Goal: Information Seeking & Learning: Learn about a topic

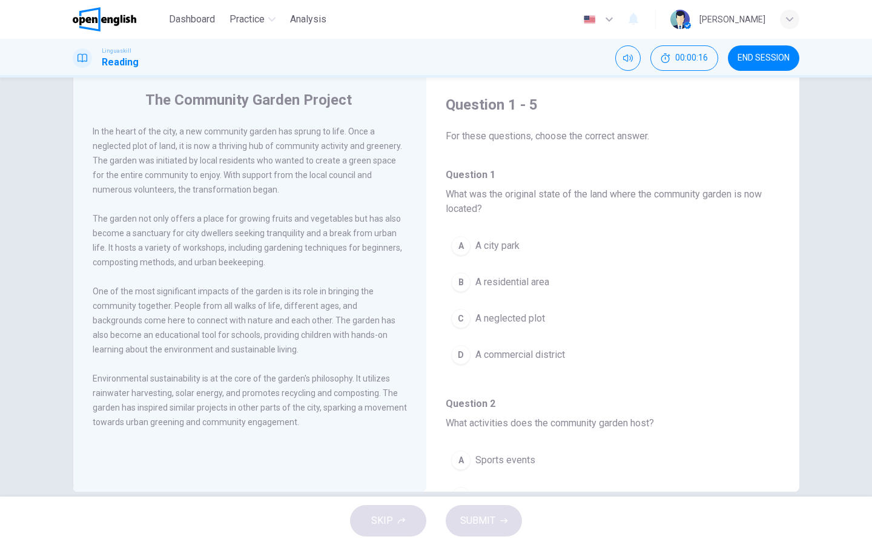
scroll to position [32, 0]
click at [458, 286] on div "B" at bounding box center [460, 280] width 19 height 19
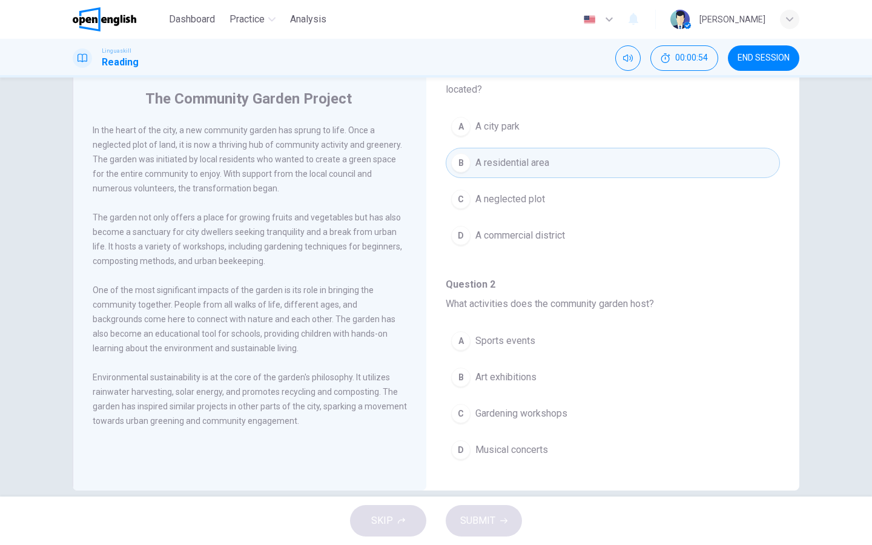
scroll to position [123, 0]
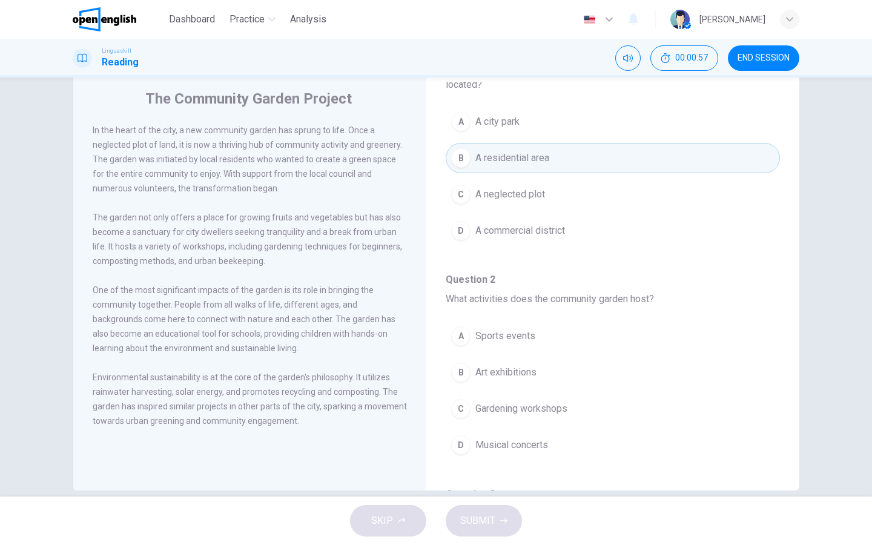
click at [458, 416] on div "C" at bounding box center [460, 408] width 19 height 19
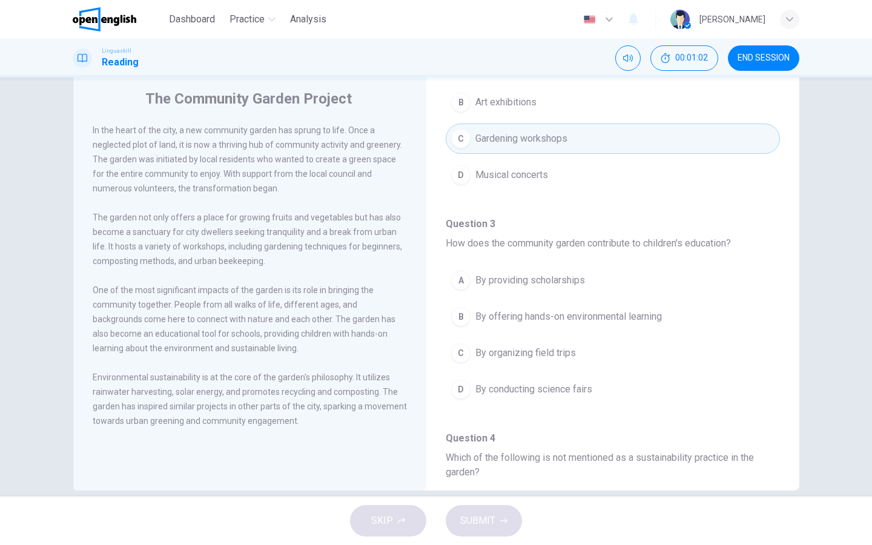
scroll to position [393, 0]
click at [460, 314] on div "B" at bounding box center [460, 316] width 19 height 19
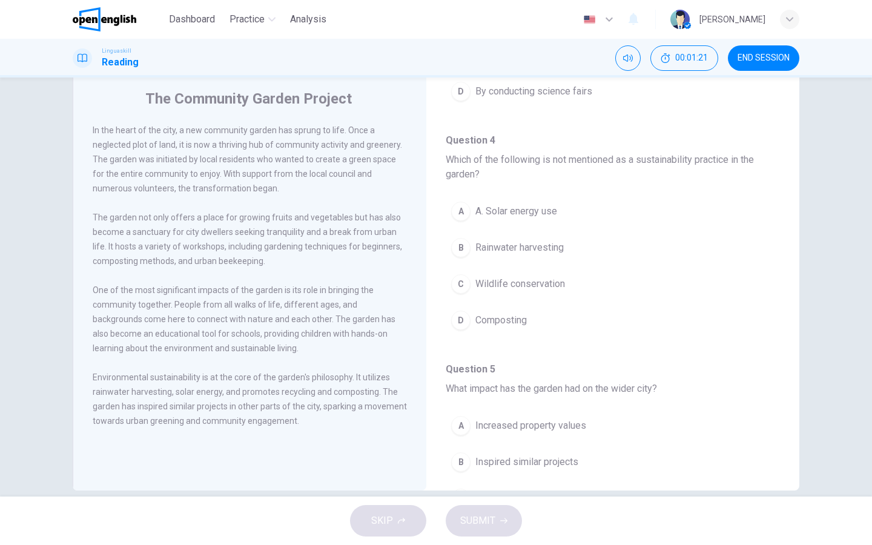
scroll to position [692, 0]
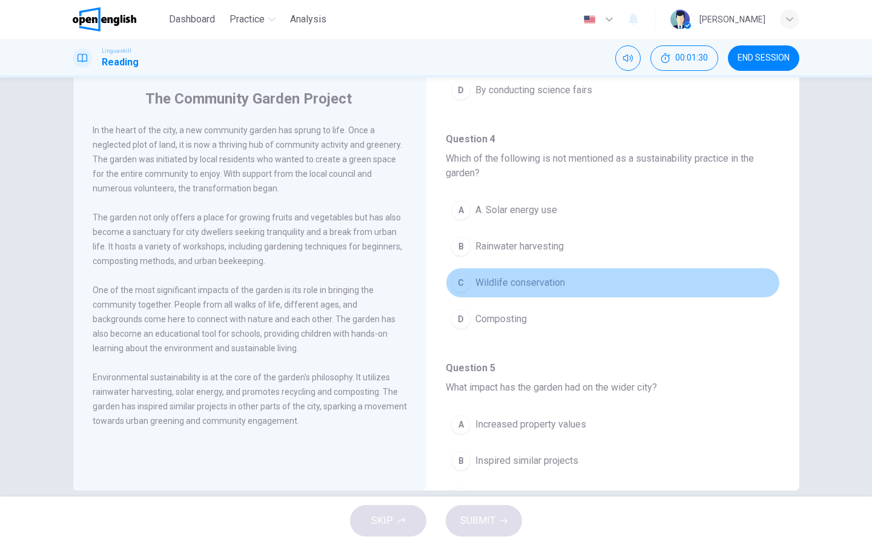
click at [459, 275] on div "C" at bounding box center [460, 282] width 19 height 19
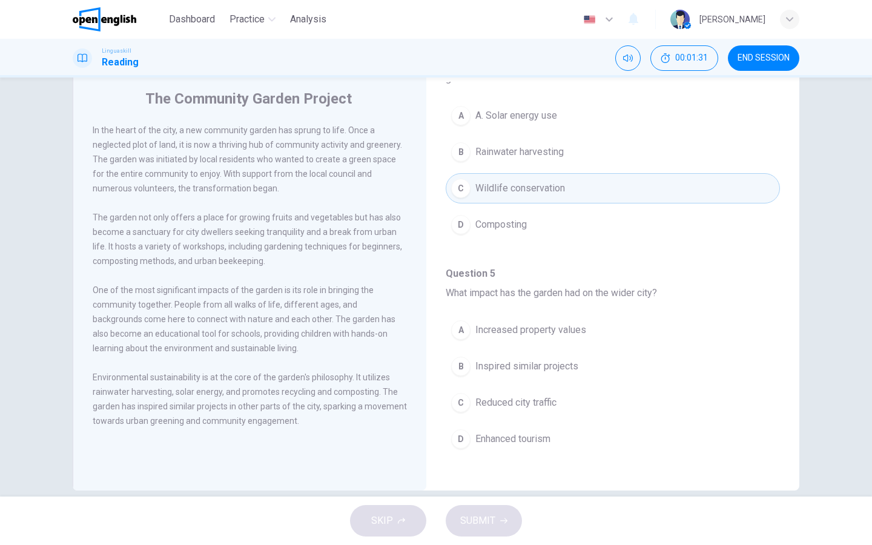
scroll to position [786, 0]
click at [460, 360] on div "B" at bounding box center [460, 366] width 19 height 19
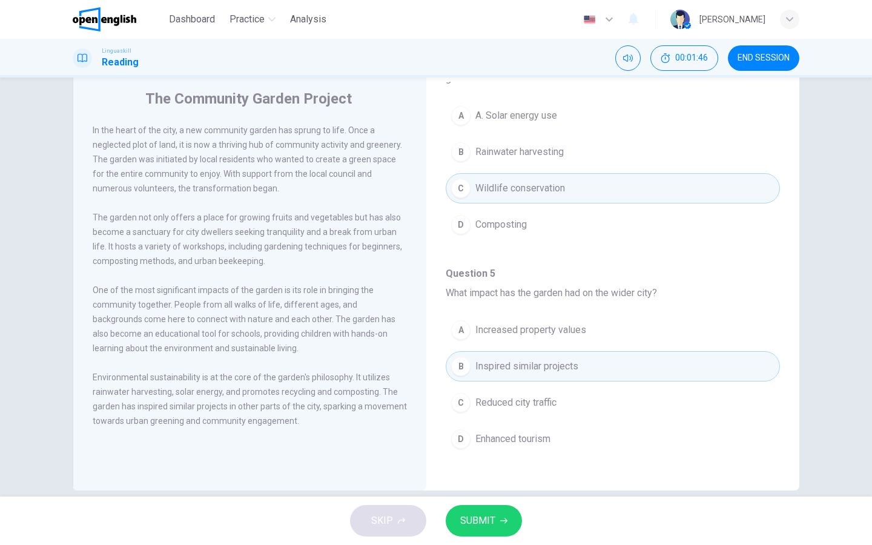
click at [485, 435] on span "SUBMIT" at bounding box center [477, 520] width 35 height 17
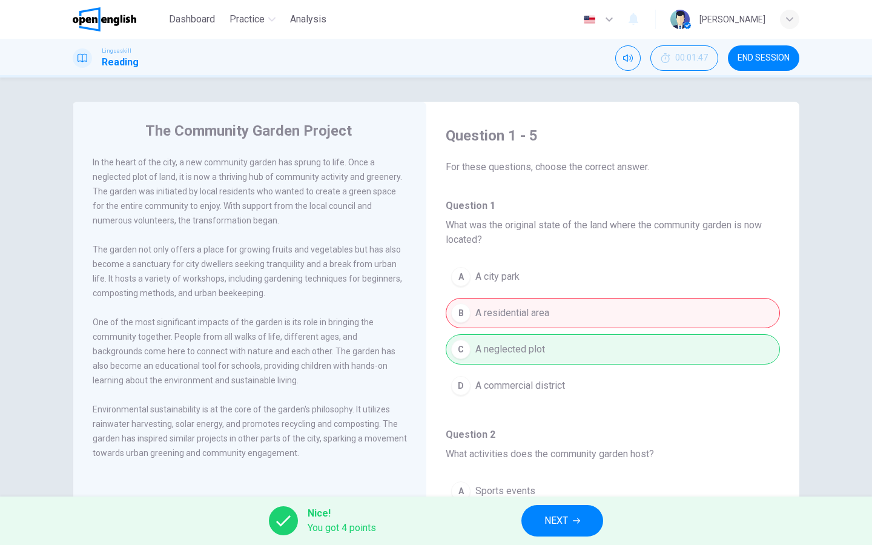
scroll to position [0, 0]
click at [556, 435] on div "Nice! You got 4 points NEXT" at bounding box center [436, 520] width 872 height 48
click at [556, 435] on span "NEXT" at bounding box center [556, 520] width 24 height 17
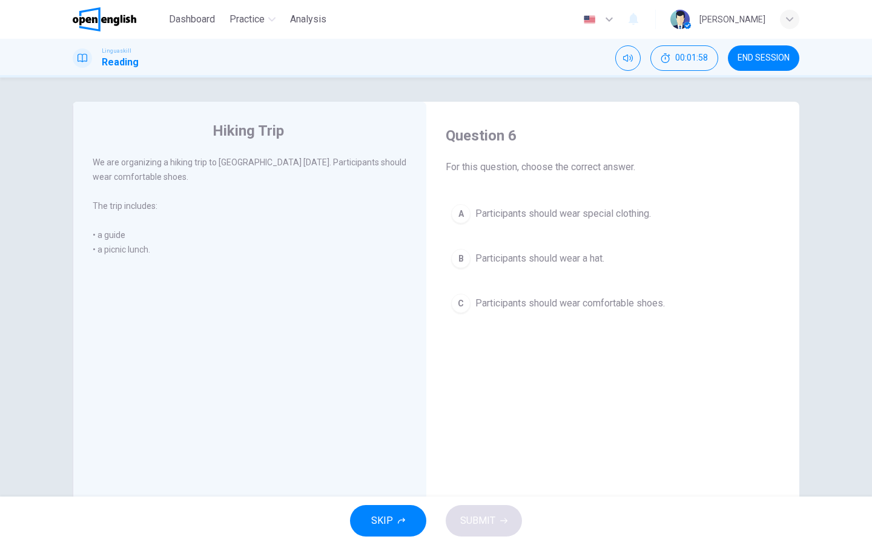
click at [466, 300] on div "C" at bounding box center [460, 303] width 19 height 19
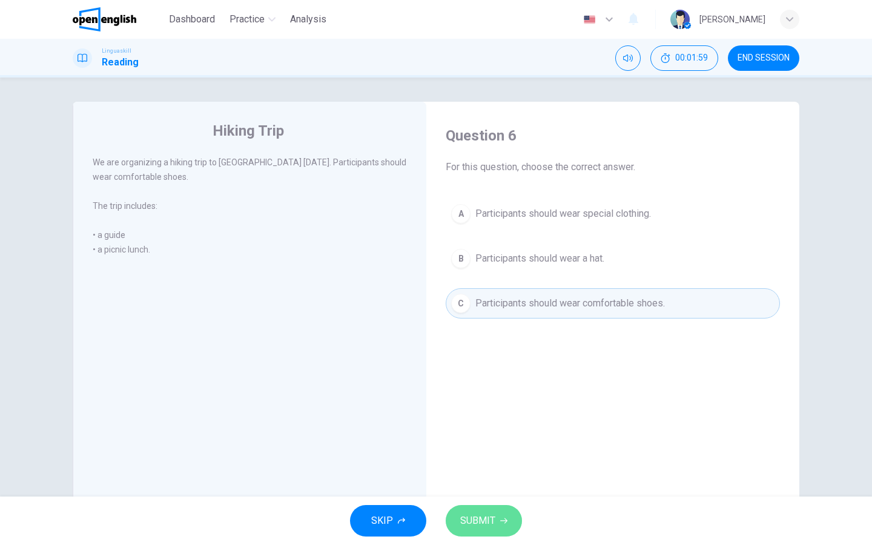
click at [474, 435] on button "SUBMIT" at bounding box center [484, 520] width 76 height 31
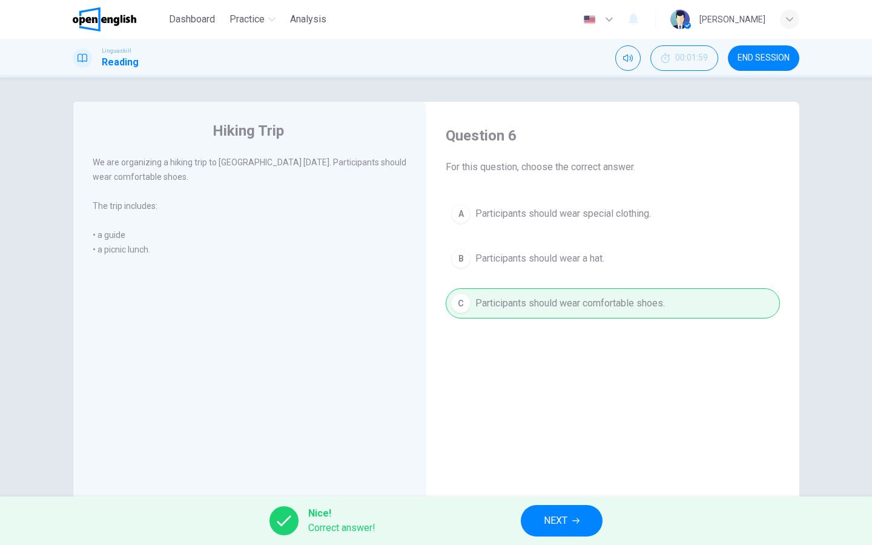
click at [579, 435] on button "NEXT" at bounding box center [562, 520] width 82 height 31
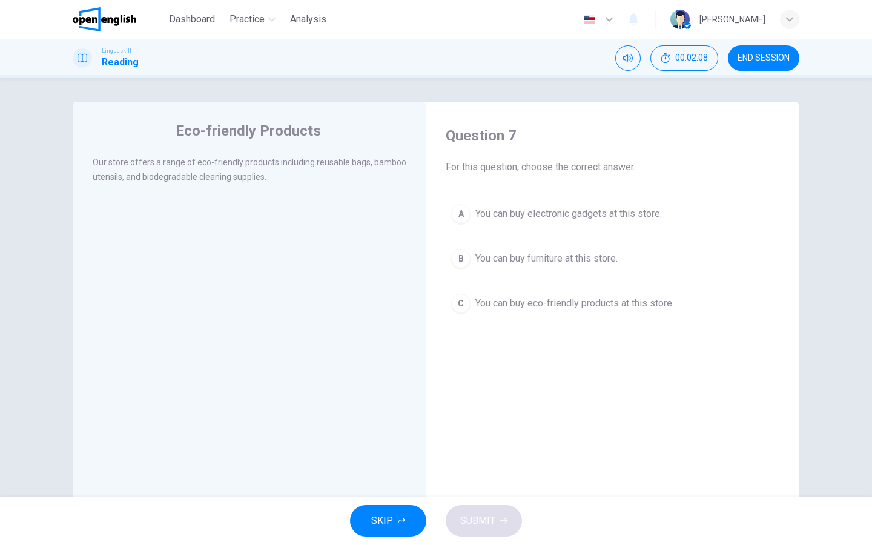
click at [462, 297] on div "C" at bounding box center [460, 303] width 19 height 19
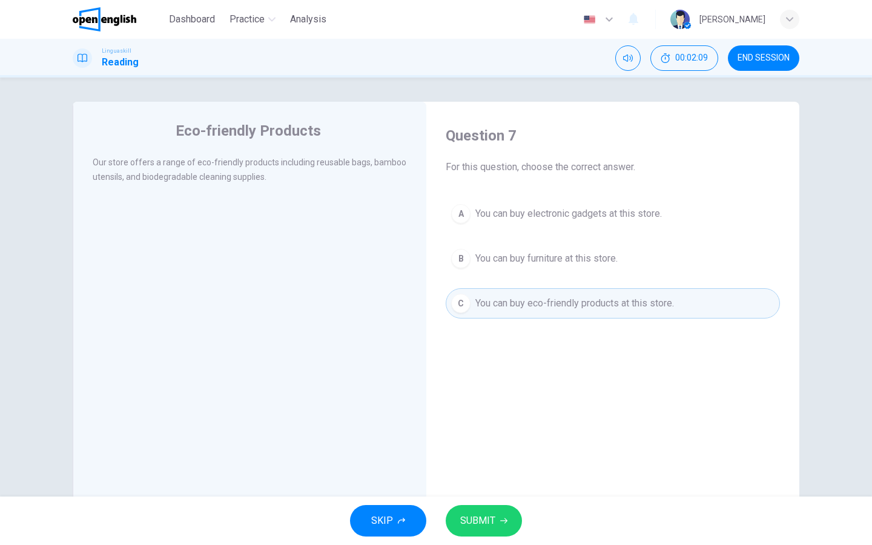
click at [492, 435] on span "SUBMIT" at bounding box center [477, 520] width 35 height 17
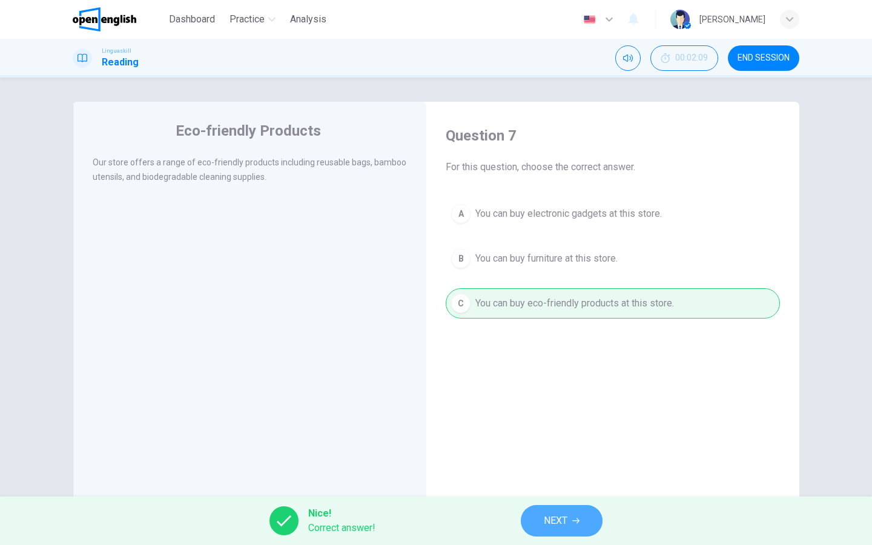
click at [553, 435] on span "NEXT" at bounding box center [556, 520] width 24 height 17
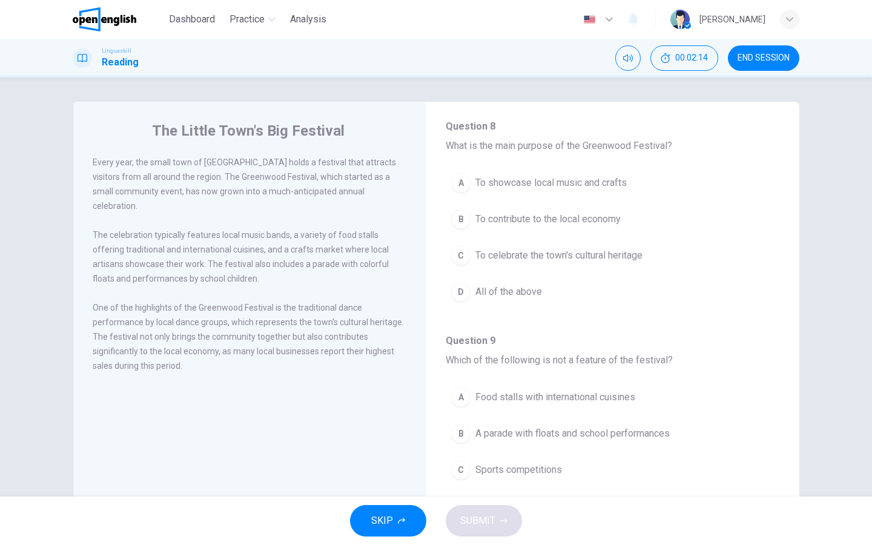
scroll to position [80, 0]
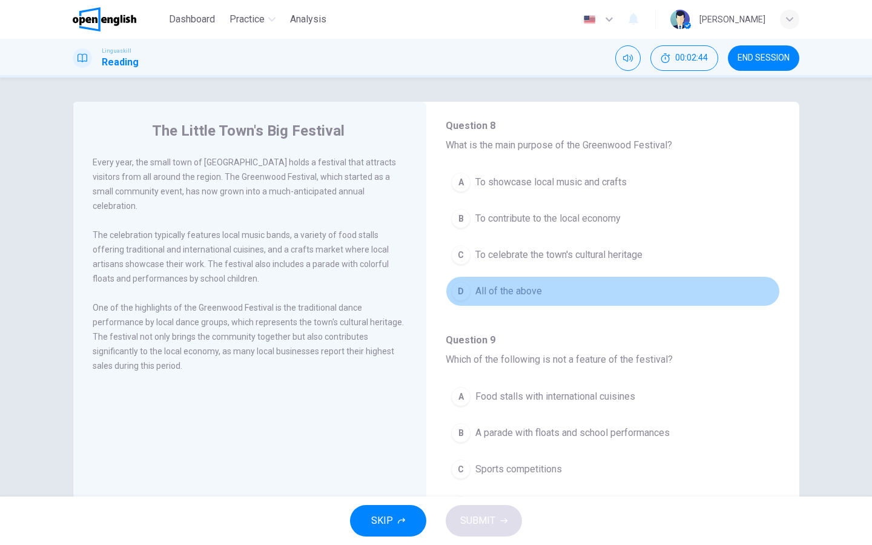
click at [461, 293] on div "D" at bounding box center [460, 290] width 19 height 19
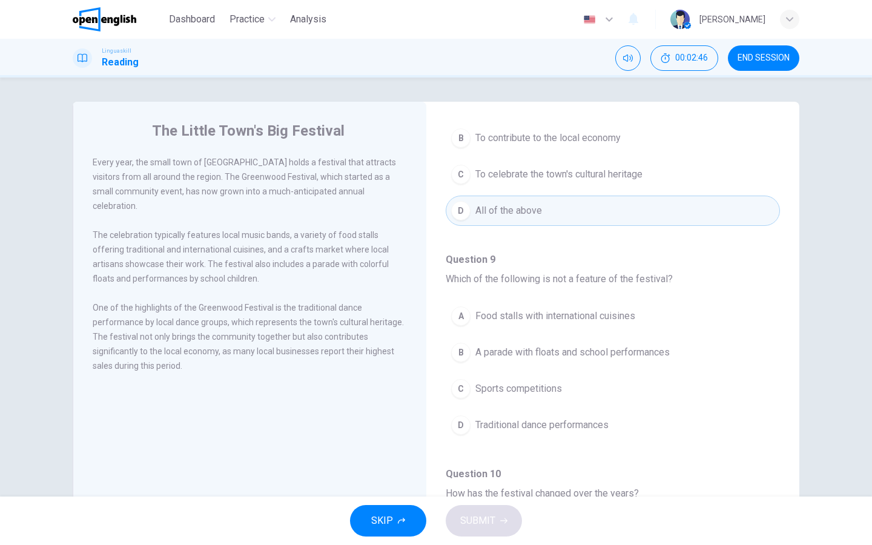
scroll to position [167, 0]
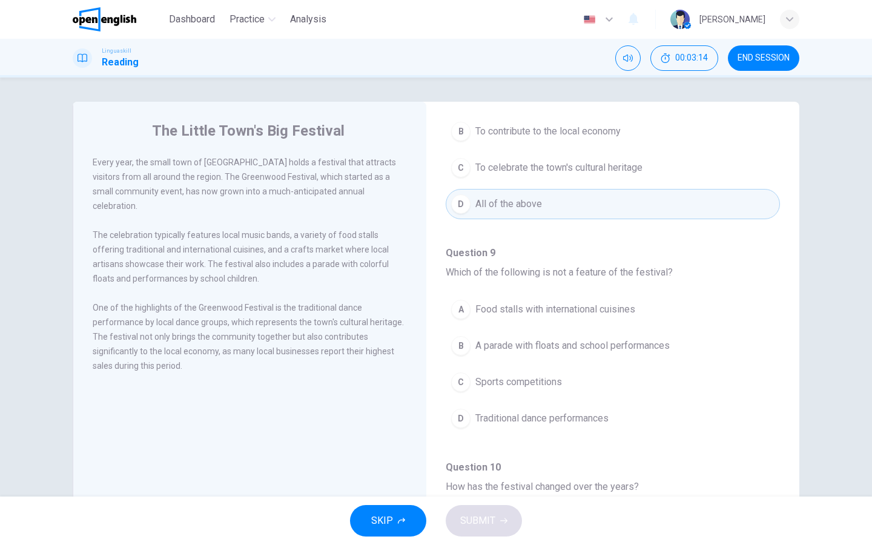
click at [466, 387] on div "C" at bounding box center [460, 381] width 19 height 19
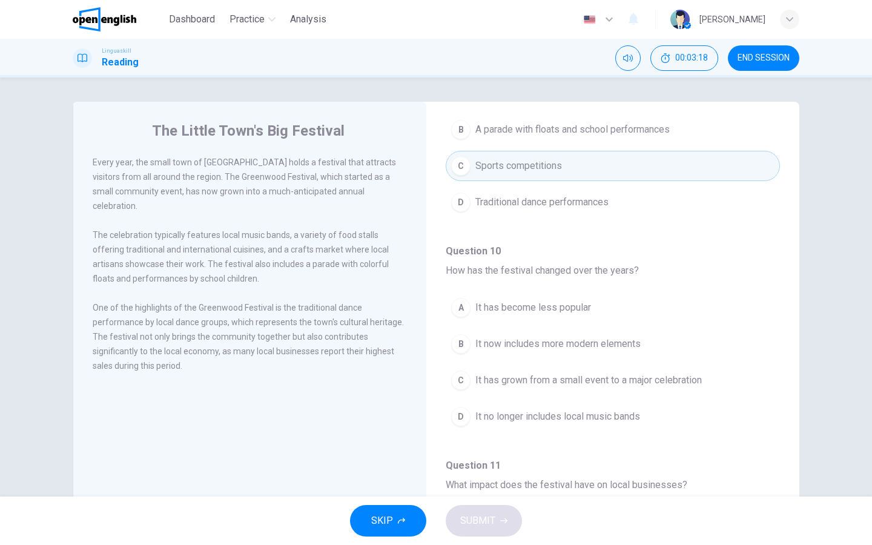
scroll to position [400, 0]
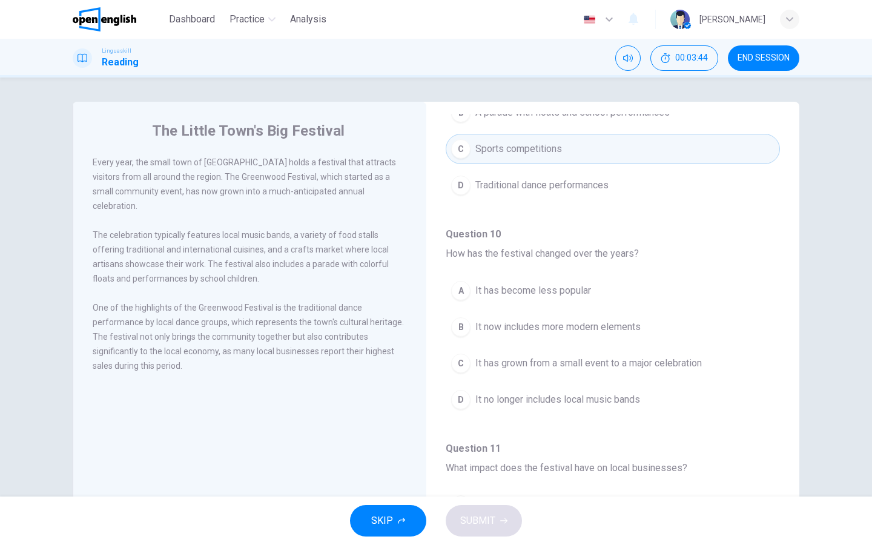
click at [456, 354] on div "C" at bounding box center [460, 363] width 19 height 19
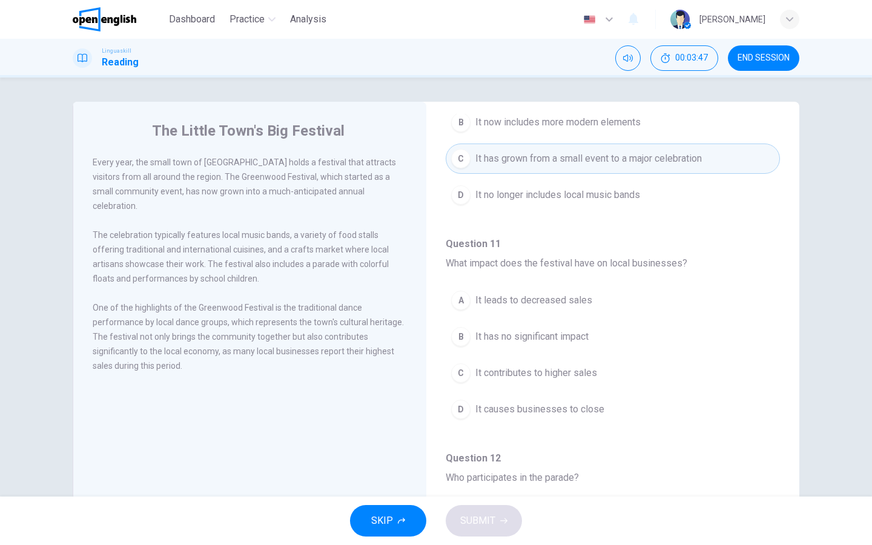
scroll to position [610, 0]
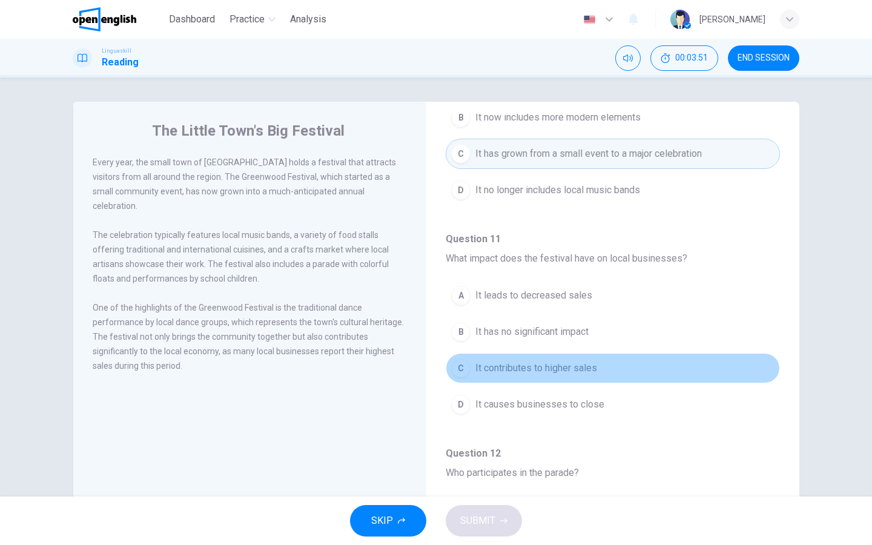
click at [463, 367] on div "C" at bounding box center [460, 367] width 19 height 19
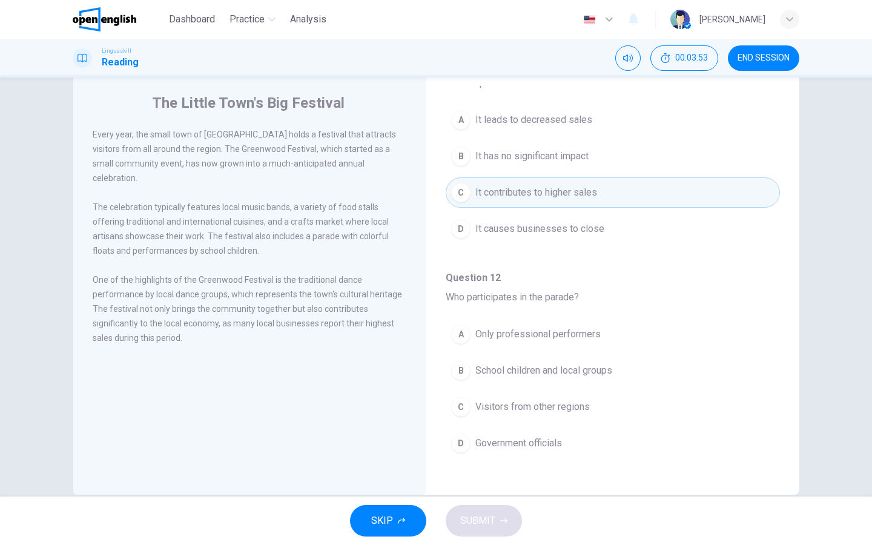
scroll to position [28, 0]
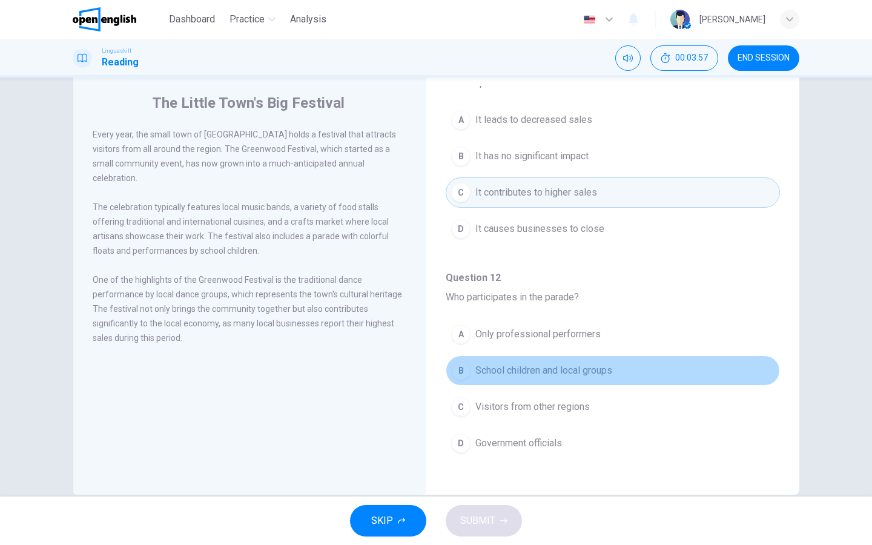
click at [460, 372] on div "B" at bounding box center [460, 370] width 19 height 19
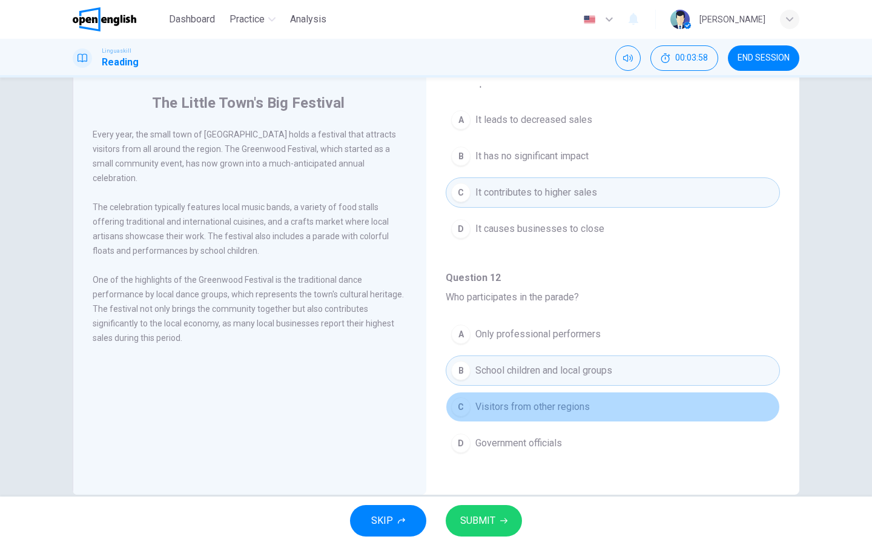
click at [459, 405] on div "C" at bounding box center [460, 406] width 19 height 19
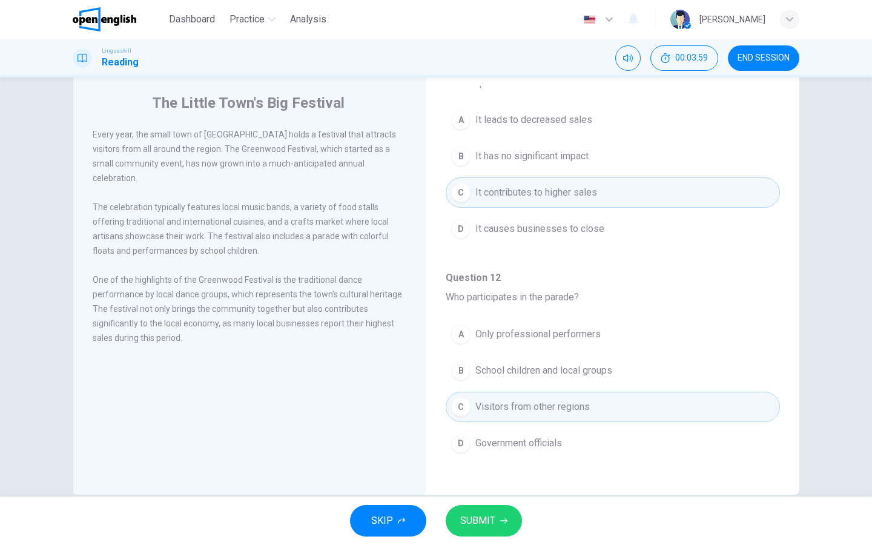
click at [495, 435] on button "SUBMIT" at bounding box center [484, 520] width 76 height 31
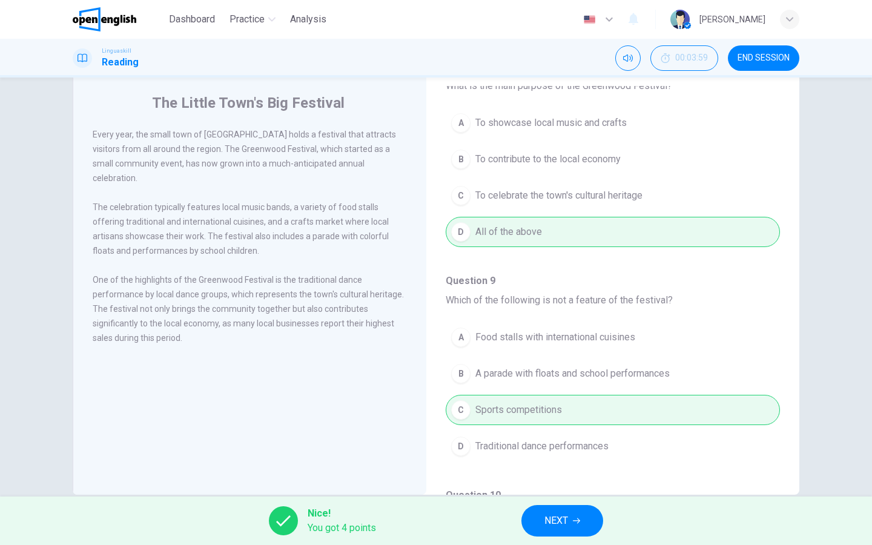
scroll to position [43, 0]
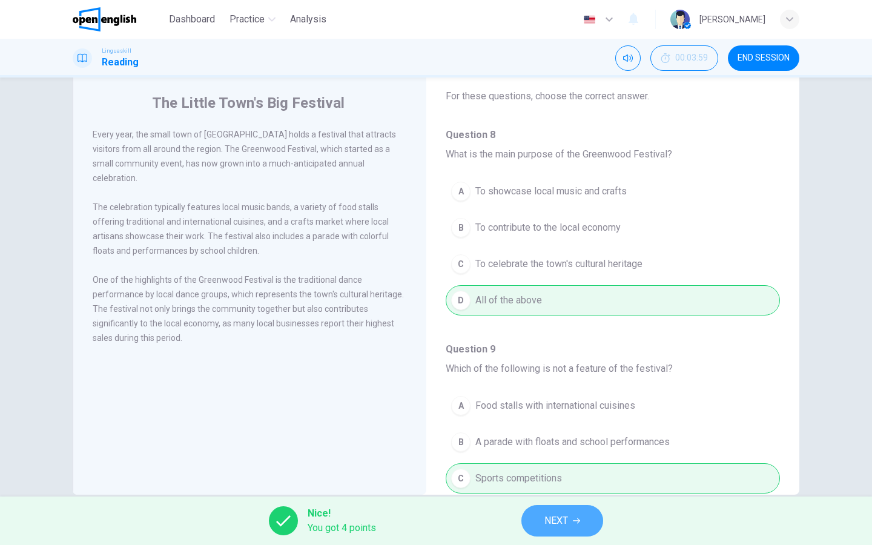
click at [550, 435] on span "NEXT" at bounding box center [556, 520] width 24 height 17
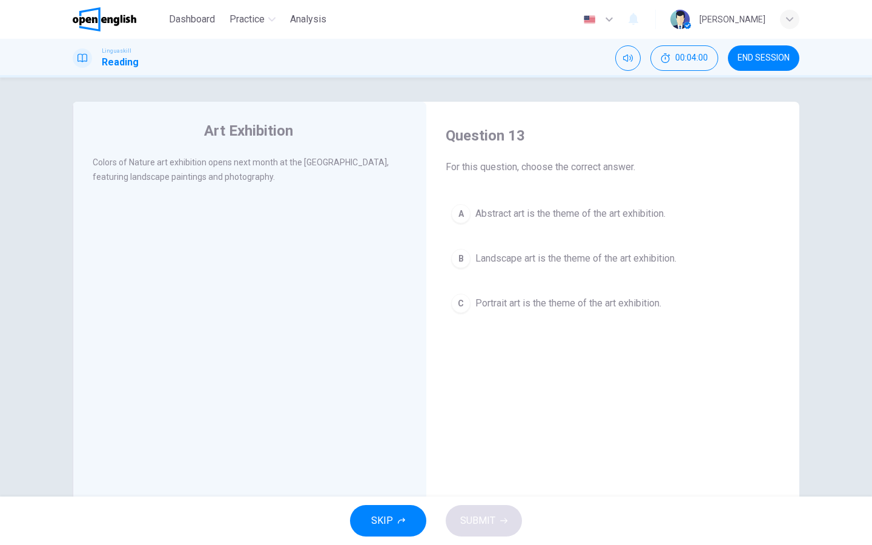
scroll to position [0, 0]
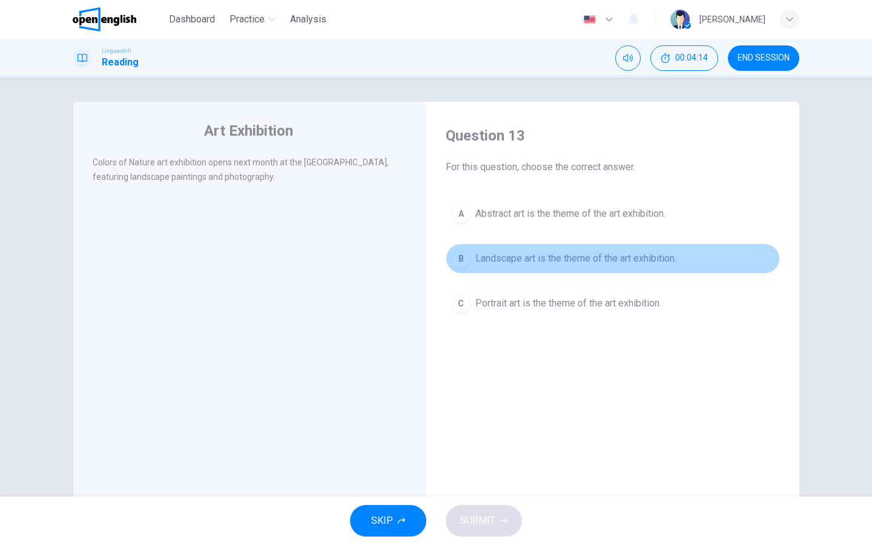
click at [460, 262] on div "B" at bounding box center [460, 258] width 19 height 19
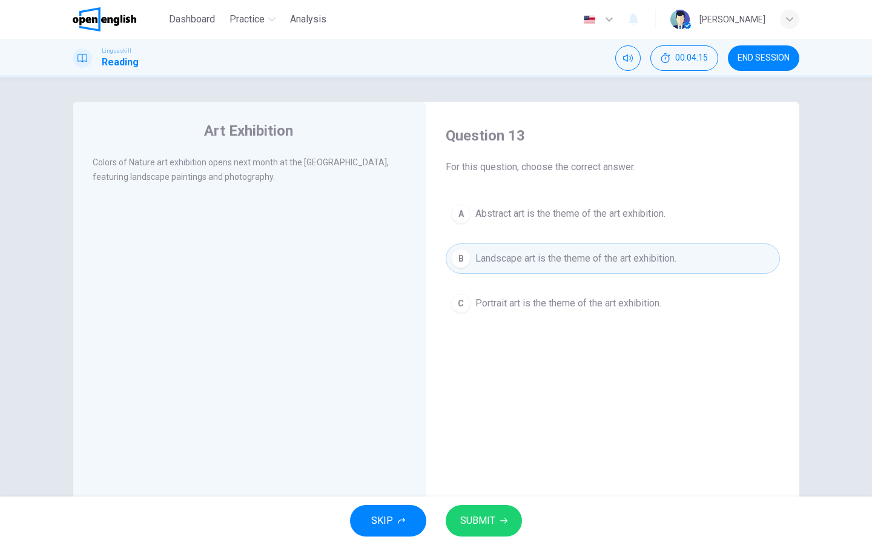
click at [498, 435] on button "SUBMIT" at bounding box center [484, 520] width 76 height 31
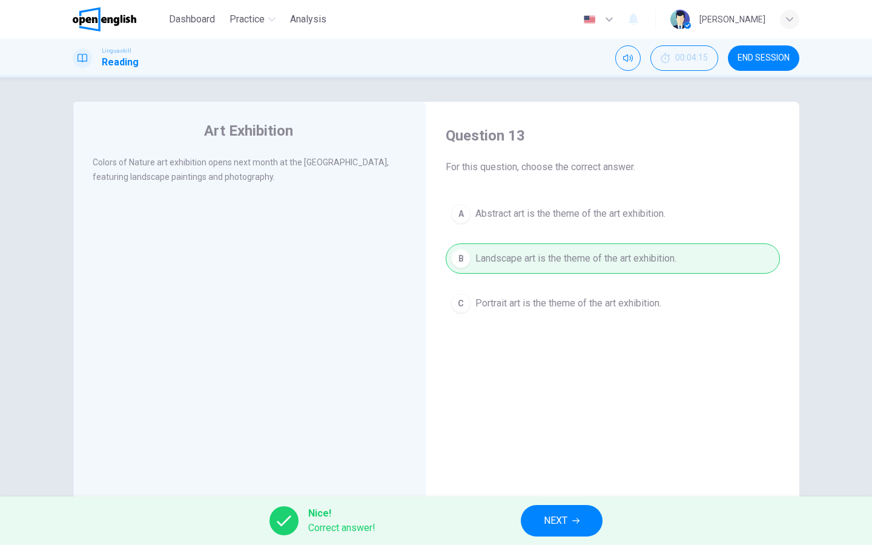
click at [538, 435] on button "NEXT" at bounding box center [562, 520] width 82 height 31
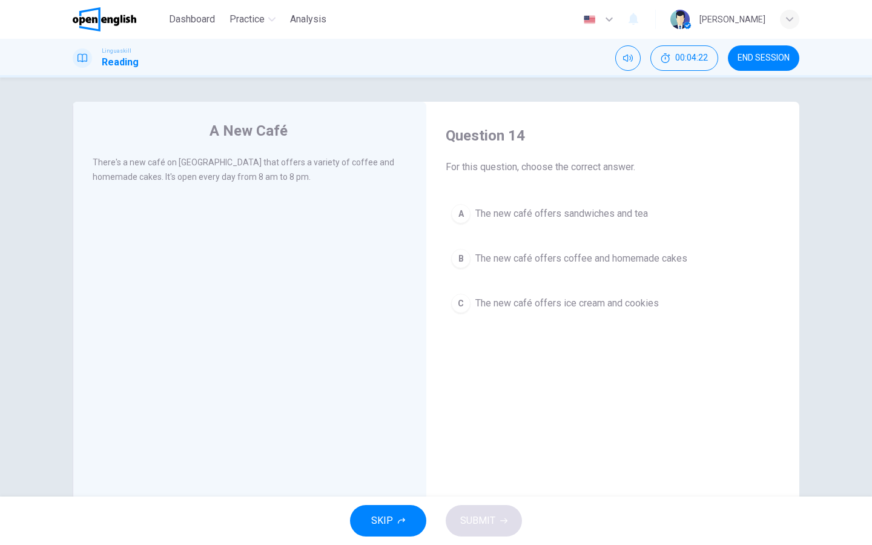
click at [454, 265] on div "B" at bounding box center [460, 258] width 19 height 19
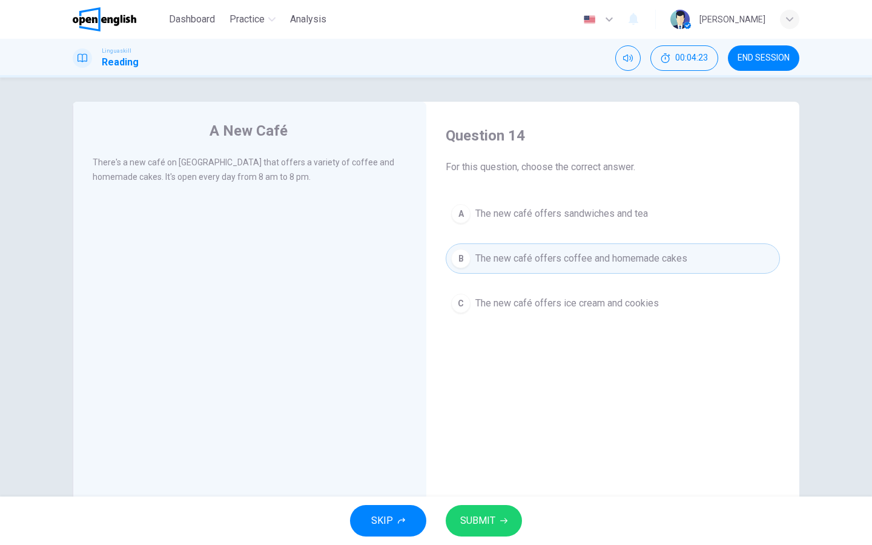
click at [488, 435] on span "SUBMIT" at bounding box center [477, 520] width 35 height 17
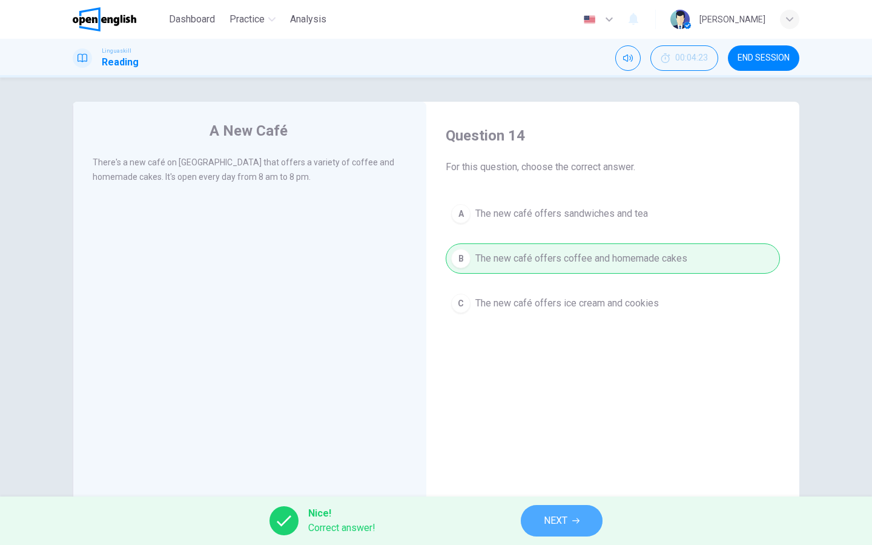
click at [549, 435] on span "NEXT" at bounding box center [556, 520] width 24 height 17
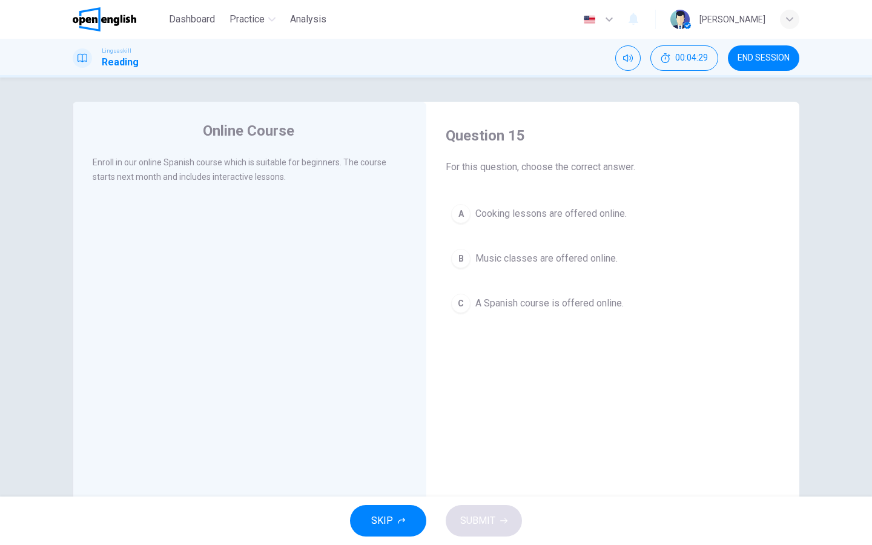
click at [464, 305] on div "C" at bounding box center [460, 303] width 19 height 19
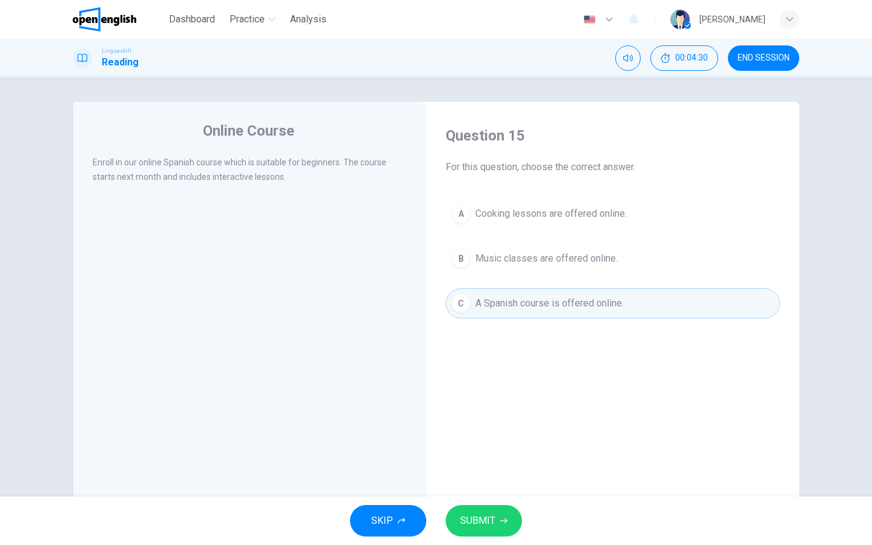
click at [478, 435] on span "SUBMIT" at bounding box center [477, 520] width 35 height 17
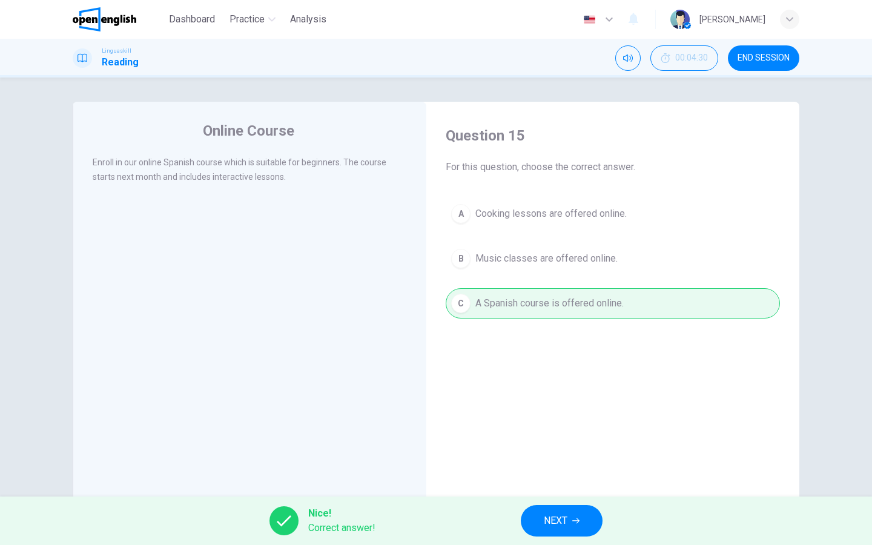
click at [541, 435] on button "NEXT" at bounding box center [562, 520] width 82 height 31
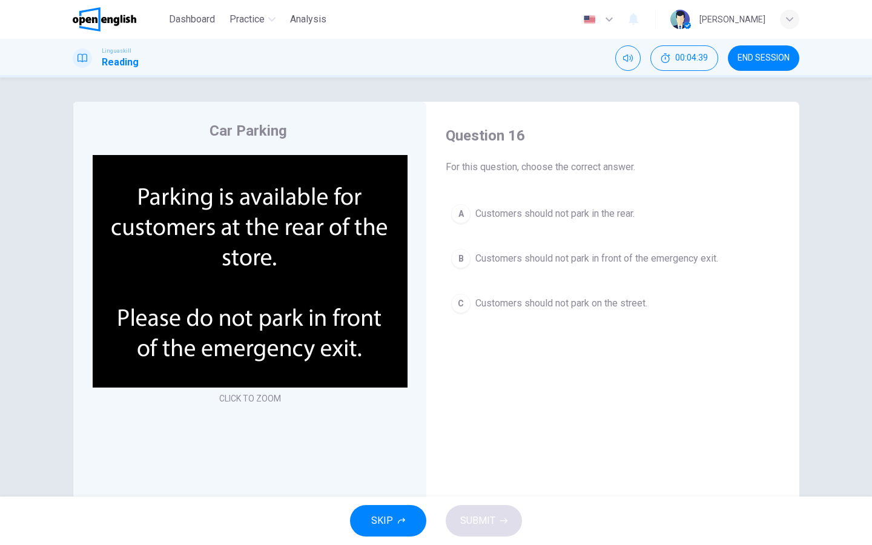
click at [452, 259] on div "B" at bounding box center [460, 258] width 19 height 19
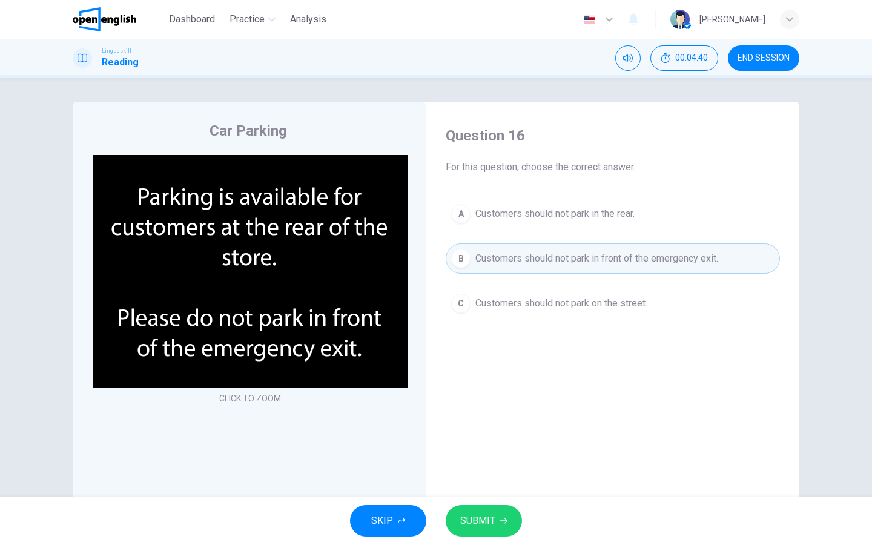
click at [477, 435] on span "SUBMIT" at bounding box center [477, 520] width 35 height 17
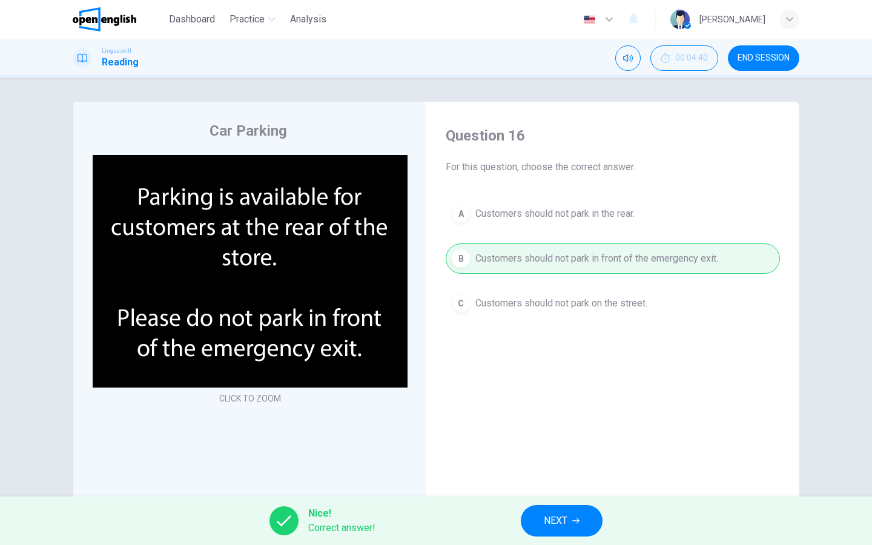
click at [566, 435] on span "NEXT" at bounding box center [556, 520] width 24 height 17
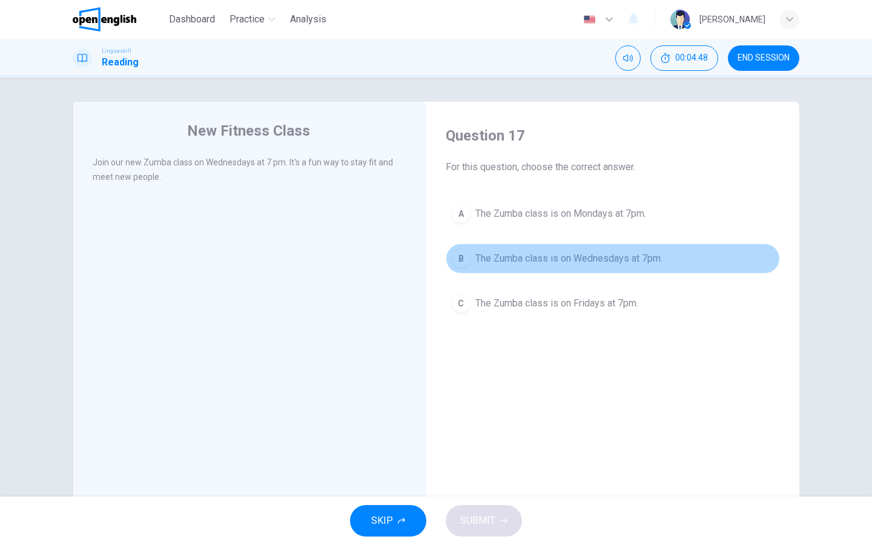
click at [464, 265] on div "B" at bounding box center [460, 258] width 19 height 19
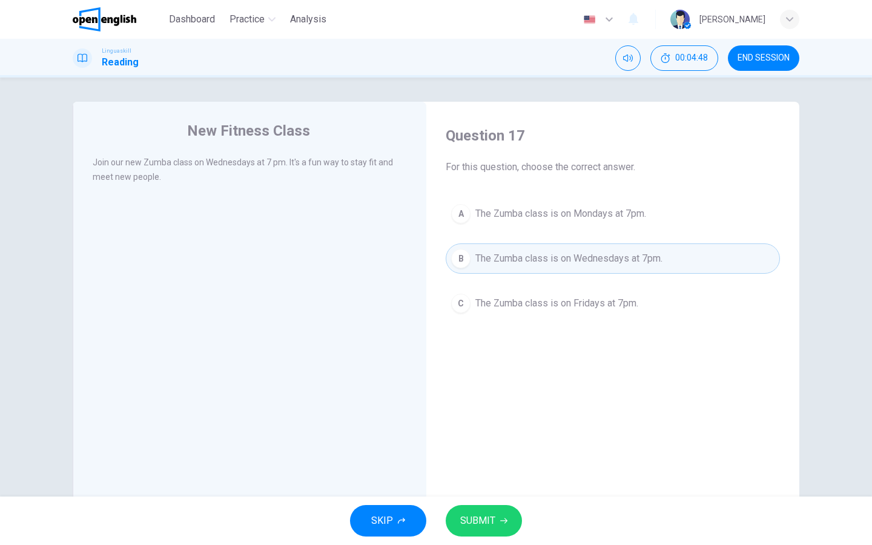
click at [479, 435] on span "SUBMIT" at bounding box center [477, 520] width 35 height 17
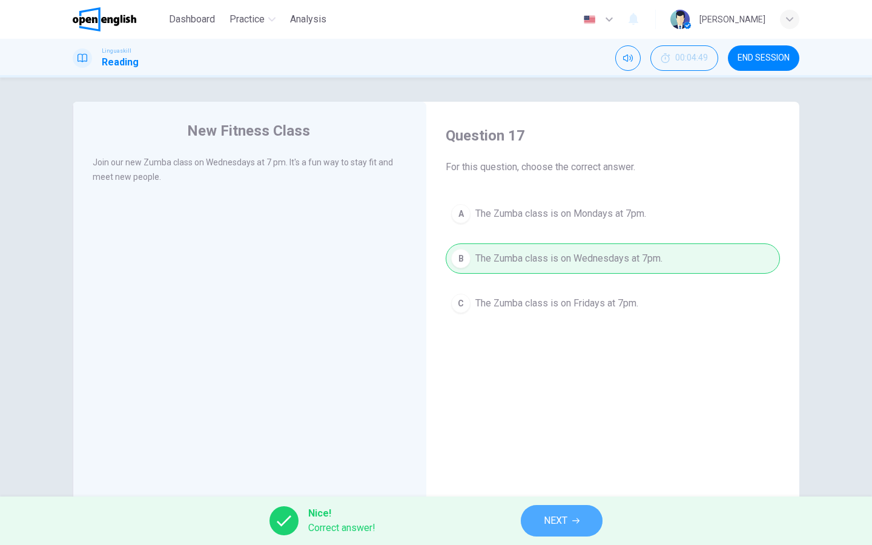
click at [550, 435] on span "NEXT" at bounding box center [556, 520] width 24 height 17
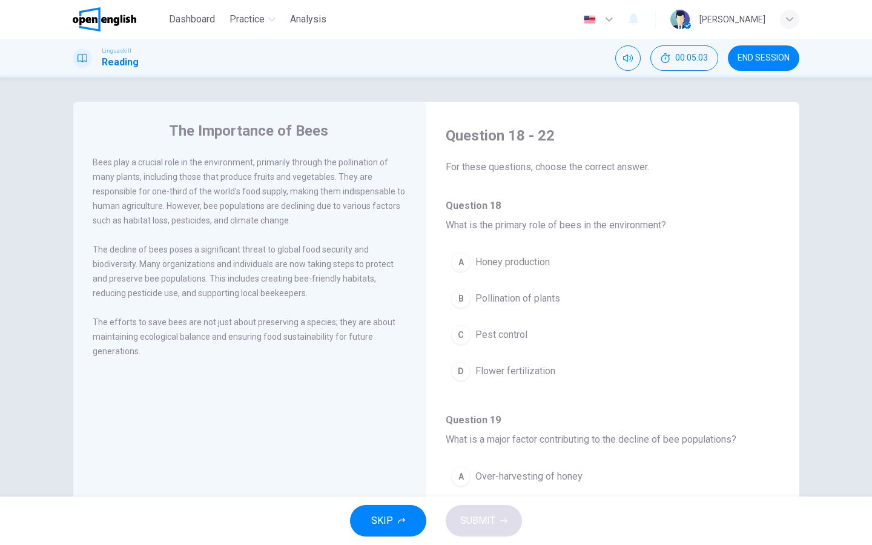
click at [461, 295] on div "B" at bounding box center [460, 298] width 19 height 19
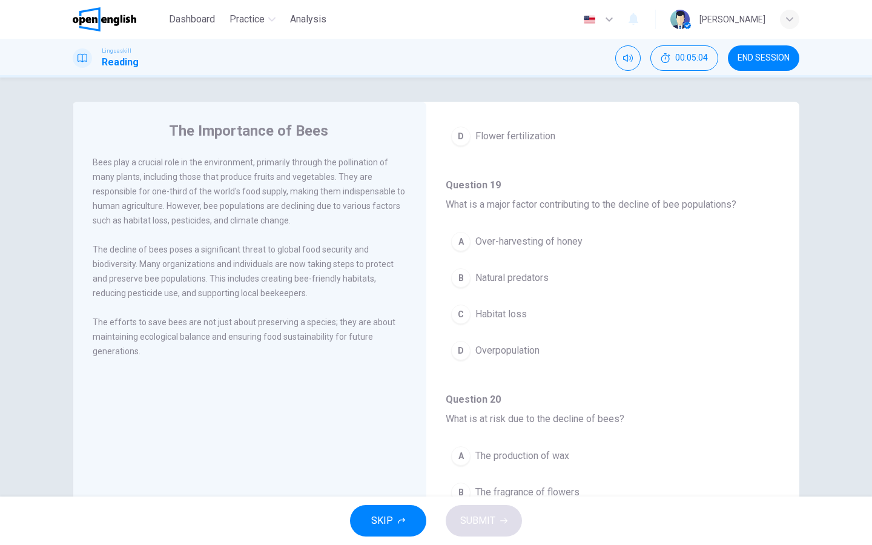
scroll to position [235, 0]
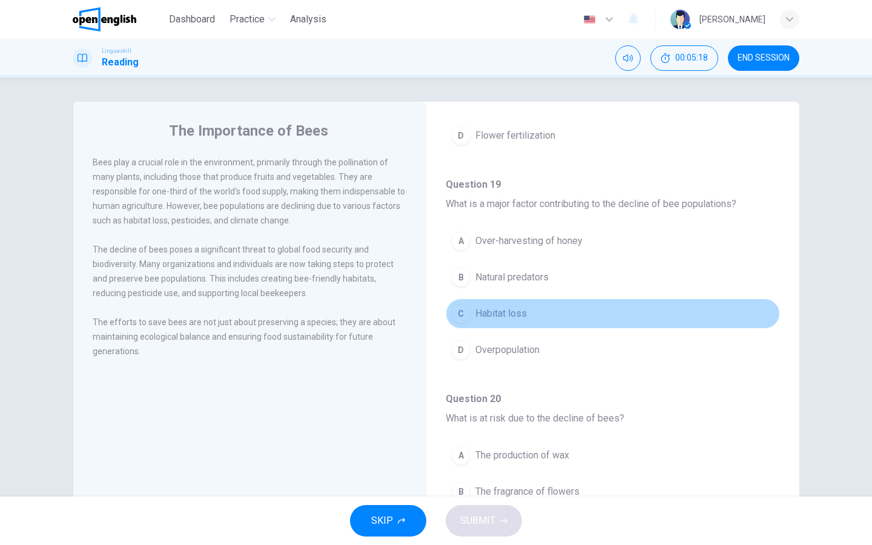
click at [464, 318] on div "C" at bounding box center [460, 313] width 19 height 19
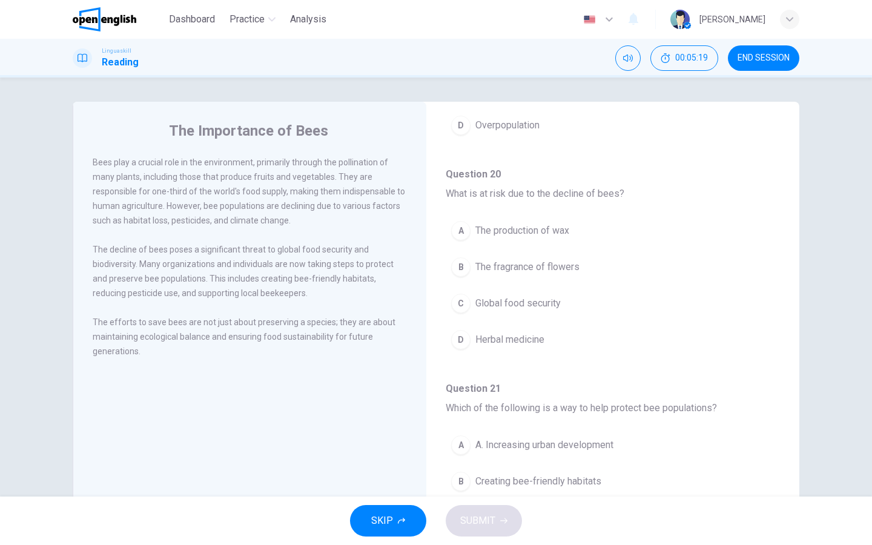
scroll to position [460, 0]
click at [461, 309] on div "C" at bounding box center [460, 303] width 19 height 19
click at [464, 266] on div "B" at bounding box center [460, 267] width 19 height 19
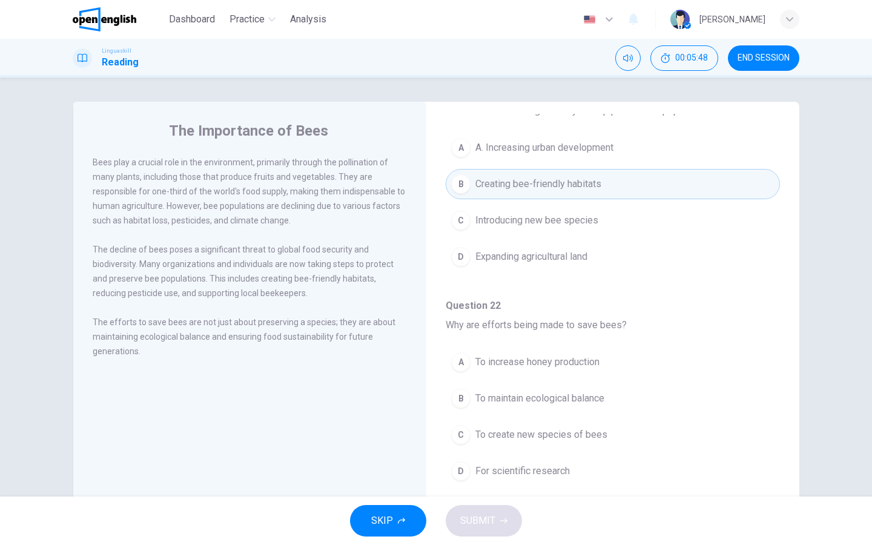
scroll to position [757, 0]
click at [459, 396] on div "B" at bounding box center [460, 398] width 19 height 19
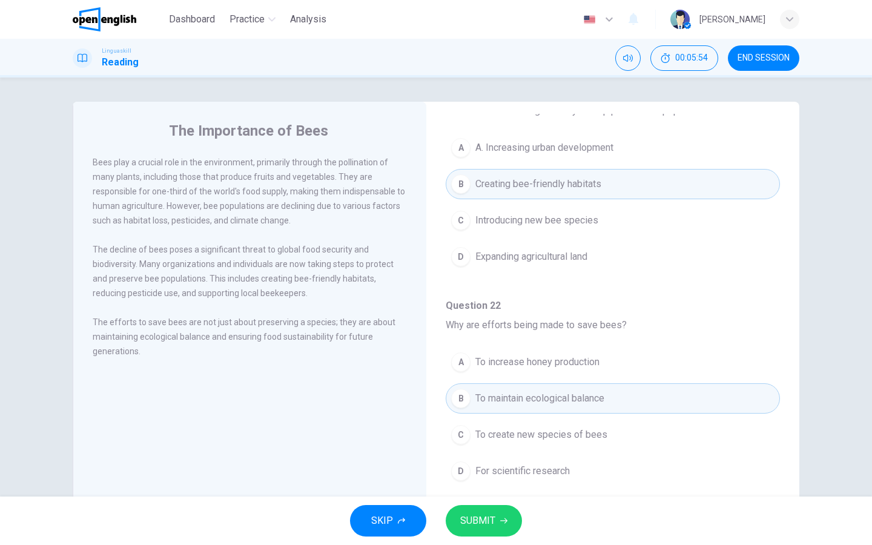
click at [481, 435] on div "SKIP SUBMIT" at bounding box center [436, 520] width 872 height 48
click at [489, 435] on button "SUBMIT" at bounding box center [484, 520] width 76 height 31
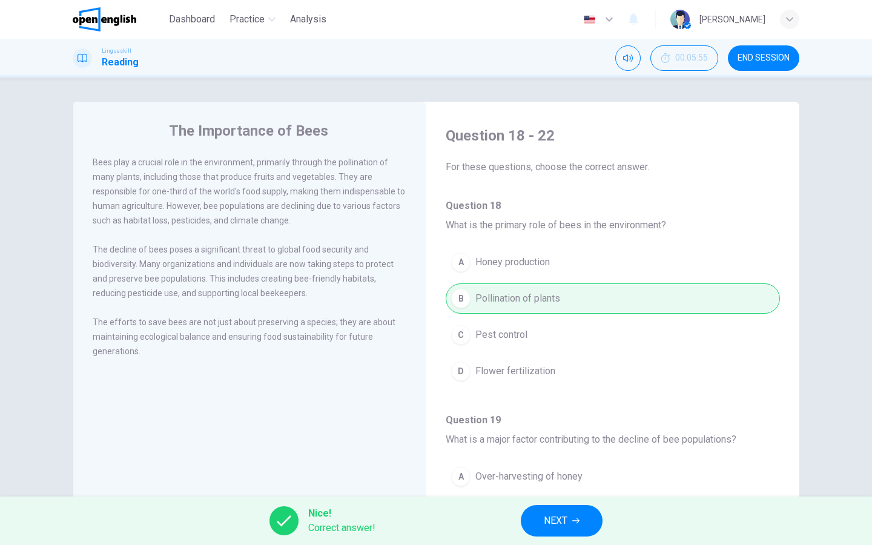
scroll to position [0, 0]
click at [557, 435] on button "NEXT" at bounding box center [562, 520] width 82 height 31
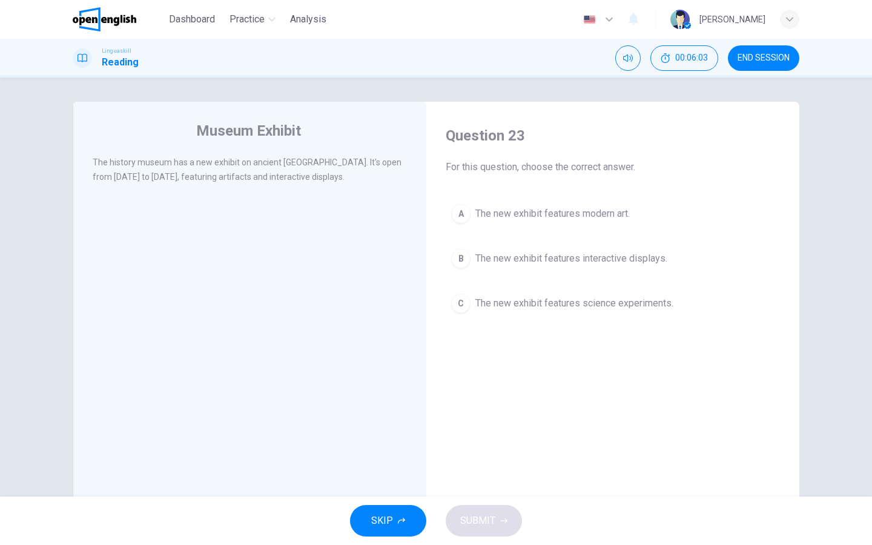
click at [466, 261] on div "B" at bounding box center [460, 258] width 19 height 19
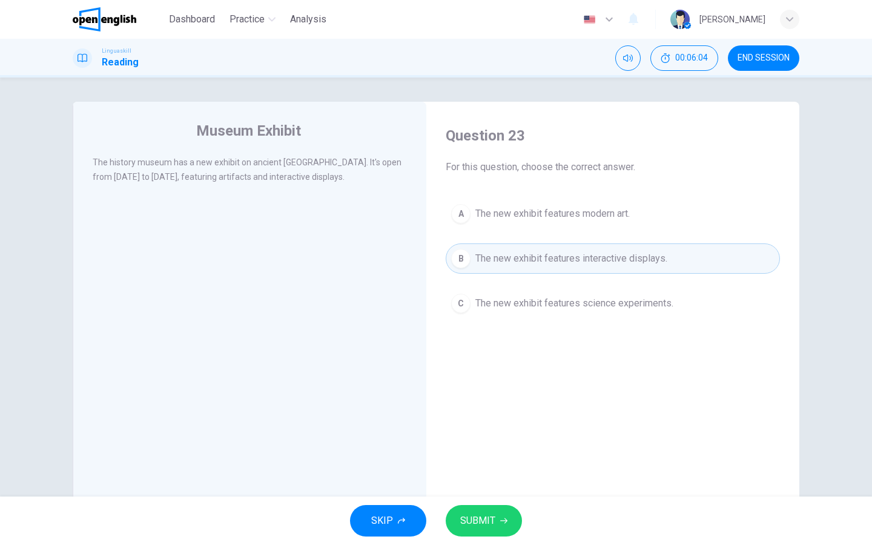
click at [505, 435] on icon "button" at bounding box center [503, 520] width 7 height 7
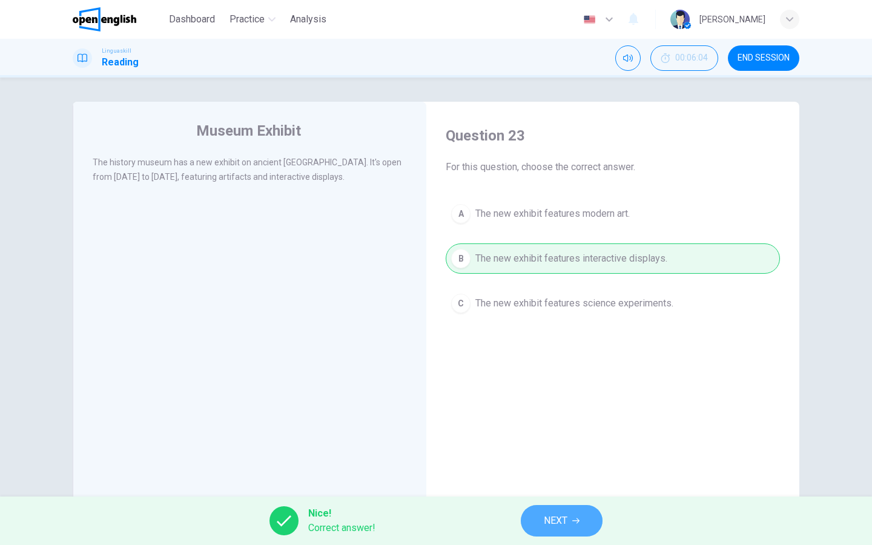
click at [551, 435] on span "NEXT" at bounding box center [556, 520] width 24 height 17
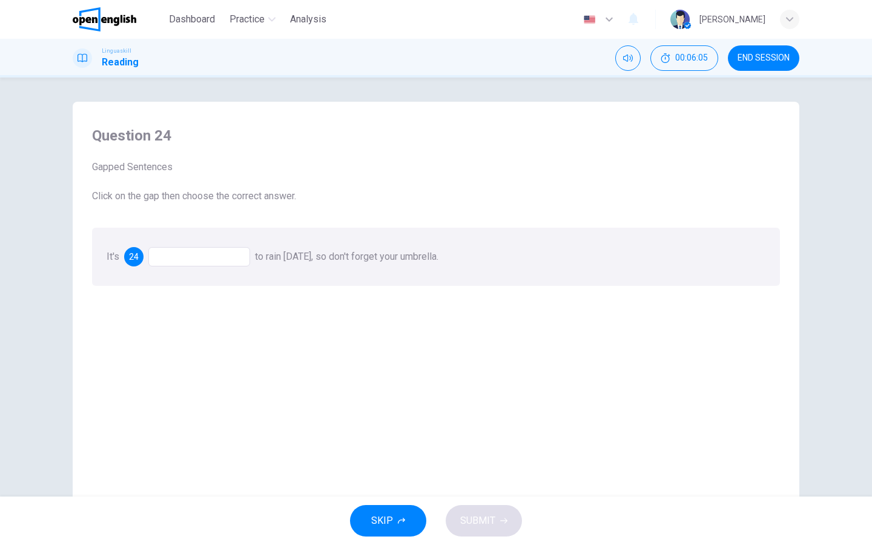
click at [209, 262] on div at bounding box center [199, 256] width 102 height 19
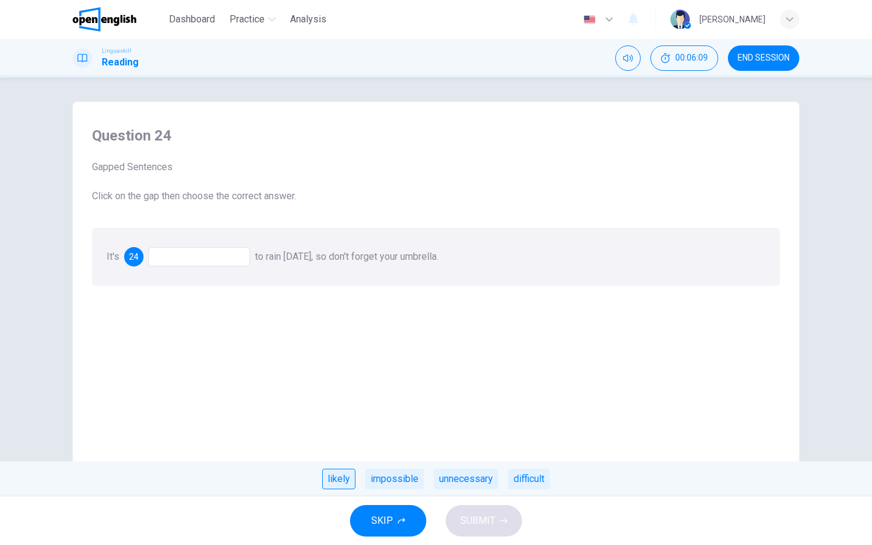
click at [343, 435] on div "likely" at bounding box center [338, 479] width 33 height 21
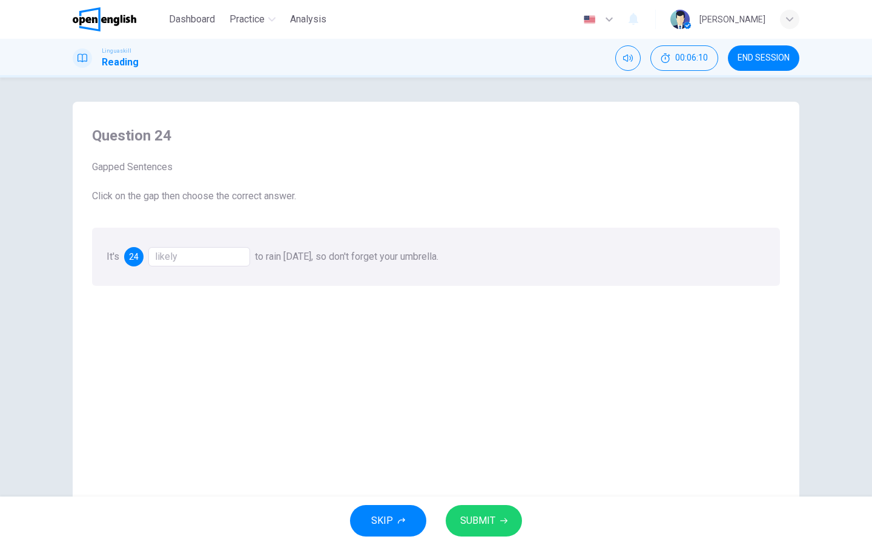
click at [464, 435] on span "SUBMIT" at bounding box center [477, 520] width 35 height 17
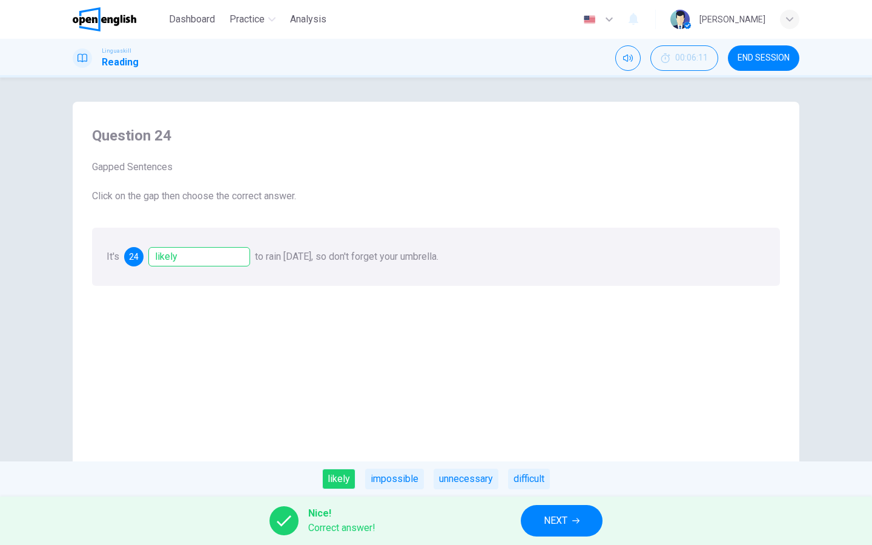
click at [562, 435] on button "NEXT" at bounding box center [562, 520] width 82 height 31
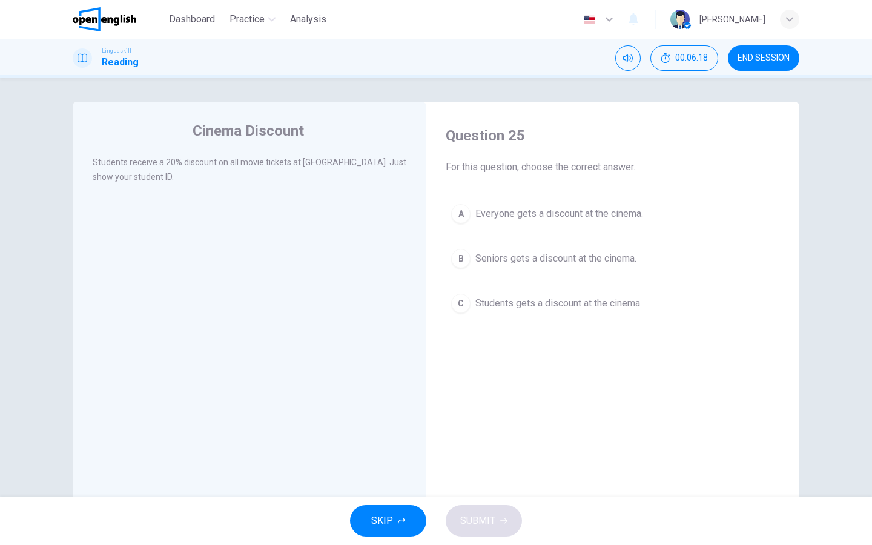
click at [458, 312] on div "C" at bounding box center [460, 303] width 19 height 19
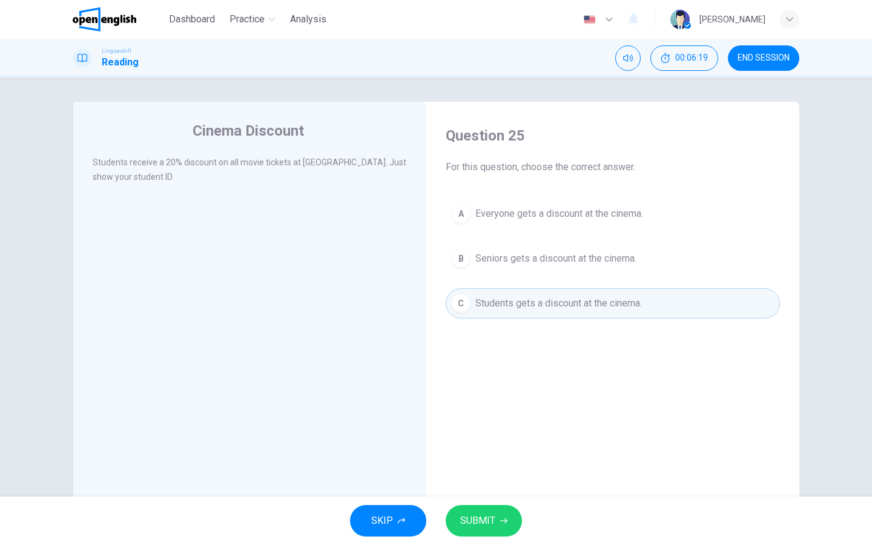
click at [471, 435] on button "SUBMIT" at bounding box center [484, 520] width 76 height 31
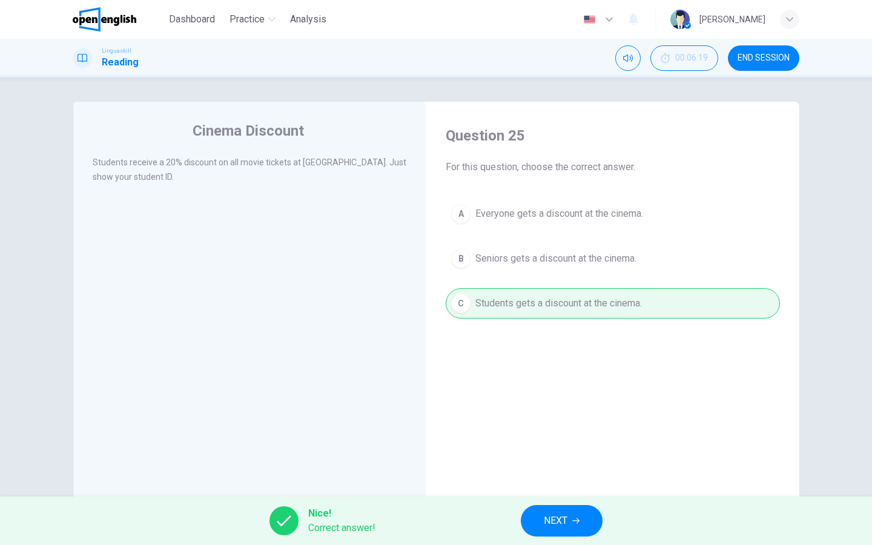
click at [539, 435] on button "NEXT" at bounding box center [562, 520] width 82 height 31
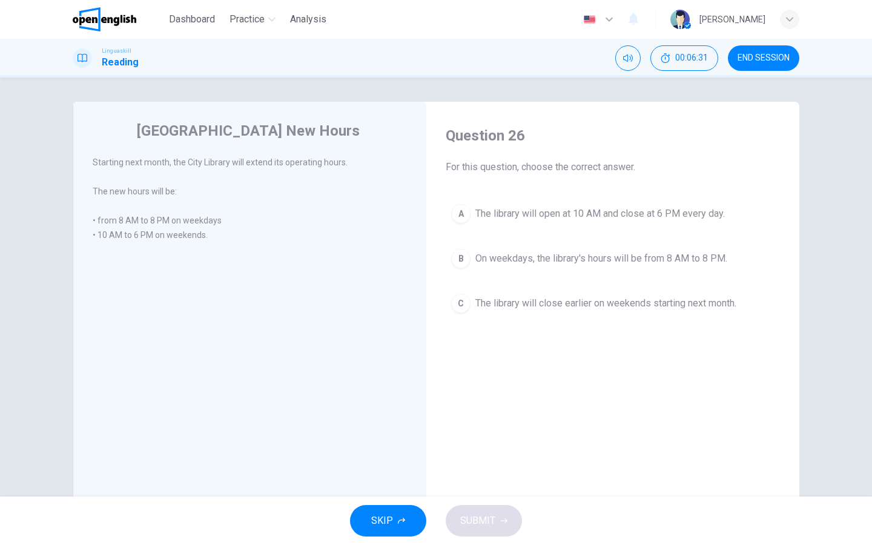
click at [460, 263] on div "B" at bounding box center [460, 258] width 19 height 19
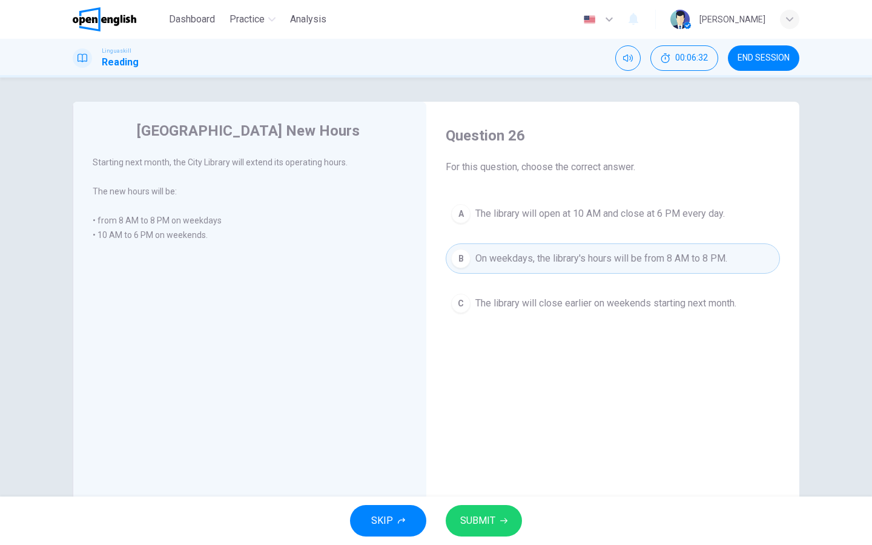
click at [473, 435] on button "SUBMIT" at bounding box center [484, 520] width 76 height 31
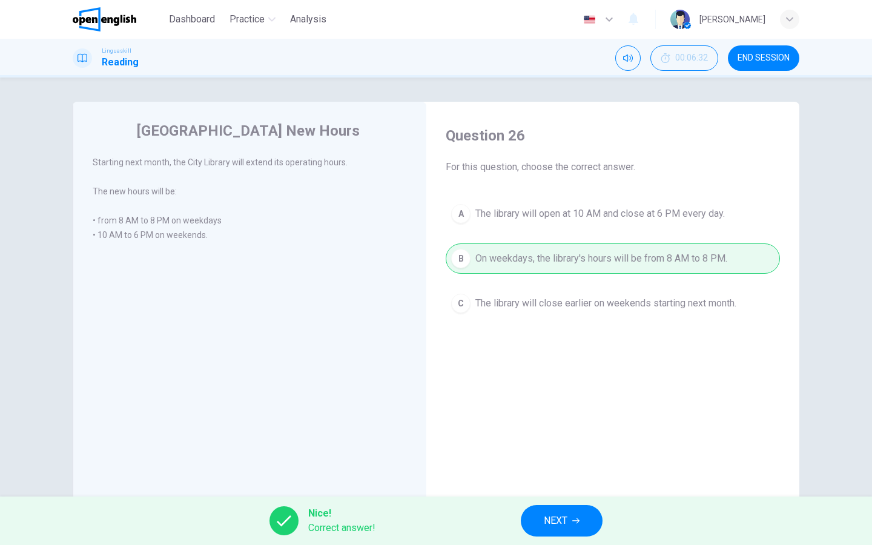
click at [555, 435] on span "NEXT" at bounding box center [556, 520] width 24 height 17
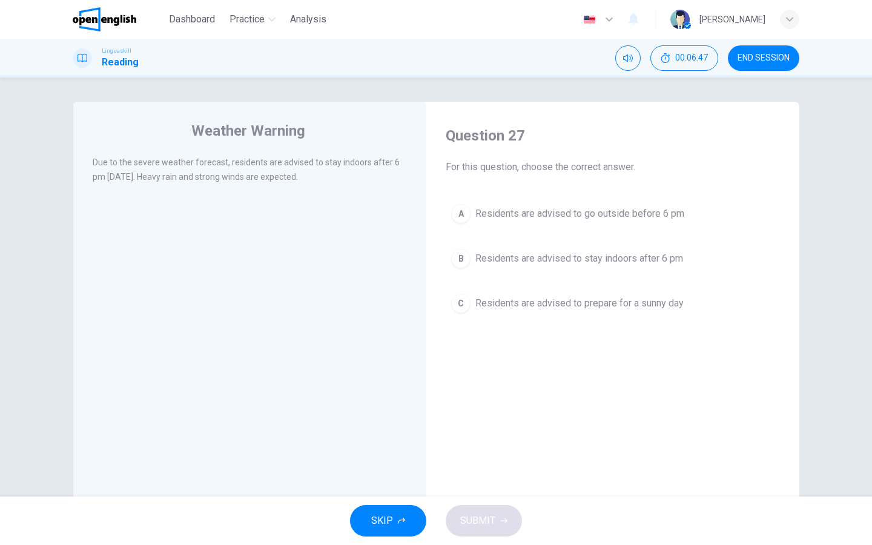
click at [466, 260] on div "B" at bounding box center [460, 258] width 19 height 19
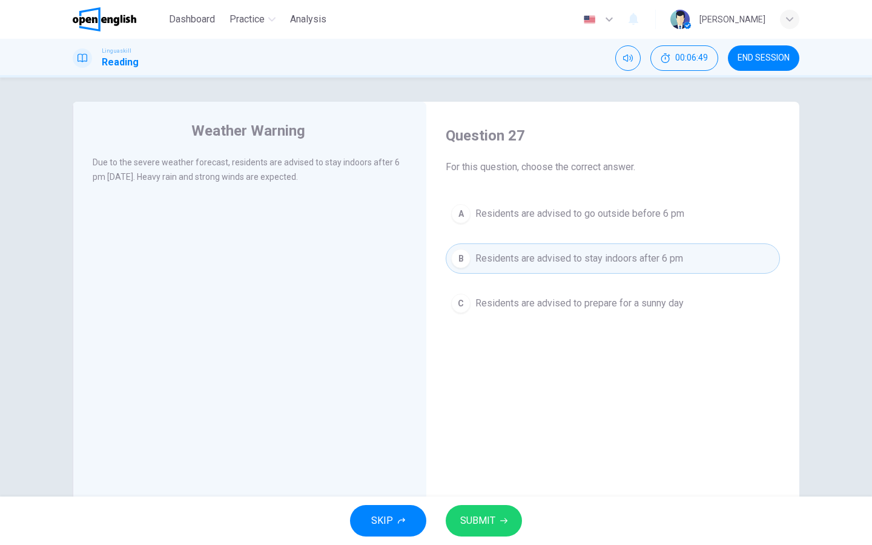
click at [491, 435] on button "SUBMIT" at bounding box center [484, 520] width 76 height 31
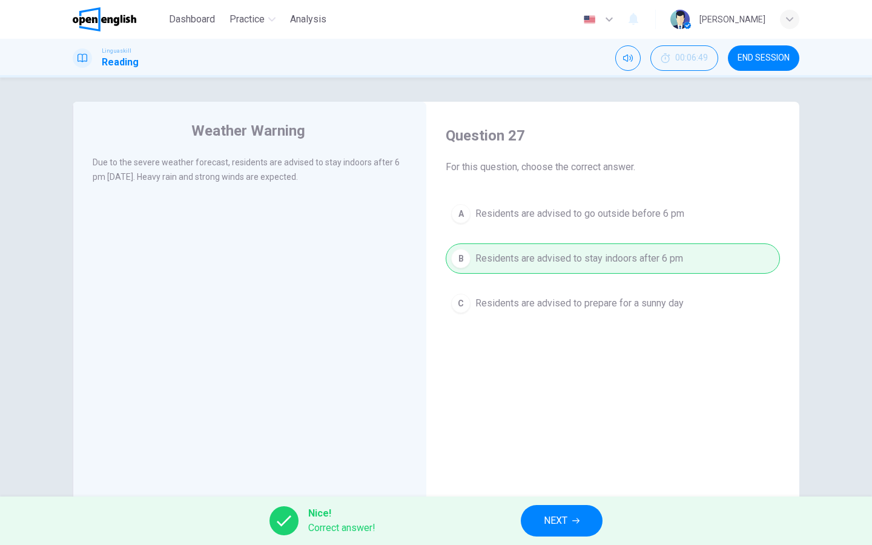
click at [535, 435] on button "NEXT" at bounding box center [562, 520] width 82 height 31
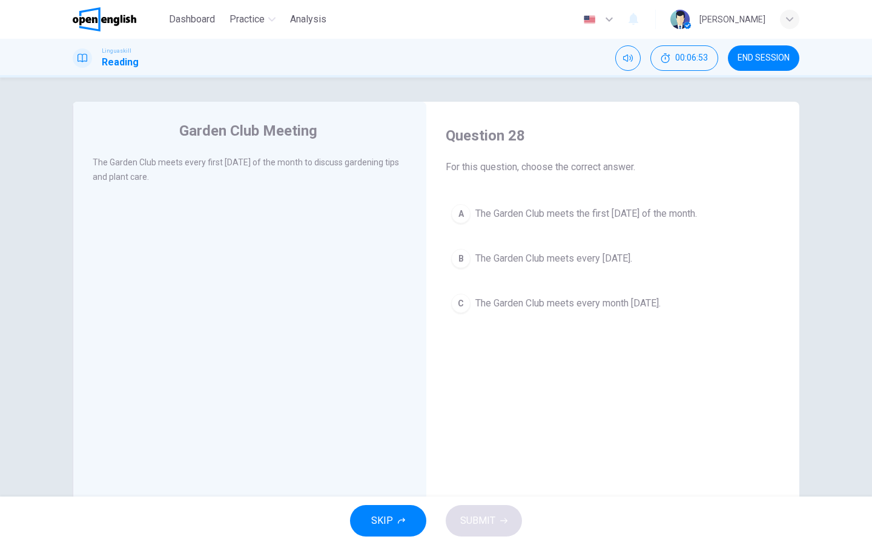
click at [463, 214] on div "A" at bounding box center [460, 213] width 19 height 19
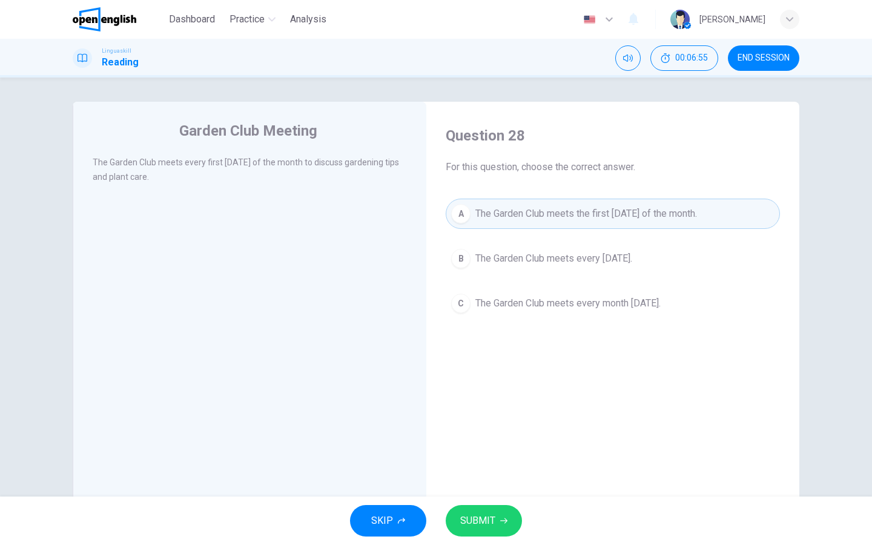
click at [518, 435] on div "SKIP SUBMIT" at bounding box center [436, 520] width 872 height 48
click at [510, 435] on button "SUBMIT" at bounding box center [484, 520] width 76 height 31
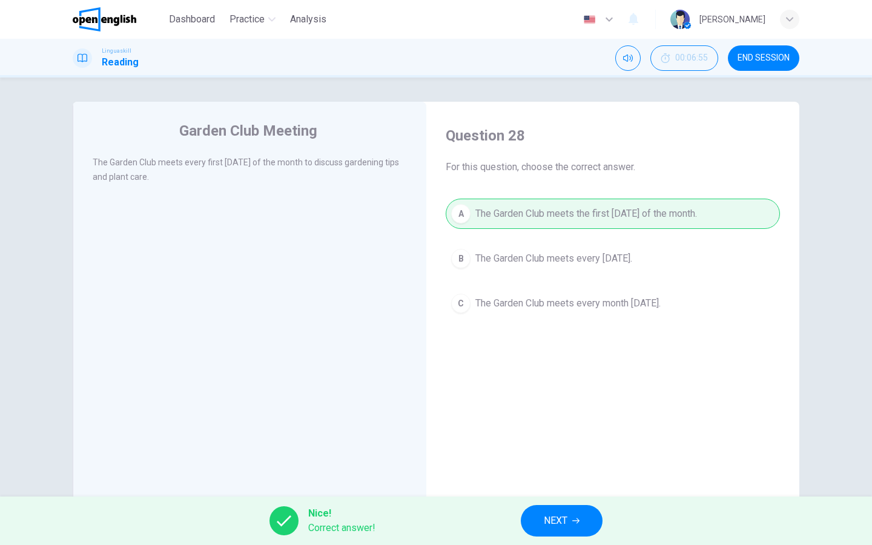
click at [538, 435] on button "NEXT" at bounding box center [562, 520] width 82 height 31
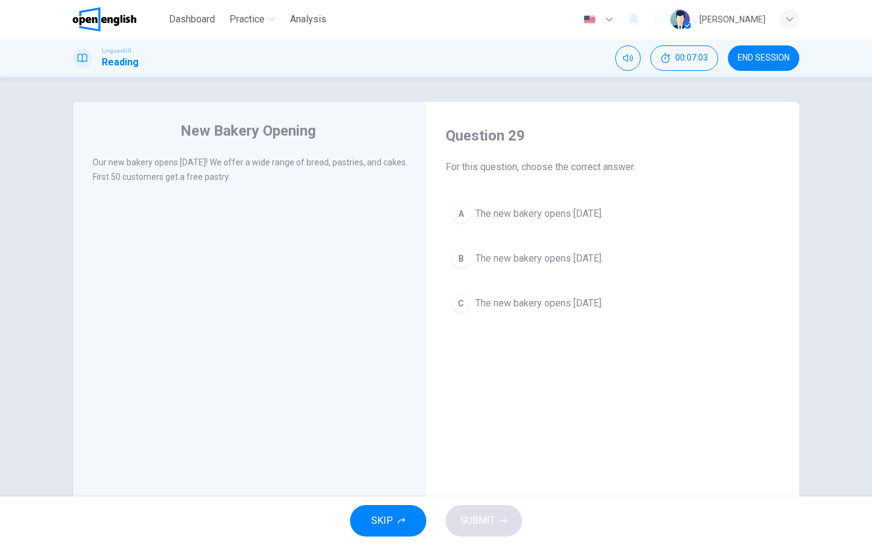
click at [458, 265] on div "B" at bounding box center [460, 258] width 19 height 19
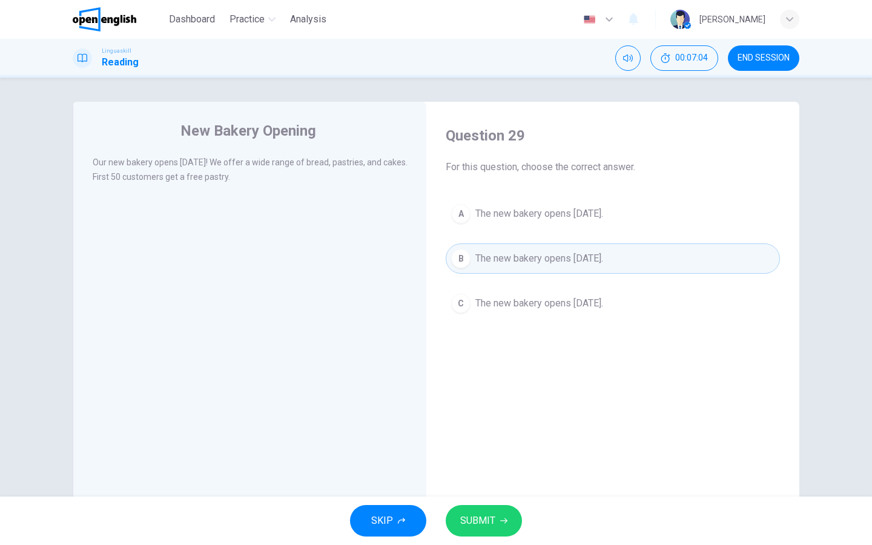
click at [487, 435] on div "SKIP SUBMIT" at bounding box center [436, 520] width 872 height 48
click at [488, 435] on span "SUBMIT" at bounding box center [477, 520] width 35 height 17
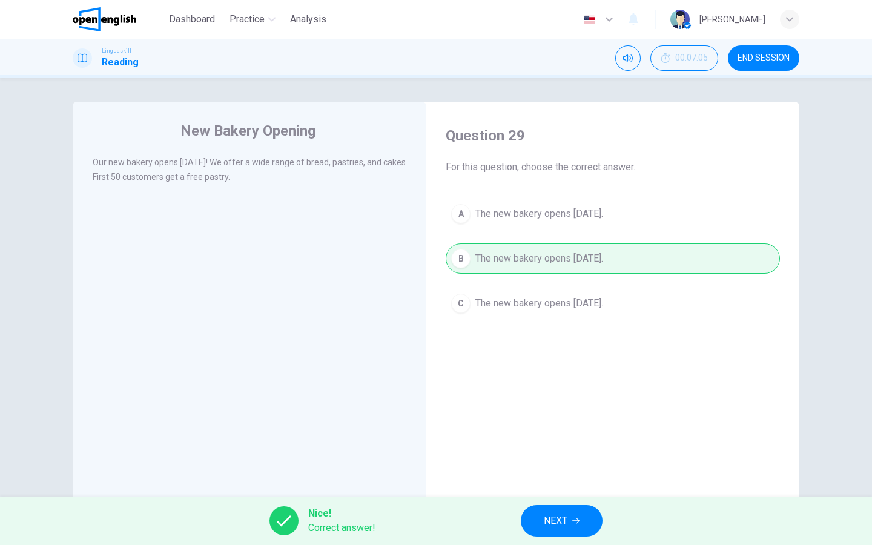
click at [530, 435] on button "NEXT" at bounding box center [562, 520] width 82 height 31
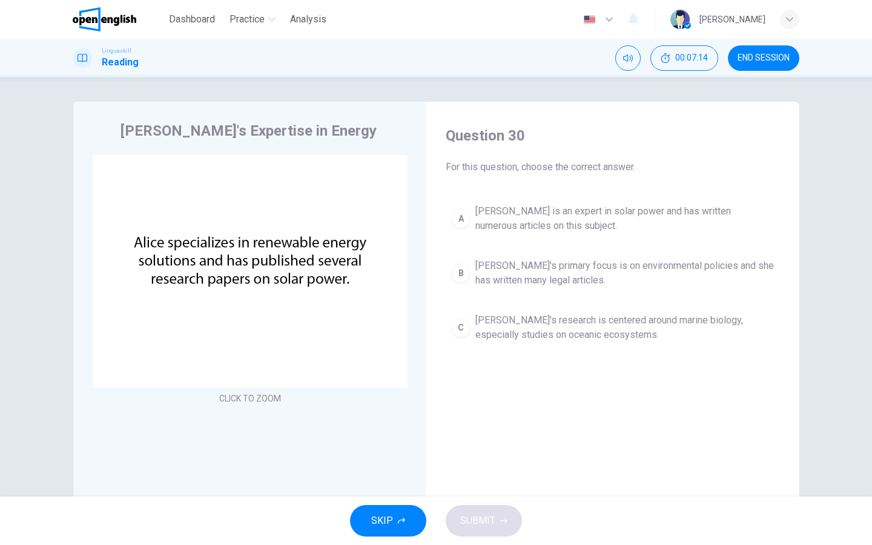
click at [464, 219] on div "A" at bounding box center [460, 218] width 19 height 19
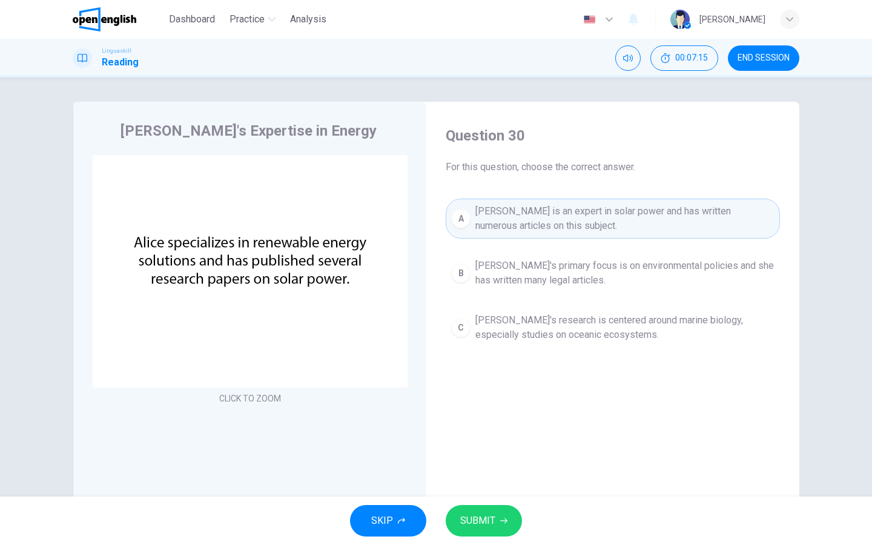
click at [473, 435] on span "SUBMIT" at bounding box center [477, 520] width 35 height 17
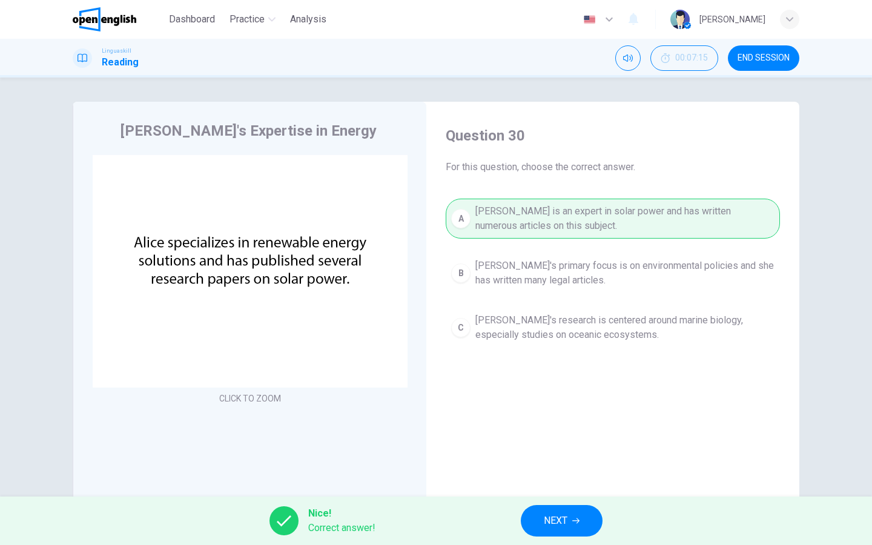
click at [541, 435] on button "NEXT" at bounding box center [562, 520] width 82 height 31
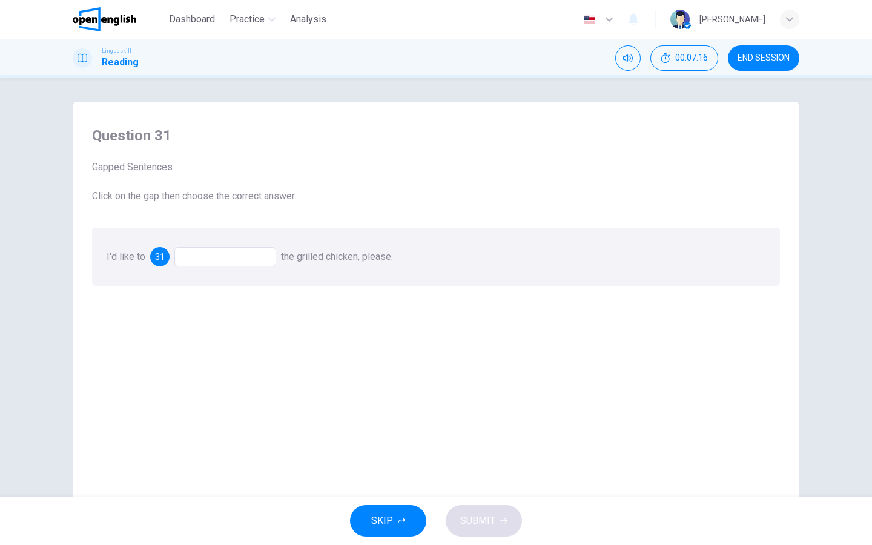
click at [228, 271] on div "I'd like to 31 the grilled chicken, please." at bounding box center [436, 257] width 688 height 58
click at [239, 257] on div at bounding box center [225, 256] width 102 height 19
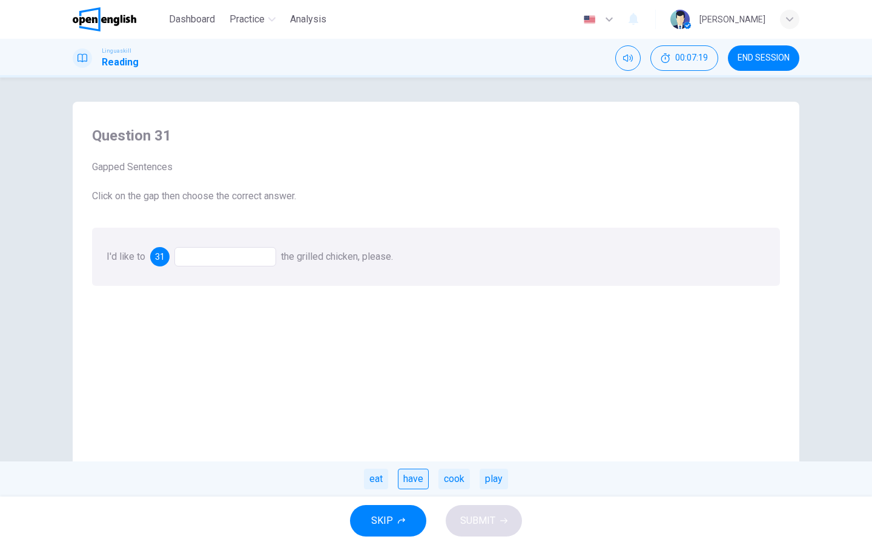
click at [407, 435] on div "have" at bounding box center [413, 479] width 31 height 21
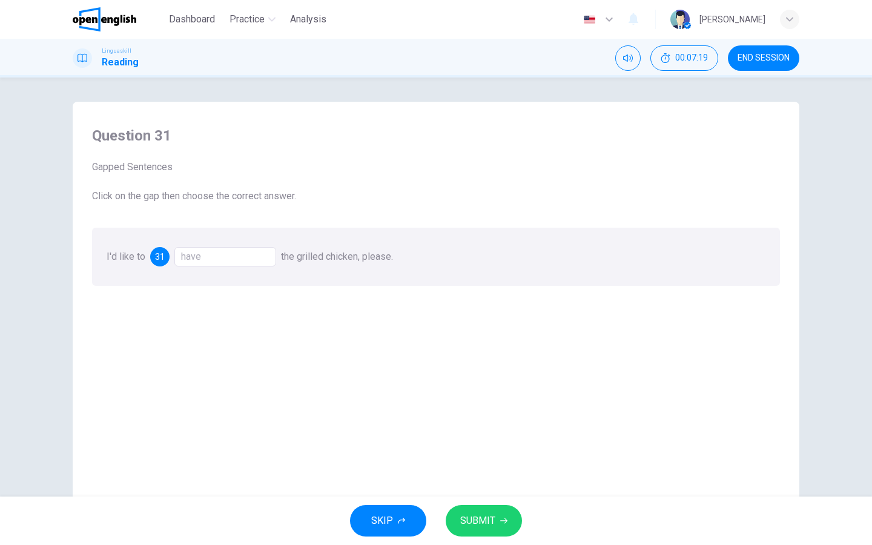
click at [469, 435] on span "SUBMIT" at bounding box center [477, 520] width 35 height 17
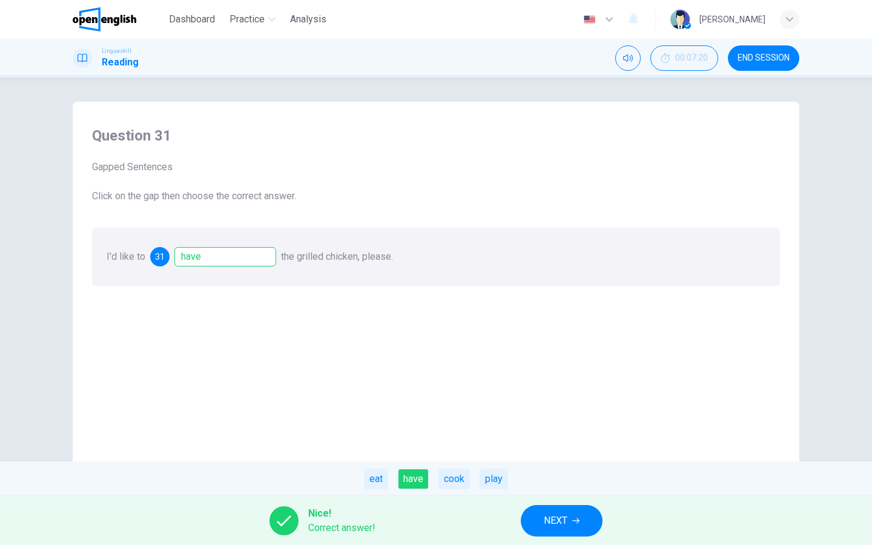
click at [555, 435] on span "NEXT" at bounding box center [556, 520] width 24 height 17
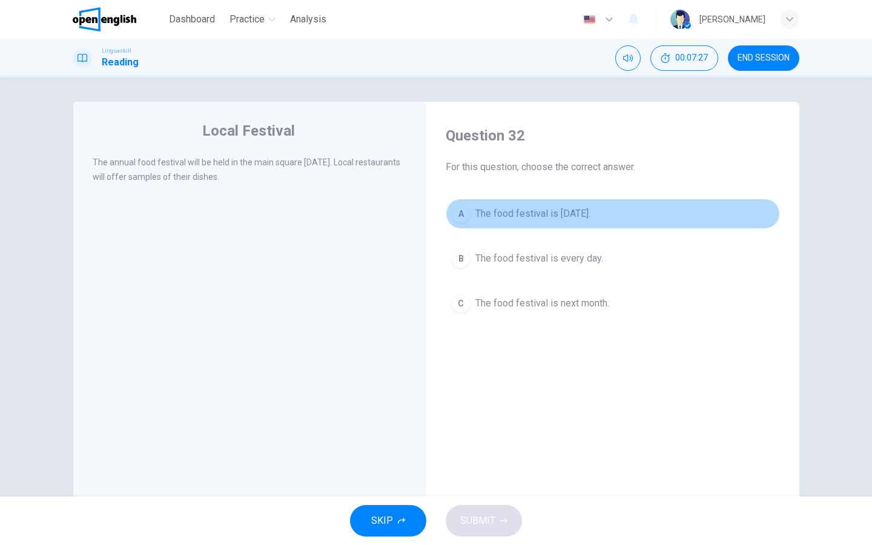
click at [462, 219] on div "A" at bounding box center [460, 213] width 19 height 19
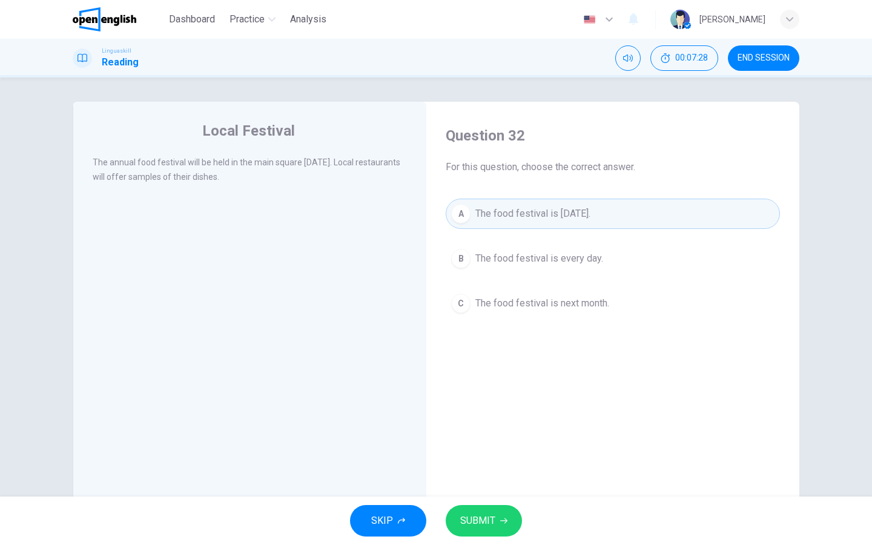
click at [462, 435] on span "SUBMIT" at bounding box center [477, 520] width 35 height 17
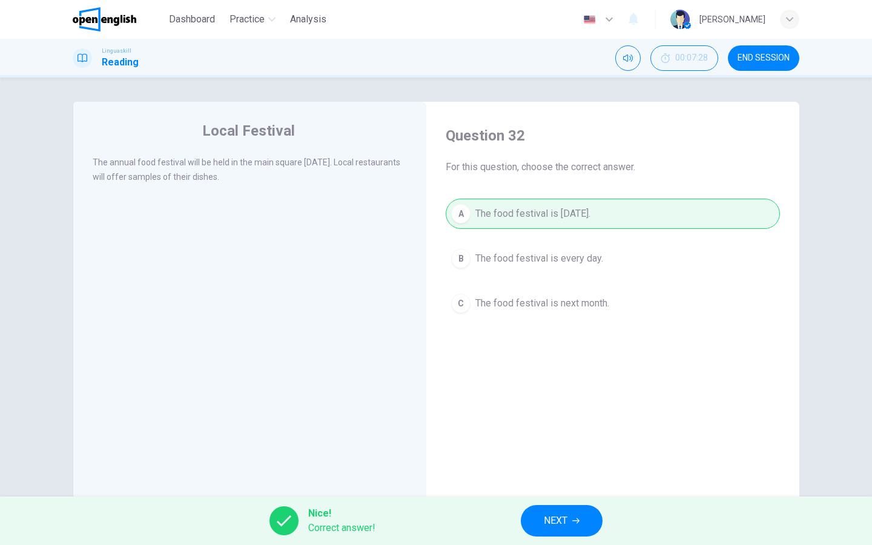
click at [551, 435] on span "NEXT" at bounding box center [556, 520] width 24 height 17
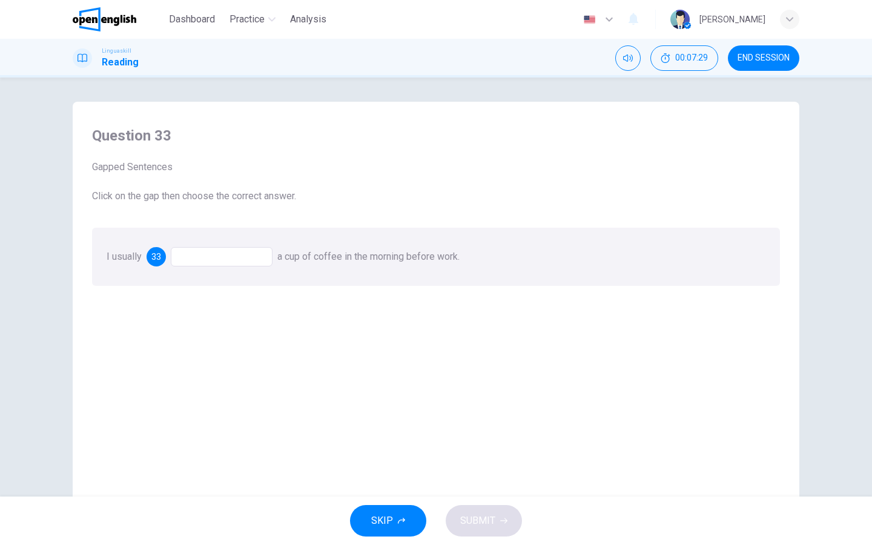
click at [223, 255] on div at bounding box center [222, 256] width 102 height 19
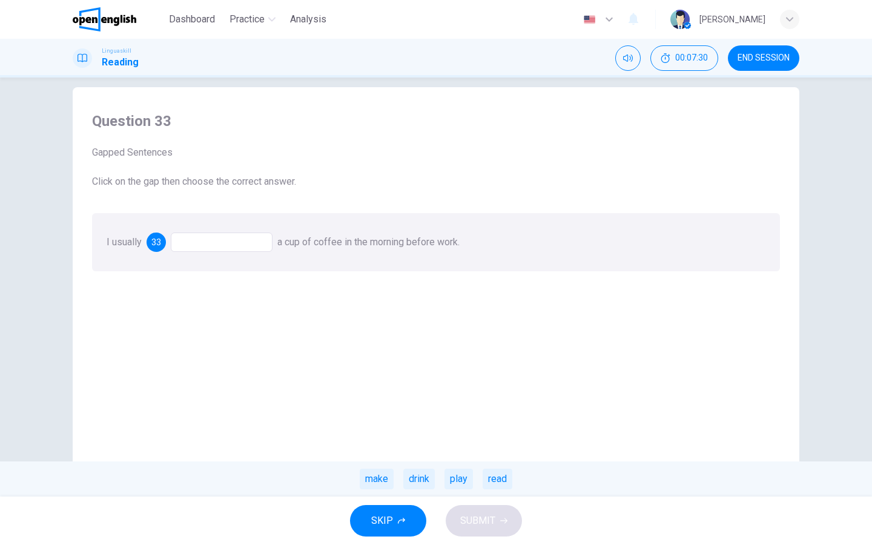
scroll to position [18, 0]
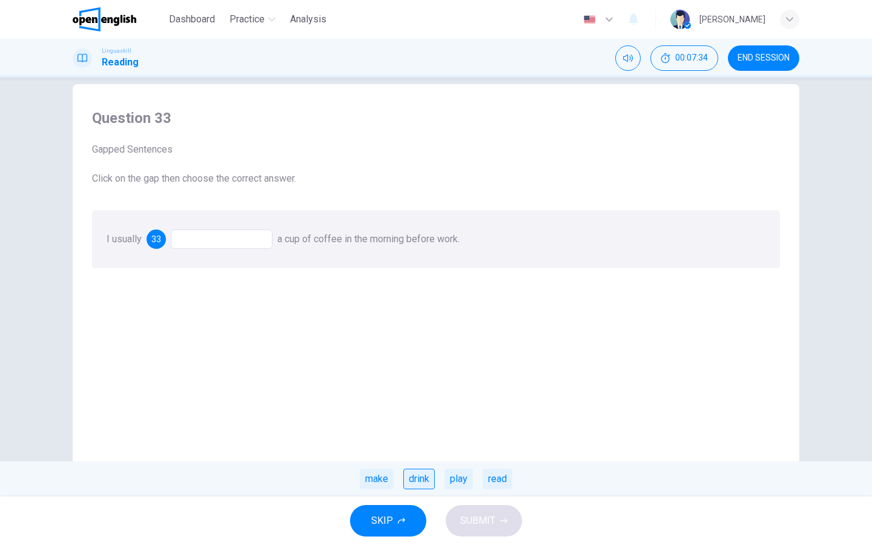
click at [413, 435] on div "drink" at bounding box center [418, 479] width 31 height 21
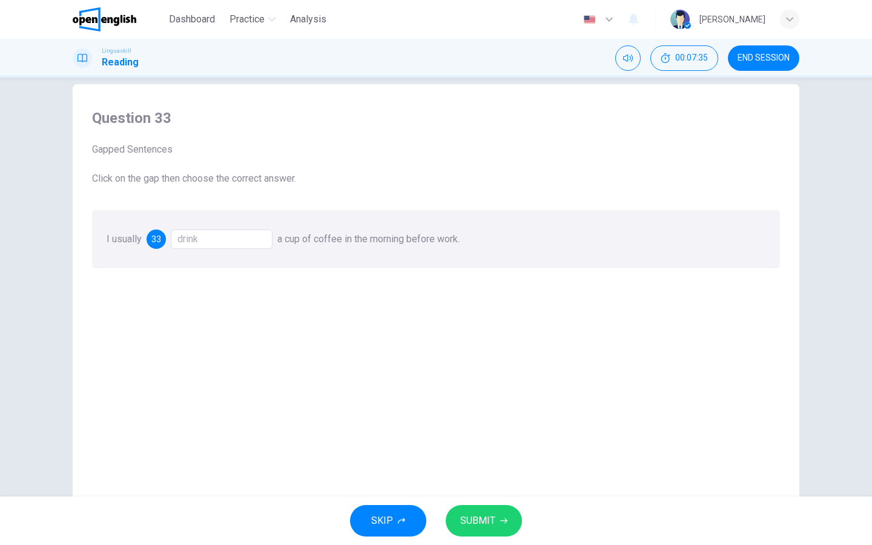
click at [481, 435] on span "SUBMIT" at bounding box center [477, 520] width 35 height 17
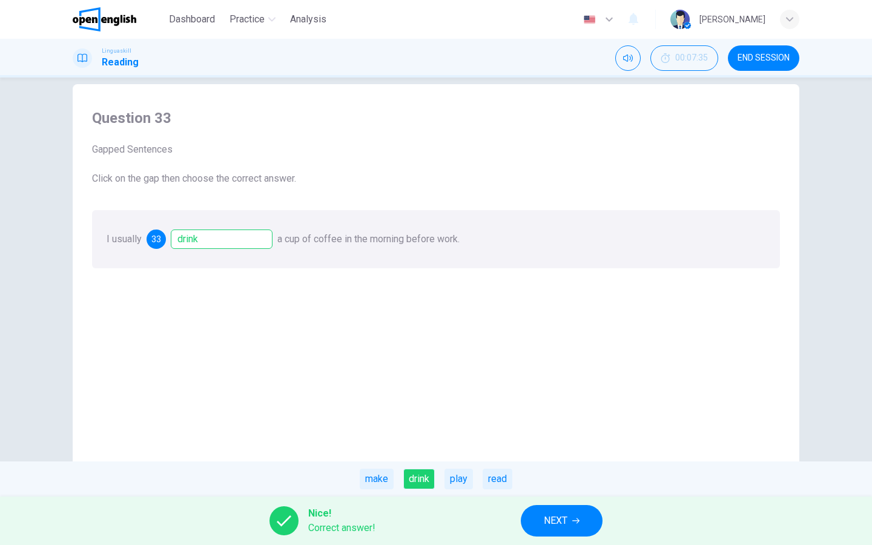
click at [593, 435] on button "NEXT" at bounding box center [562, 520] width 82 height 31
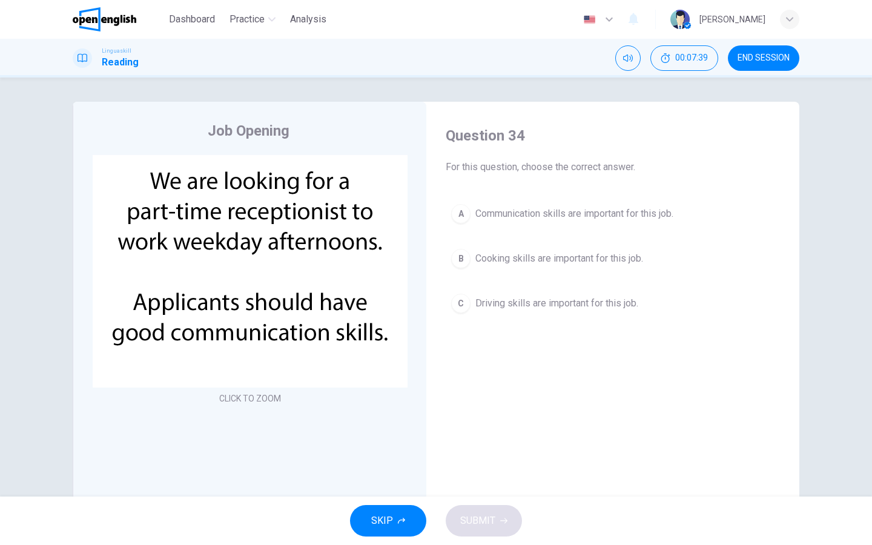
click at [457, 215] on div "A" at bounding box center [460, 213] width 19 height 19
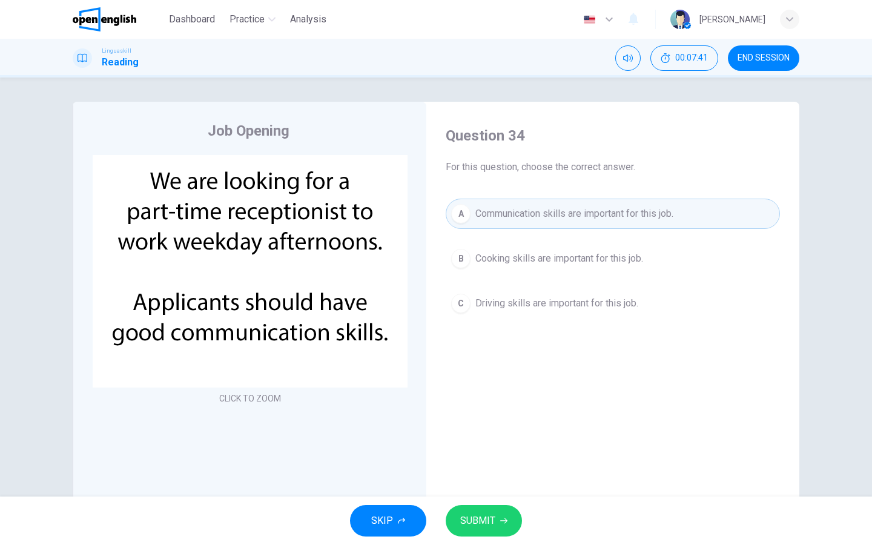
click at [498, 435] on button "SUBMIT" at bounding box center [484, 520] width 76 height 31
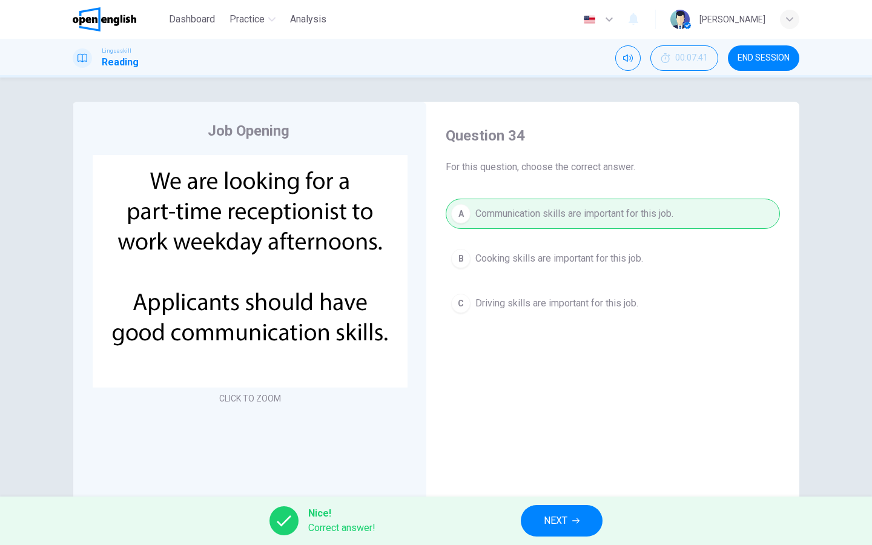
click at [533, 435] on button "NEXT" at bounding box center [562, 520] width 82 height 31
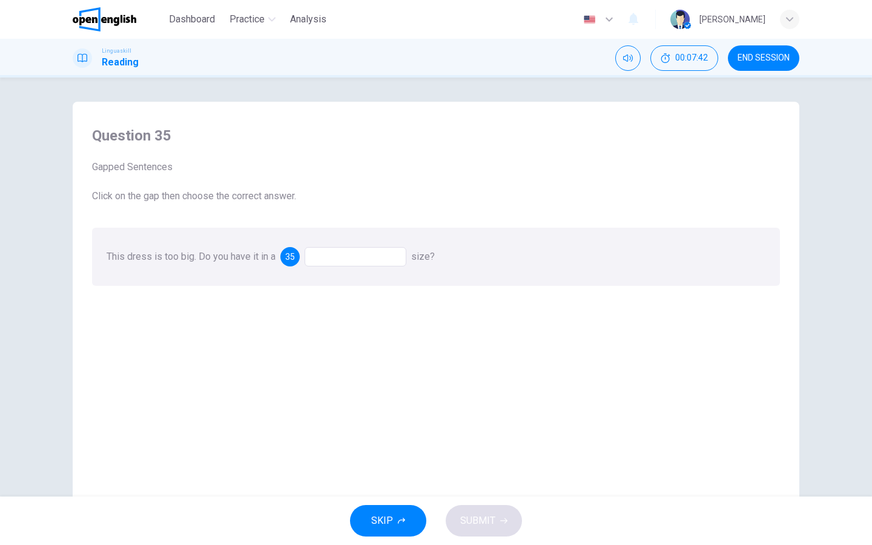
click at [357, 254] on div at bounding box center [355, 256] width 102 height 19
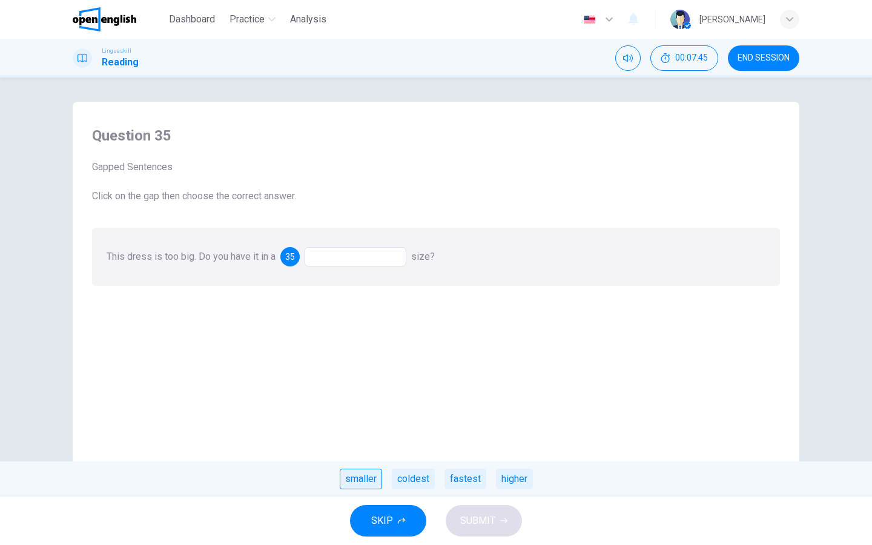
click at [367, 435] on div "smaller" at bounding box center [361, 479] width 42 height 21
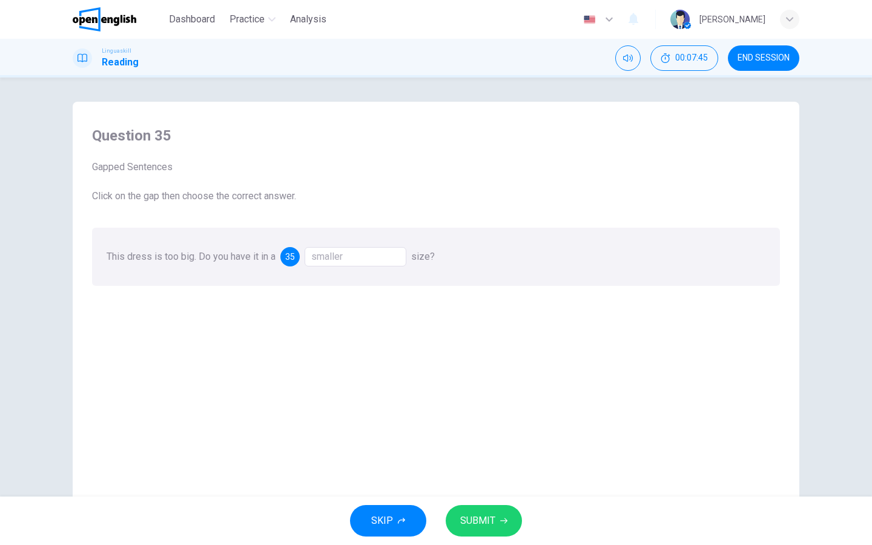
click at [480, 435] on button "SUBMIT" at bounding box center [484, 520] width 76 height 31
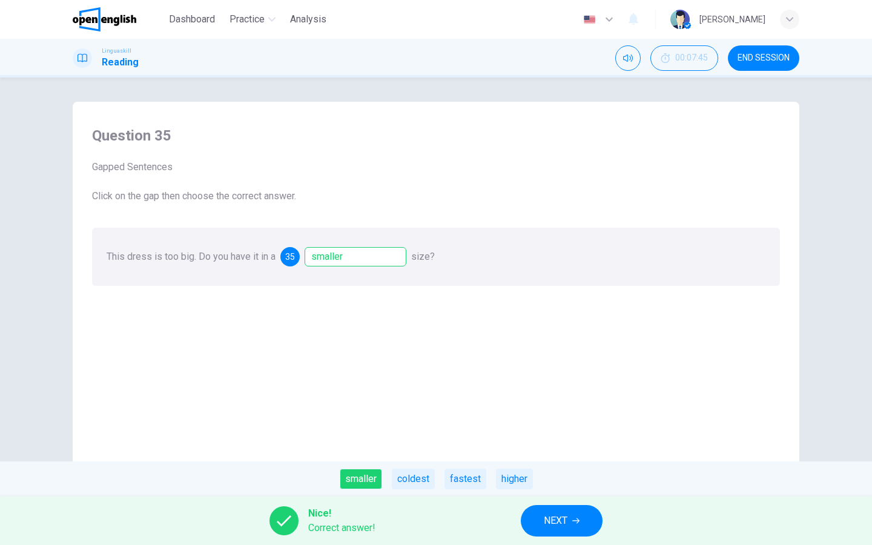
click at [552, 435] on span "NEXT" at bounding box center [556, 520] width 24 height 17
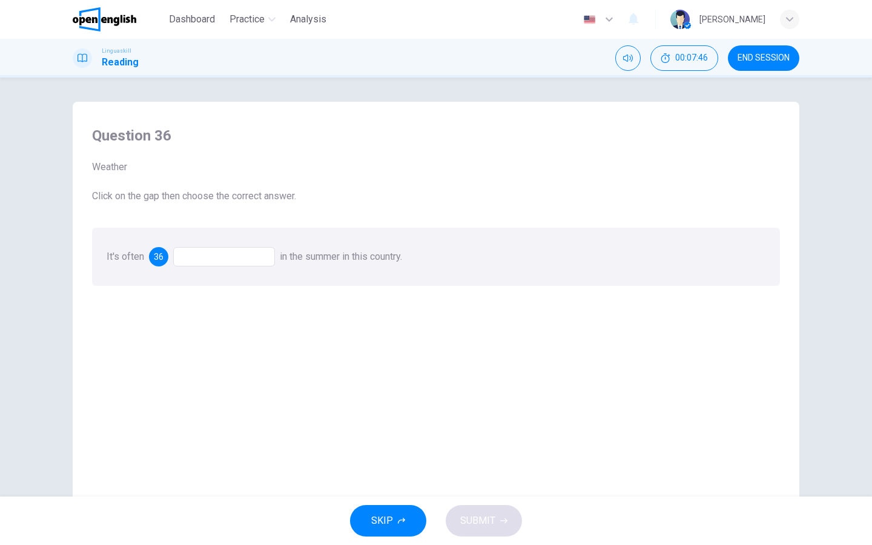
click at [252, 265] on div at bounding box center [224, 256] width 102 height 19
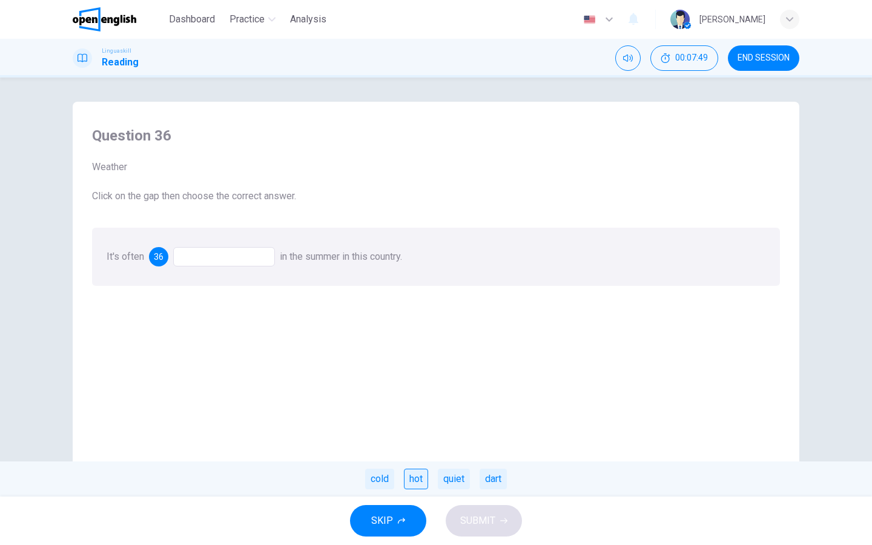
click at [412, 435] on div "hot" at bounding box center [416, 479] width 24 height 21
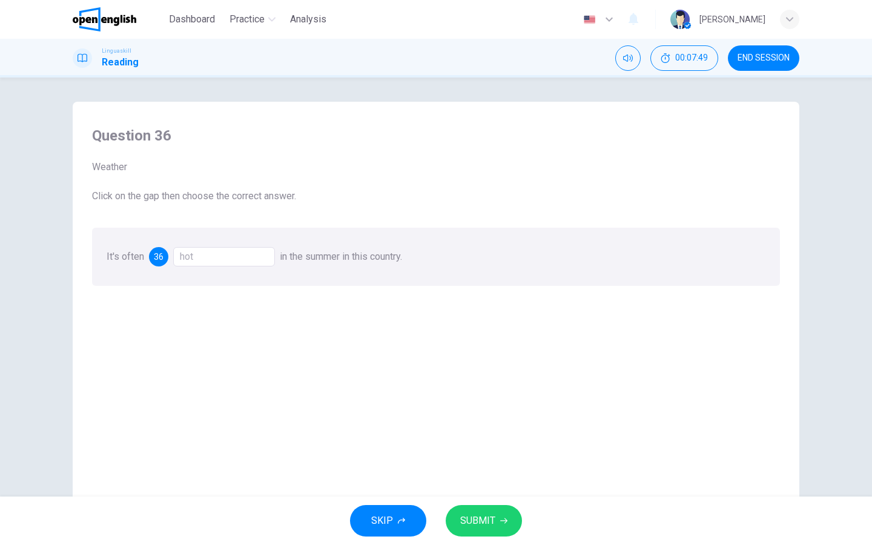
click at [479, 435] on span "SUBMIT" at bounding box center [477, 520] width 35 height 17
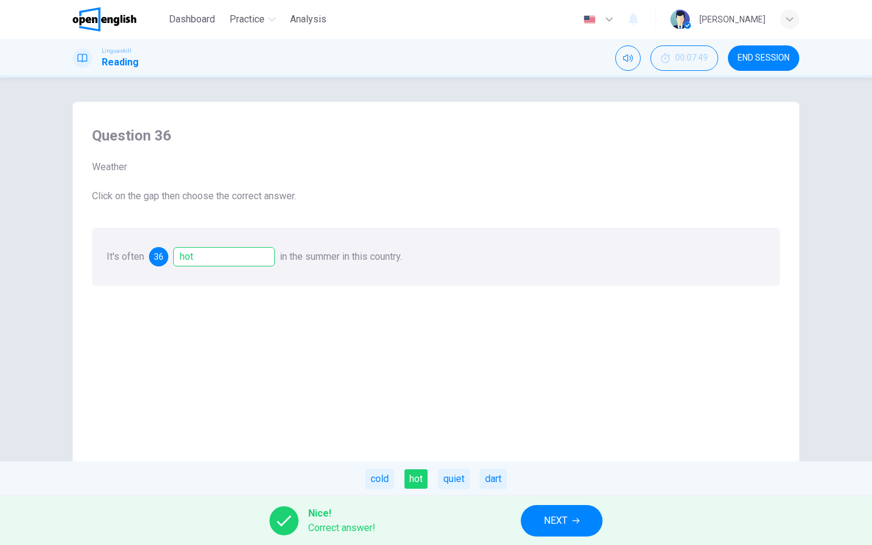
click at [536, 435] on button "NEXT" at bounding box center [562, 520] width 82 height 31
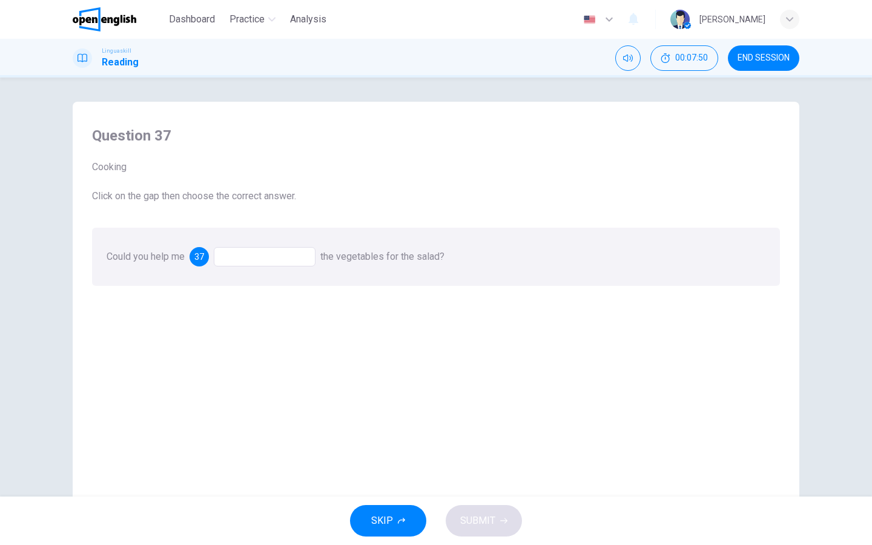
click at [272, 254] on div at bounding box center [265, 256] width 102 height 19
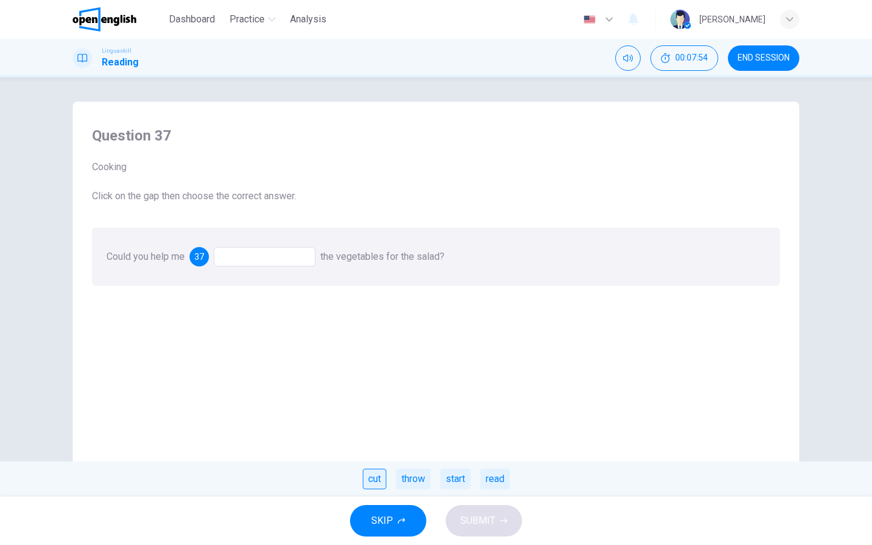
click at [373, 435] on div "cut" at bounding box center [375, 479] width 24 height 21
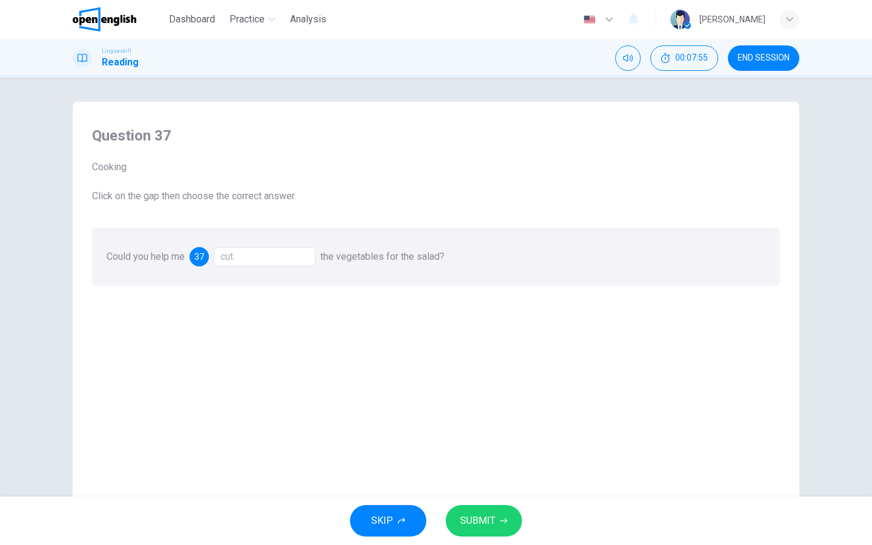
click at [460, 435] on span "SUBMIT" at bounding box center [477, 520] width 35 height 17
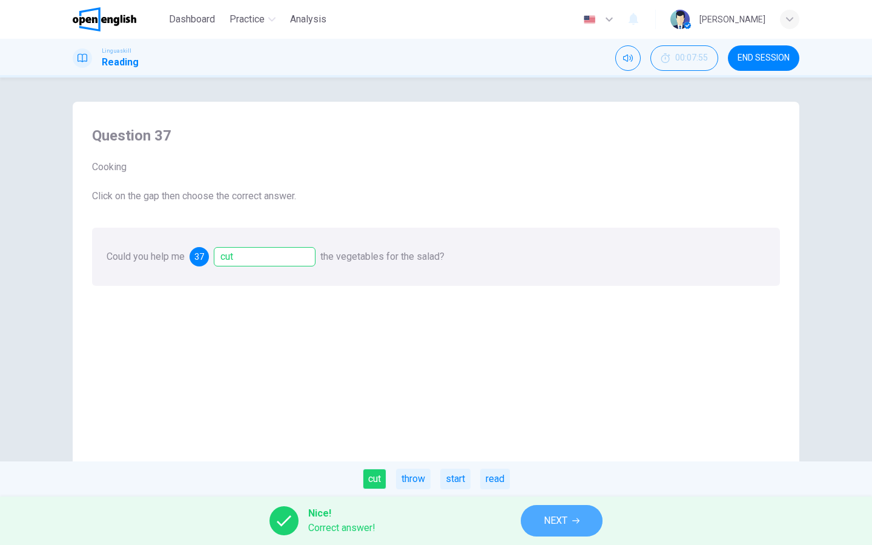
click at [548, 435] on span "NEXT" at bounding box center [556, 520] width 24 height 17
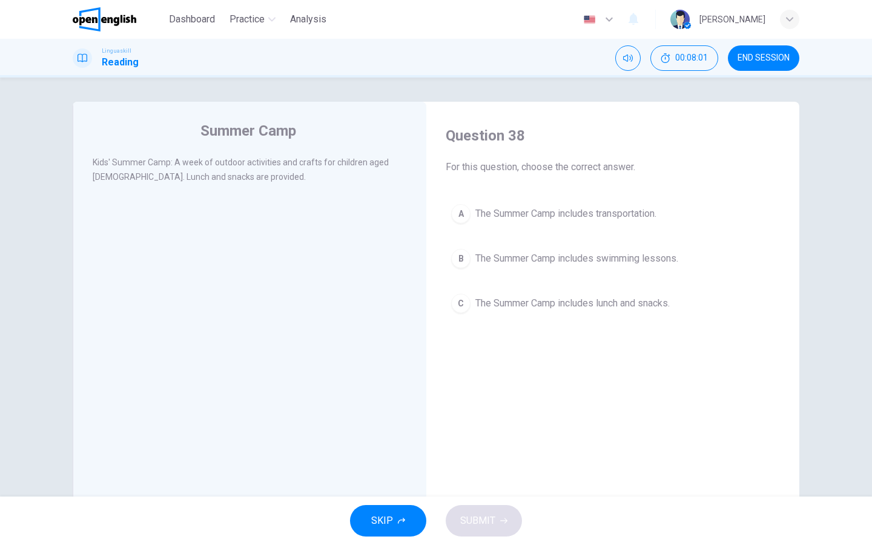
click at [455, 298] on div "C" at bounding box center [460, 303] width 19 height 19
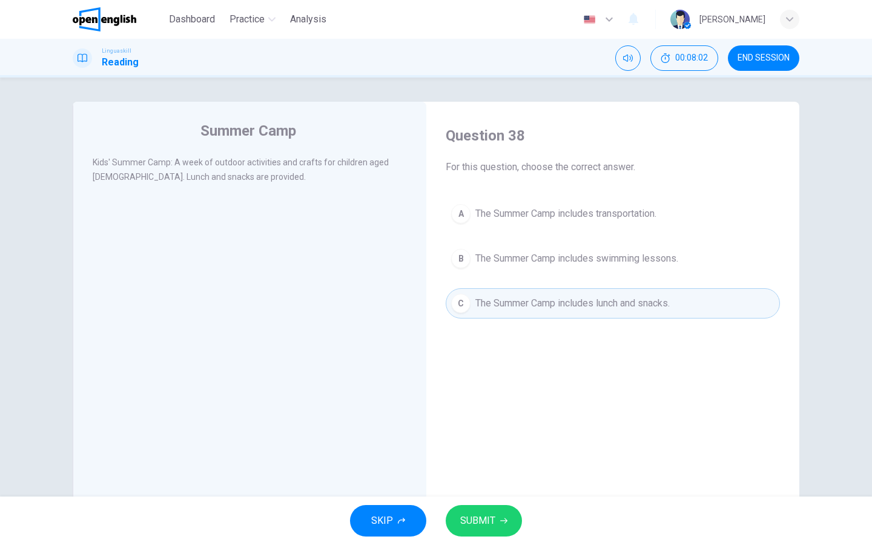
click at [482, 435] on span "SUBMIT" at bounding box center [477, 520] width 35 height 17
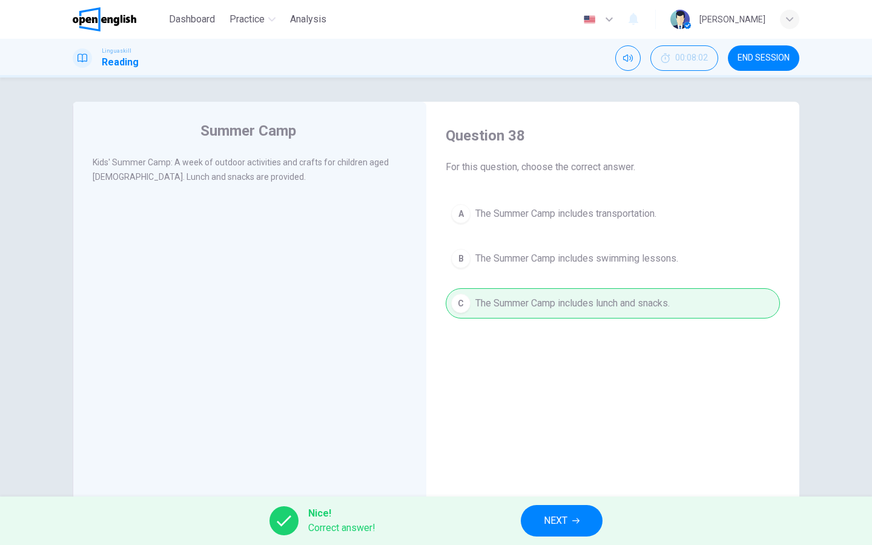
click at [548, 435] on span "NEXT" at bounding box center [556, 520] width 24 height 17
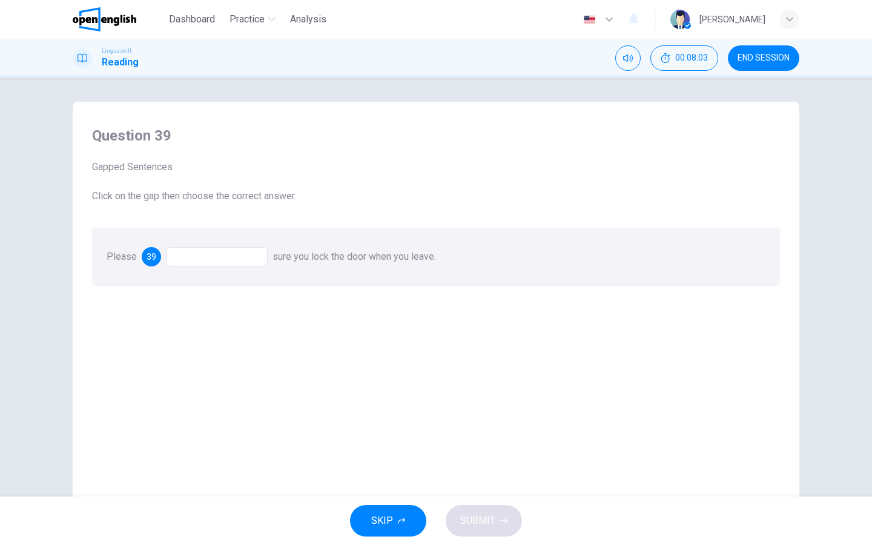
click at [245, 268] on div "Please 39 sure you lock the door when you leave." at bounding box center [436, 257] width 688 height 58
click at [245, 260] on div at bounding box center [217, 256] width 102 height 19
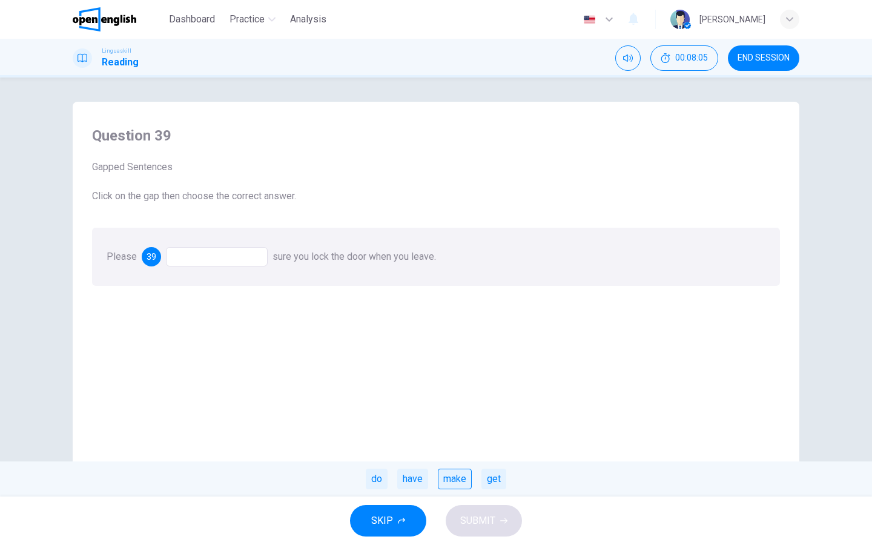
click at [449, 435] on div "make" at bounding box center [455, 479] width 34 height 21
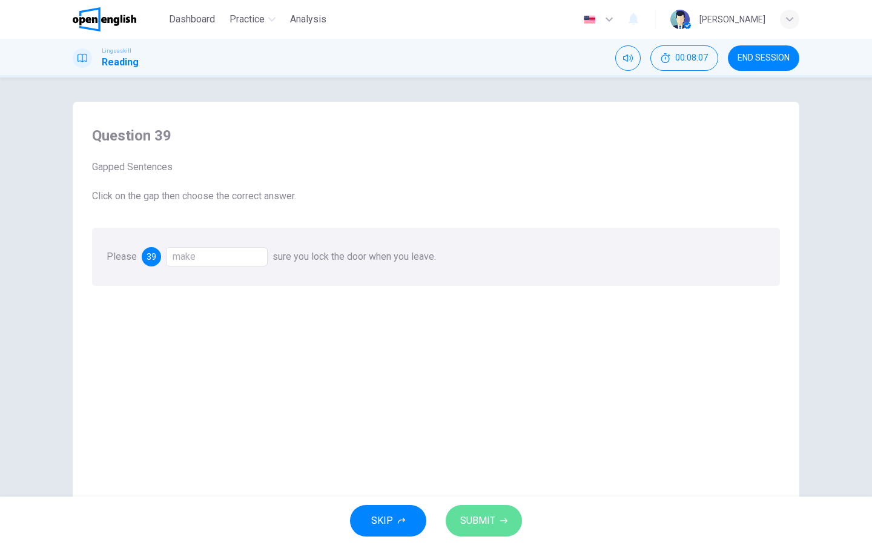
click at [475, 435] on span "SUBMIT" at bounding box center [477, 520] width 35 height 17
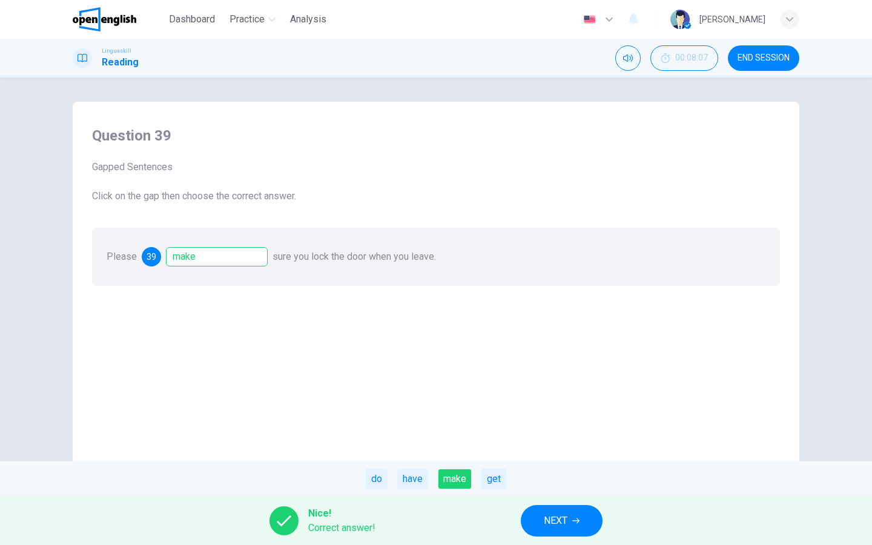
click at [535, 435] on button "NEXT" at bounding box center [562, 520] width 82 height 31
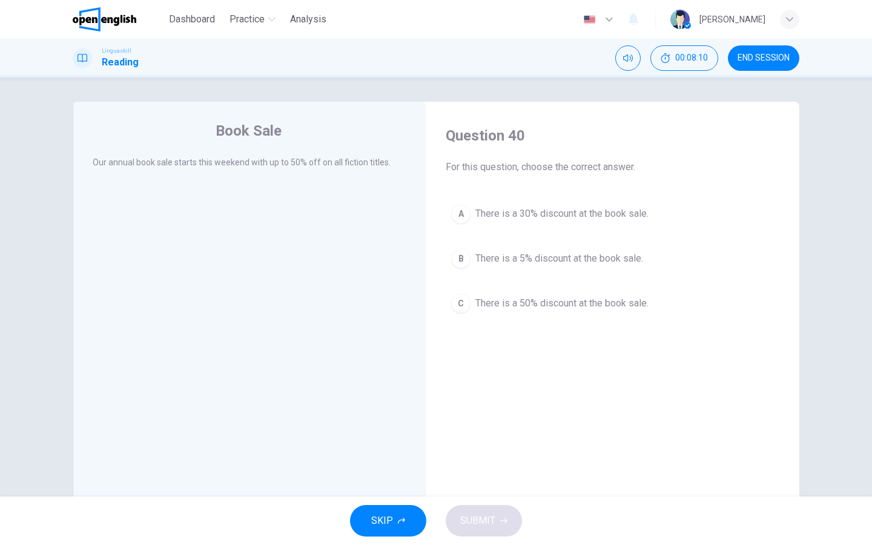
click at [450, 302] on button "C There is a 50% discount at the book sale." at bounding box center [613, 303] width 334 height 30
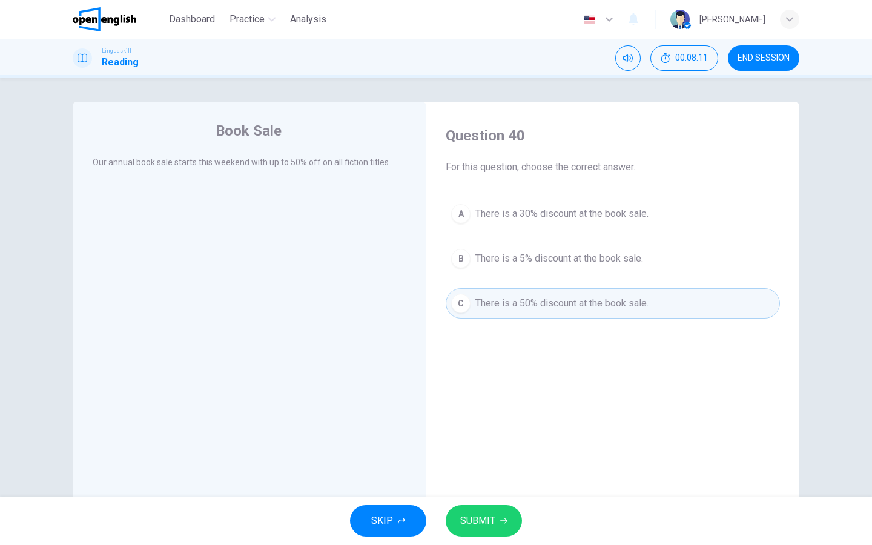
click at [492, 435] on span "SUBMIT" at bounding box center [477, 520] width 35 height 17
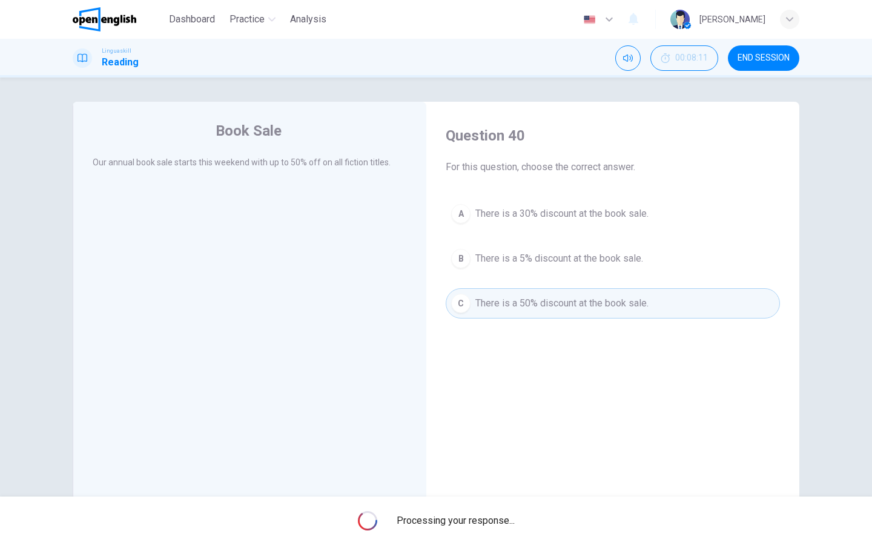
click at [492, 435] on span "Processing your response..." at bounding box center [455, 520] width 118 height 15
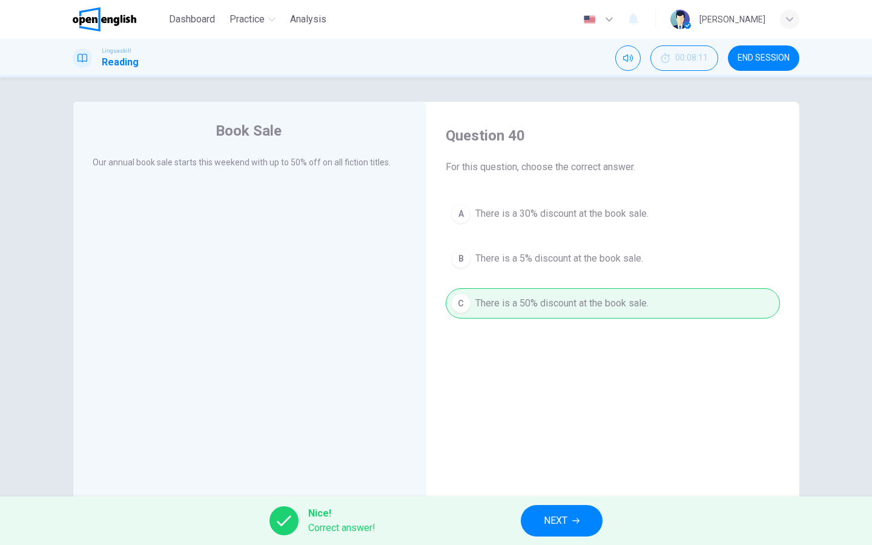
click at [577, 435] on button "NEXT" at bounding box center [562, 520] width 82 height 31
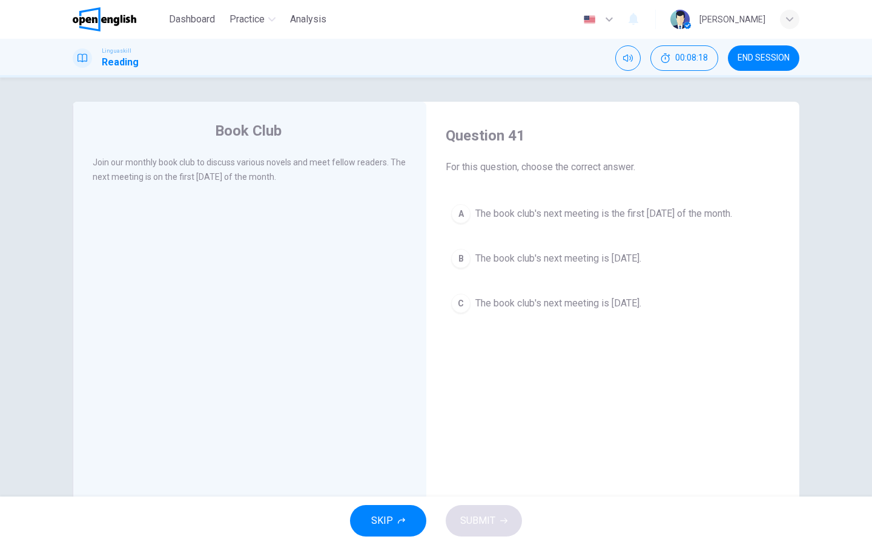
click at [457, 214] on div "A" at bounding box center [460, 213] width 19 height 19
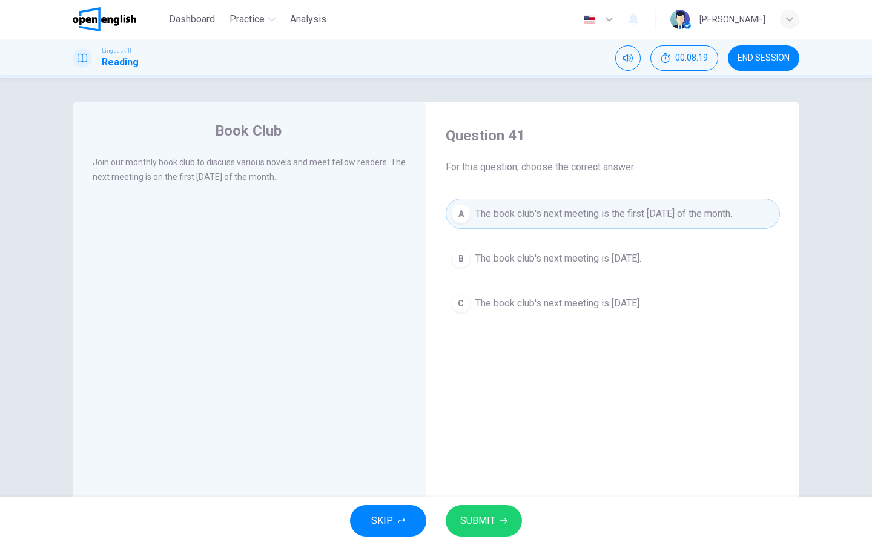
click at [492, 435] on div "SKIP SUBMIT" at bounding box center [436, 520] width 872 height 48
click at [497, 435] on button "SUBMIT" at bounding box center [484, 520] width 76 height 31
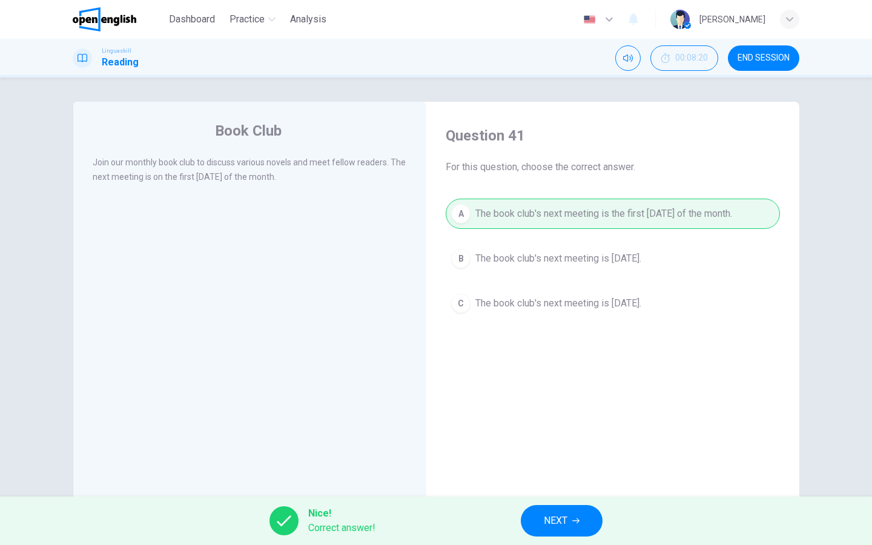
click at [522, 435] on button "NEXT" at bounding box center [562, 520] width 82 height 31
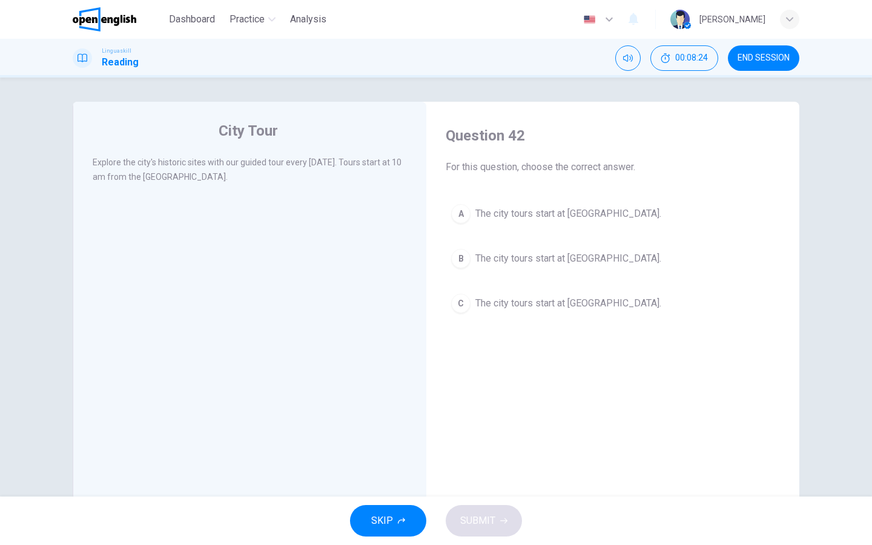
click at [469, 212] on div "A" at bounding box center [460, 213] width 19 height 19
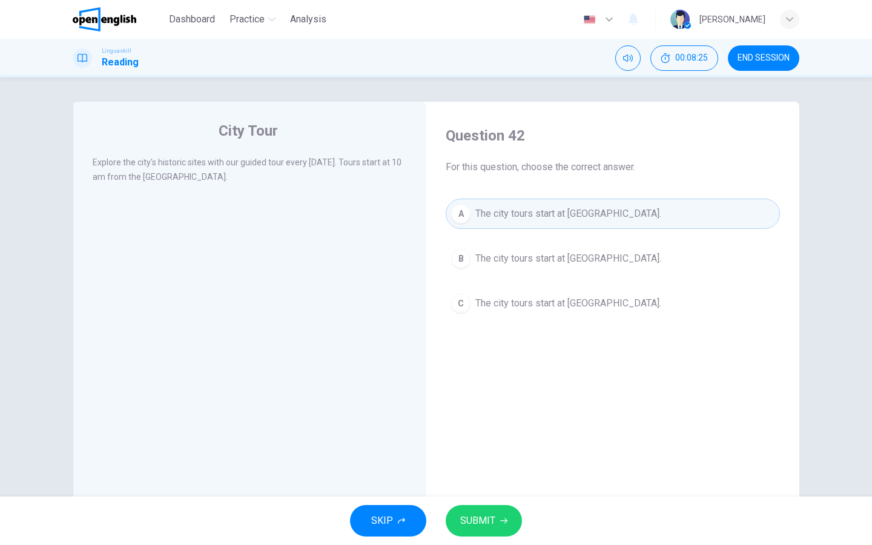
click at [501, 435] on icon "button" at bounding box center [503, 520] width 7 height 7
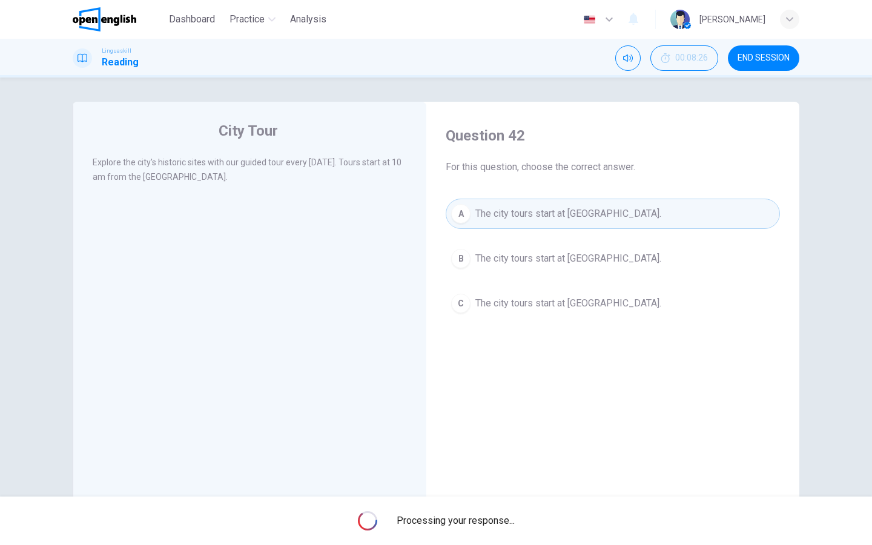
click at [501, 435] on span "Processing your response..." at bounding box center [455, 520] width 118 height 15
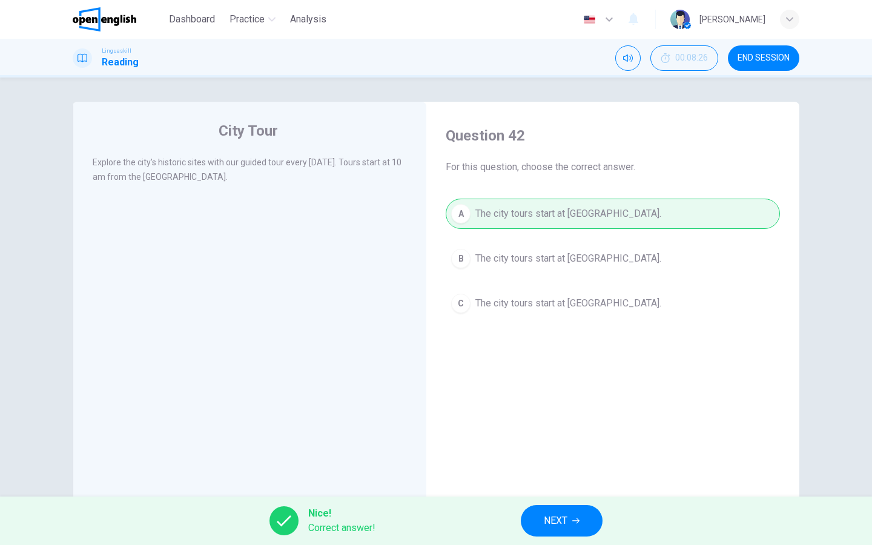
click at [561, 435] on span "NEXT" at bounding box center [556, 520] width 24 height 17
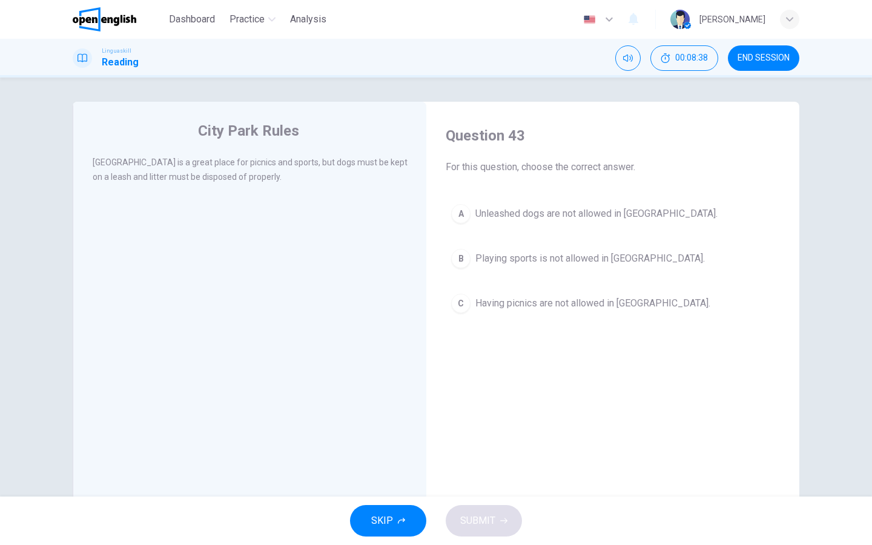
click at [458, 212] on div "A" at bounding box center [460, 213] width 19 height 19
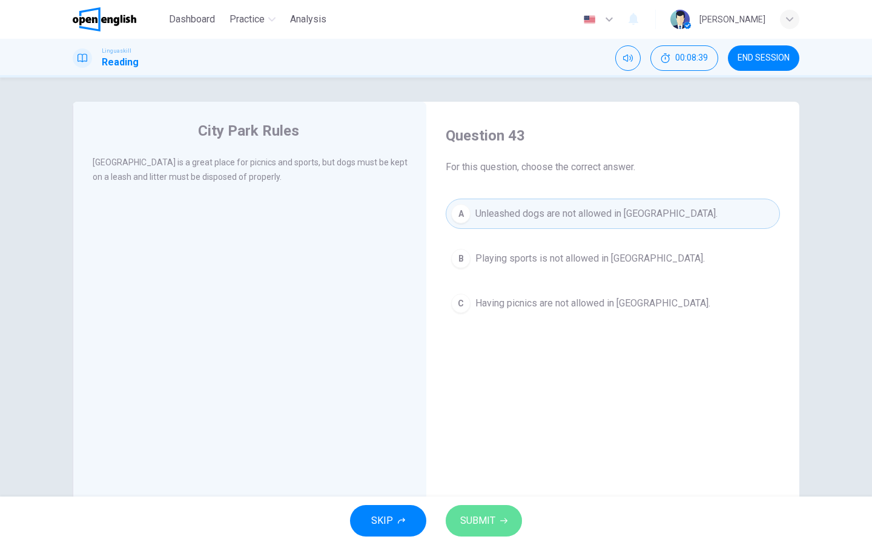
click at [484, 435] on button "SUBMIT" at bounding box center [484, 520] width 76 height 31
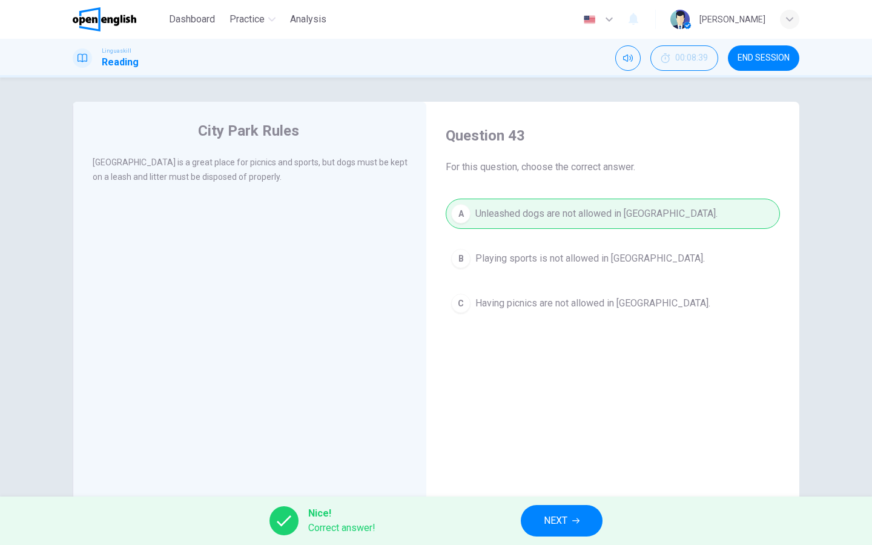
click at [542, 435] on button "NEXT" at bounding box center [562, 520] width 82 height 31
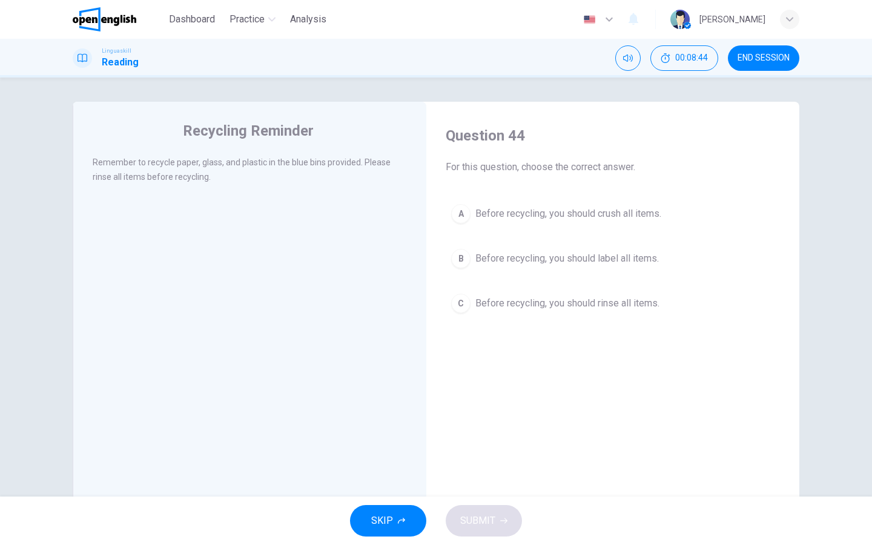
click at [462, 297] on div "C" at bounding box center [460, 303] width 19 height 19
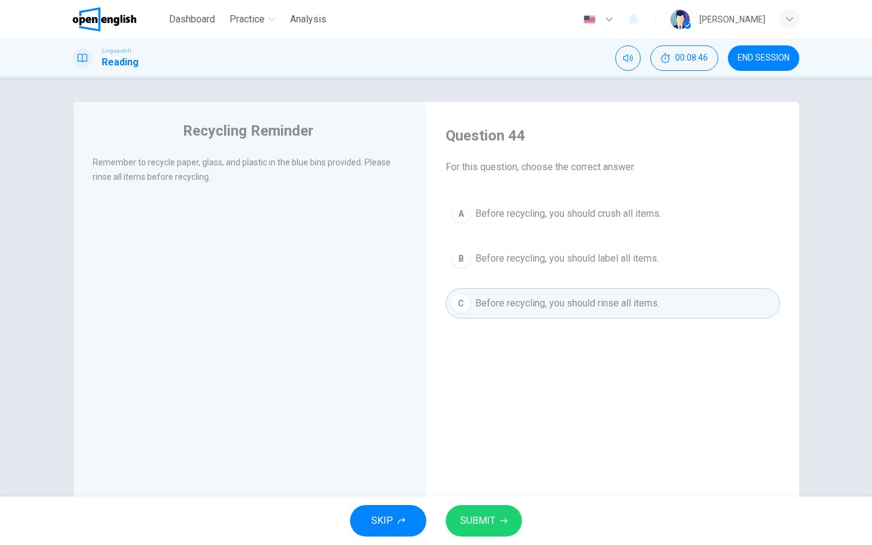
click at [501, 435] on button "SUBMIT" at bounding box center [484, 520] width 76 height 31
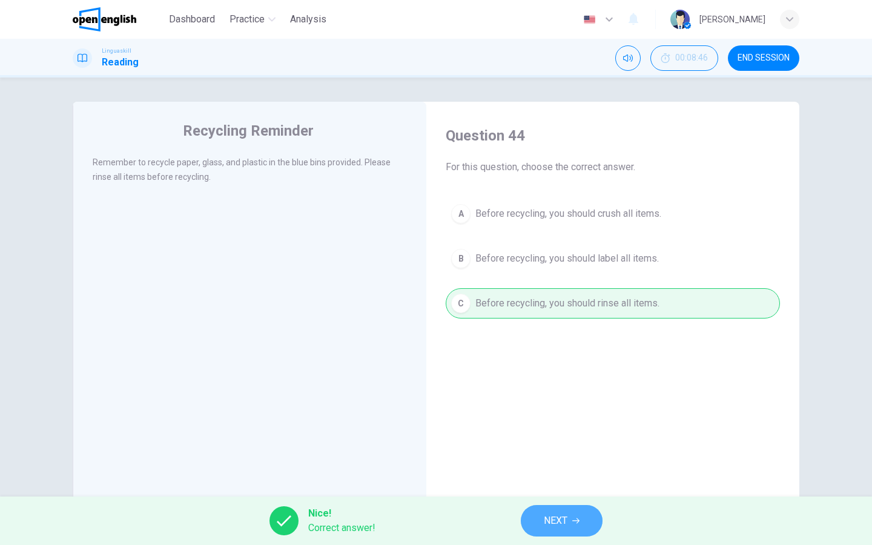
click at [583, 435] on button "NEXT" at bounding box center [562, 520] width 82 height 31
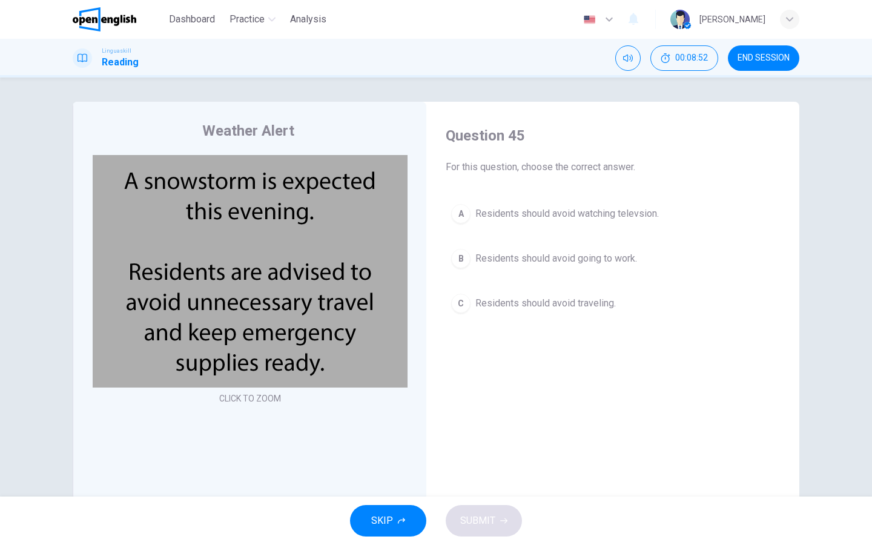
click at [461, 259] on div "B" at bounding box center [460, 258] width 19 height 19
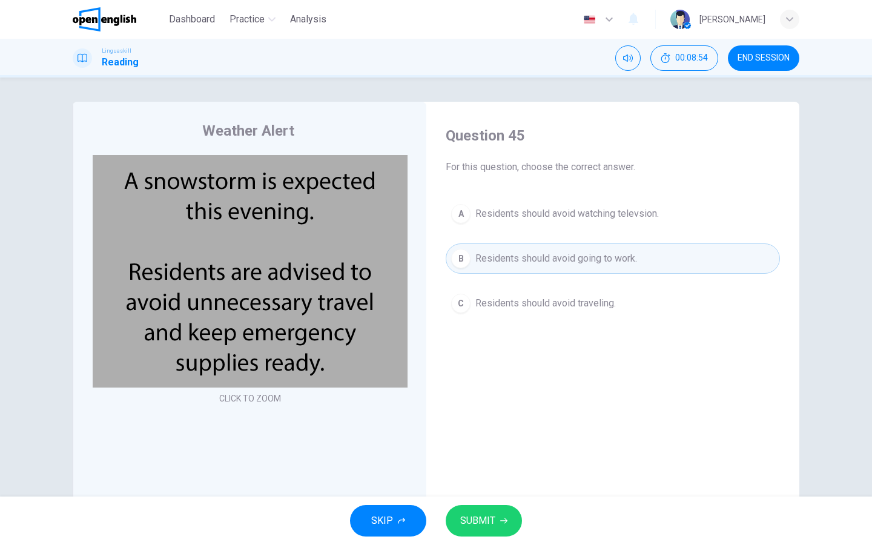
click at [462, 300] on div "C" at bounding box center [460, 303] width 19 height 19
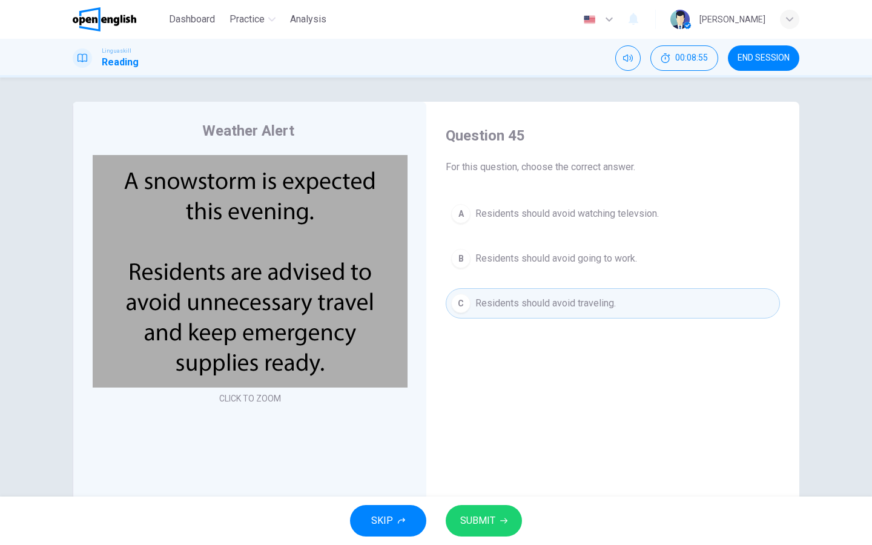
click at [487, 435] on button "SUBMIT" at bounding box center [484, 520] width 76 height 31
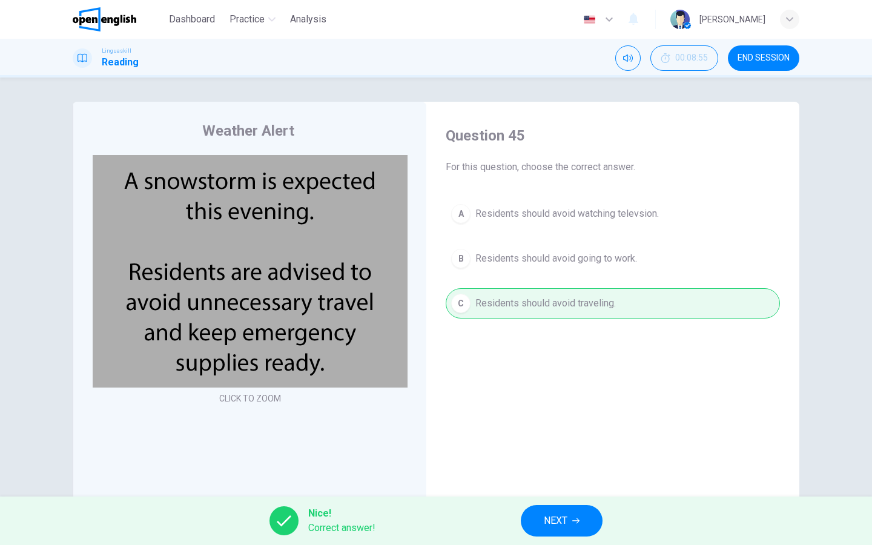
click at [547, 435] on div "Nice! Correct answer! NEXT" at bounding box center [436, 520] width 872 height 48
click at [551, 435] on span "NEXT" at bounding box center [556, 520] width 24 height 17
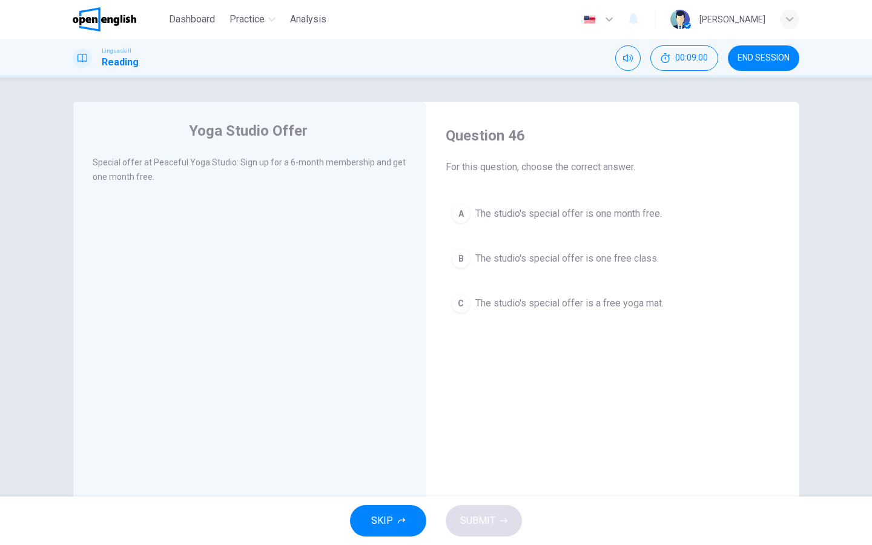
click at [458, 301] on div "C" at bounding box center [460, 303] width 19 height 19
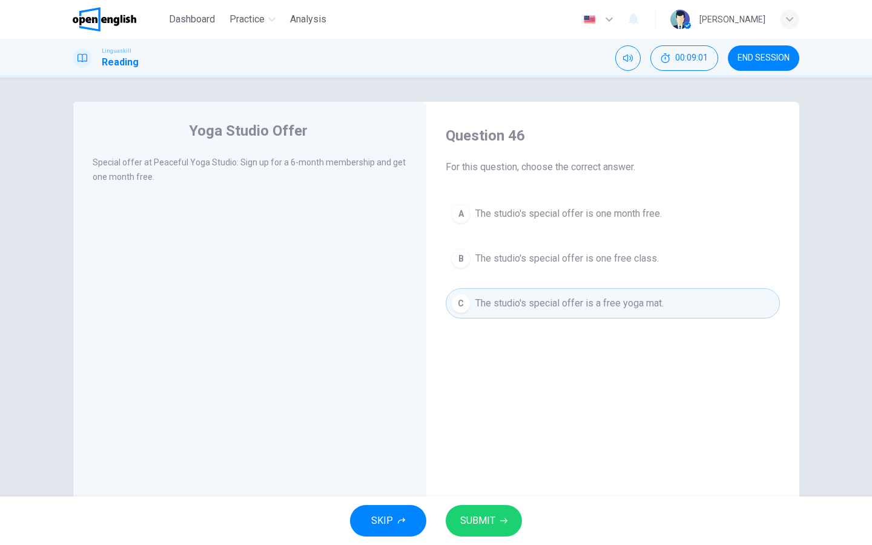
click at [490, 435] on button "SUBMIT" at bounding box center [484, 520] width 76 height 31
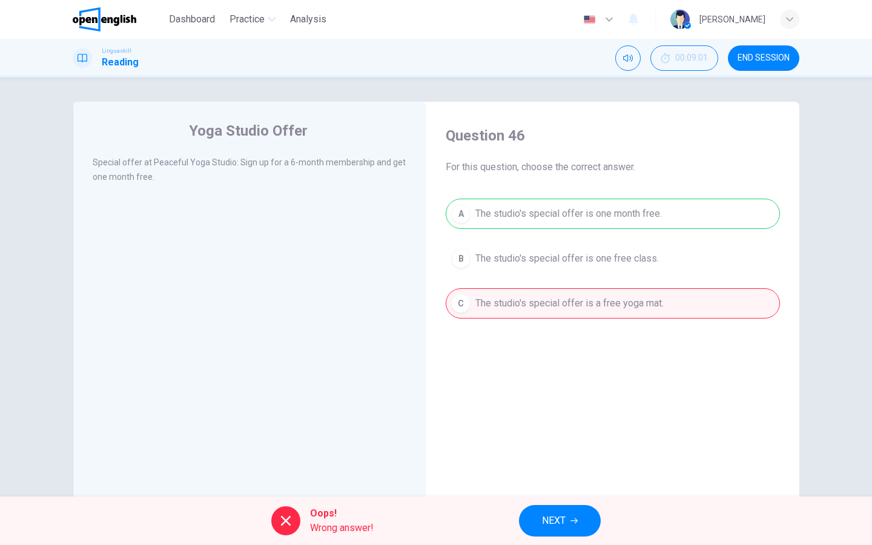
click at [564, 435] on button "NEXT" at bounding box center [560, 520] width 82 height 31
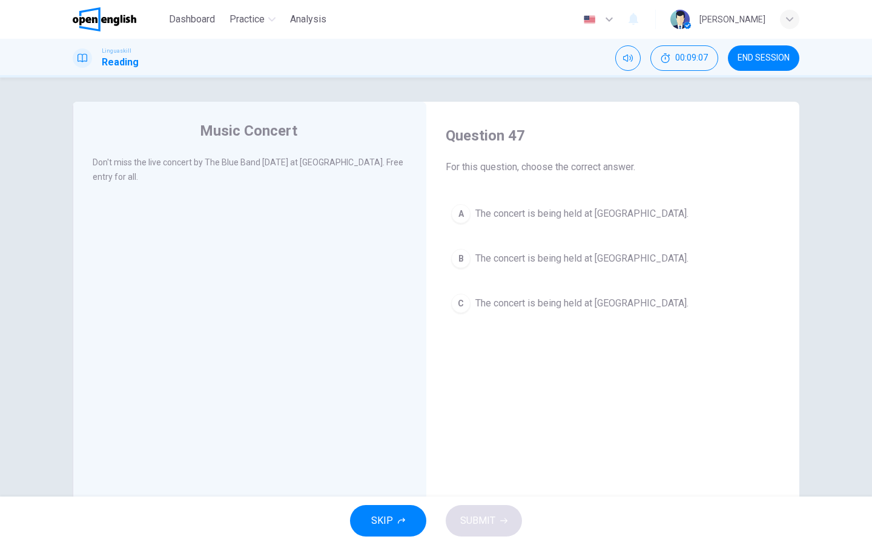
click at [470, 299] on button "C The concert is being held at City Park." at bounding box center [613, 303] width 334 height 30
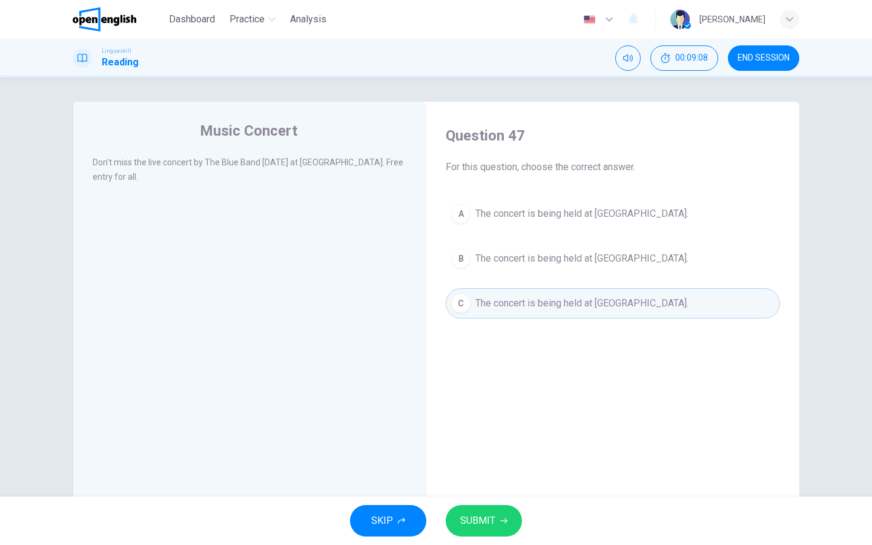
click at [495, 435] on div "SKIP SUBMIT" at bounding box center [436, 520] width 872 height 48
click at [497, 435] on button "SUBMIT" at bounding box center [484, 520] width 76 height 31
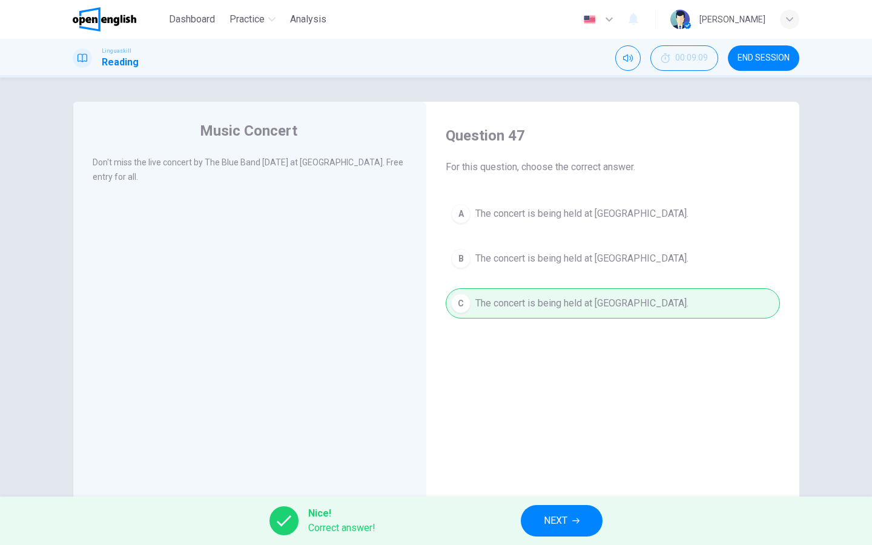
click at [570, 435] on button "NEXT" at bounding box center [562, 520] width 82 height 31
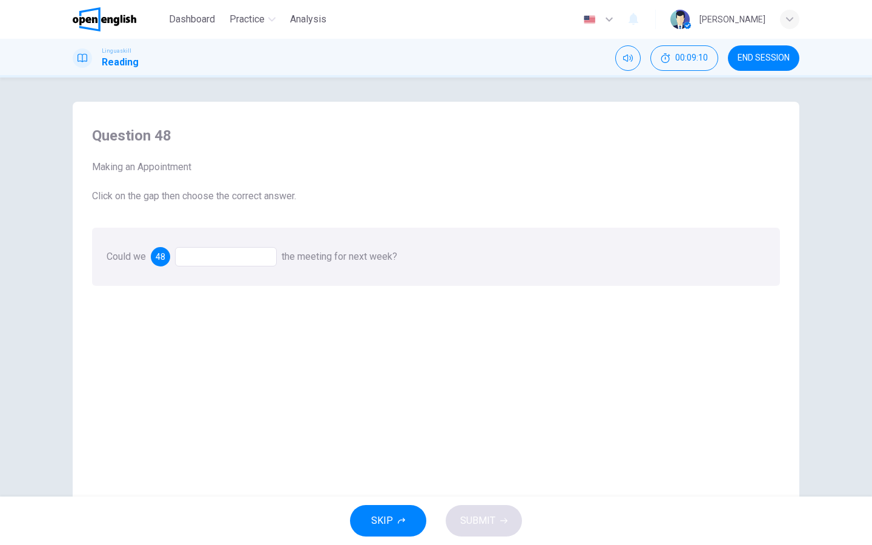
click at [223, 254] on div at bounding box center [226, 256] width 102 height 19
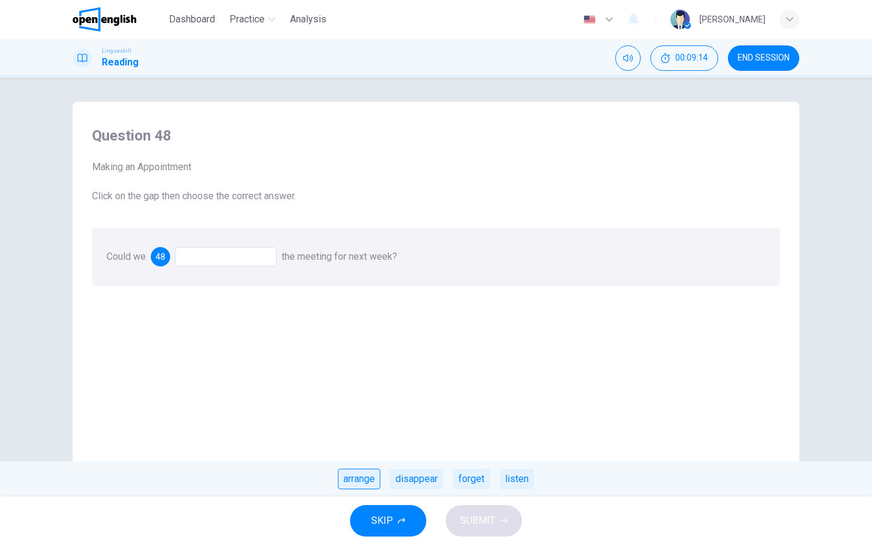
click at [371, 435] on div "arrange" at bounding box center [359, 479] width 42 height 21
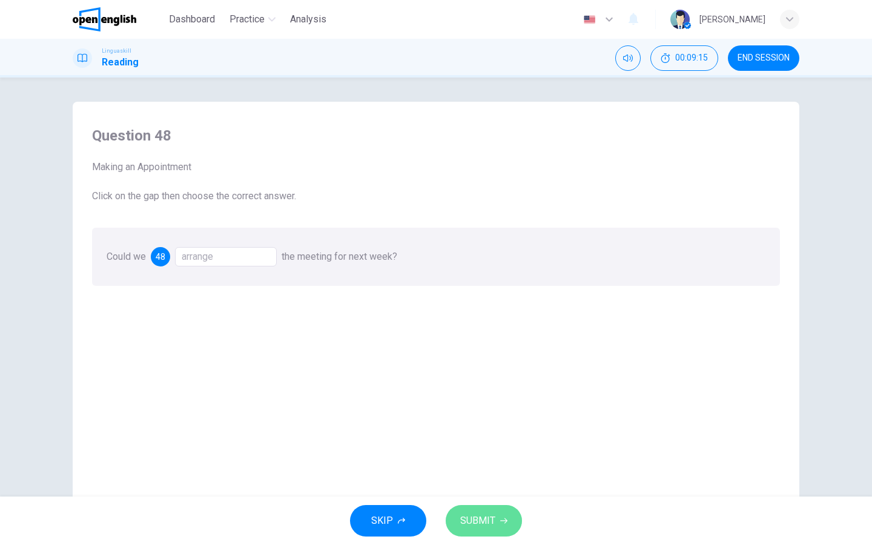
click at [479, 435] on span "SUBMIT" at bounding box center [477, 520] width 35 height 17
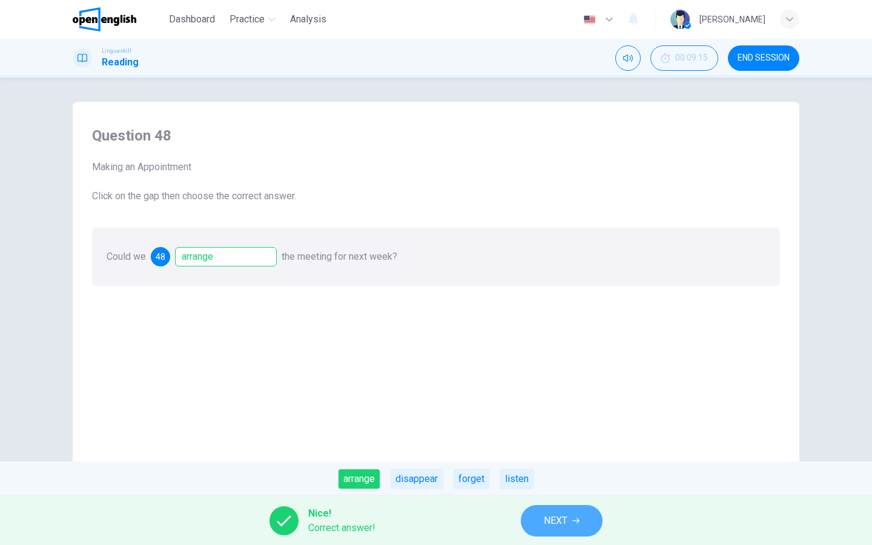
click at [542, 435] on button "NEXT" at bounding box center [562, 520] width 82 height 31
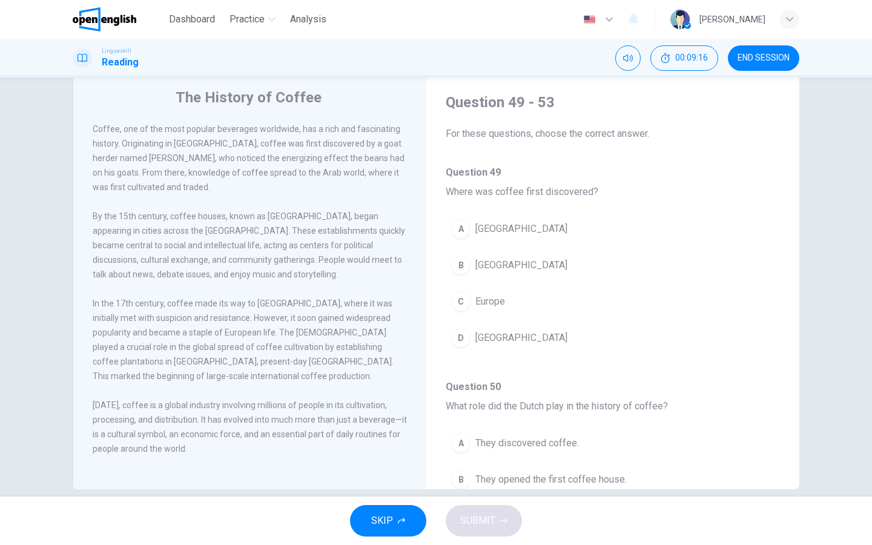
scroll to position [35, 0]
click at [452, 260] on div "B" at bounding box center [460, 263] width 19 height 19
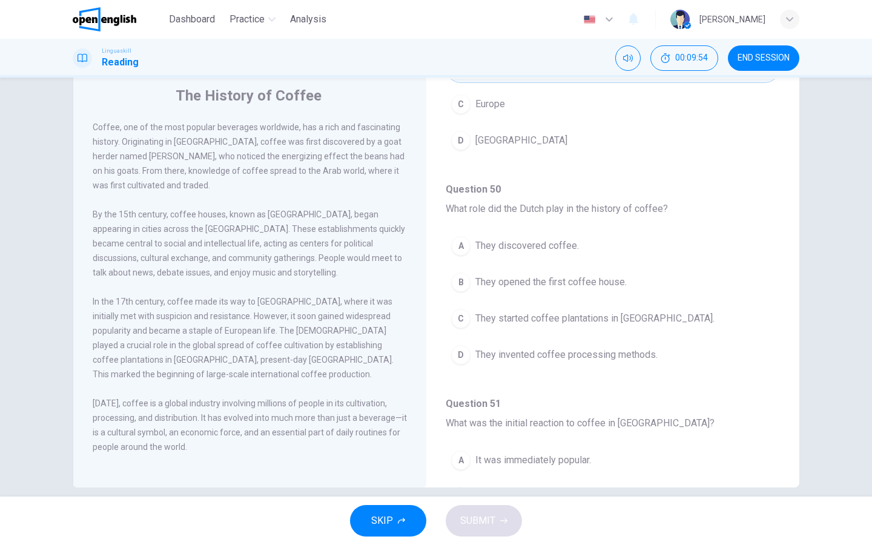
scroll to position [201, 0]
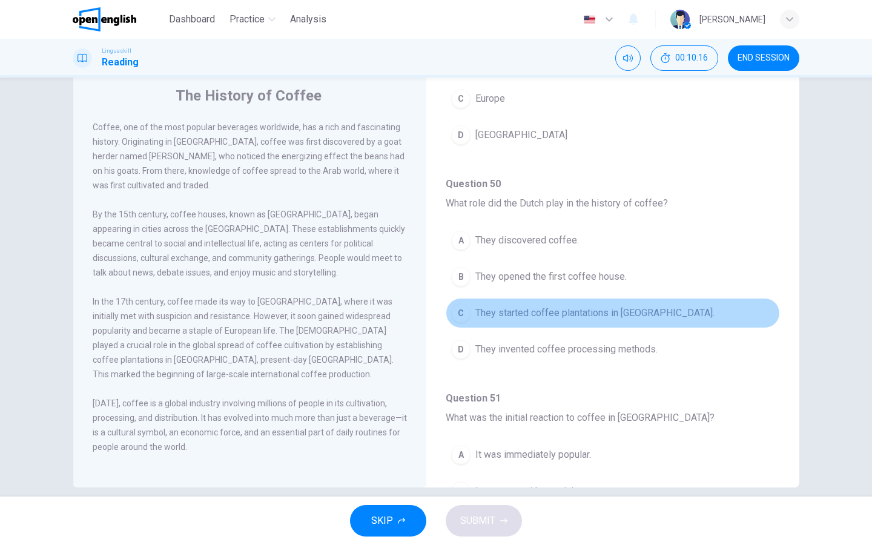
click at [459, 310] on div "C" at bounding box center [460, 312] width 19 height 19
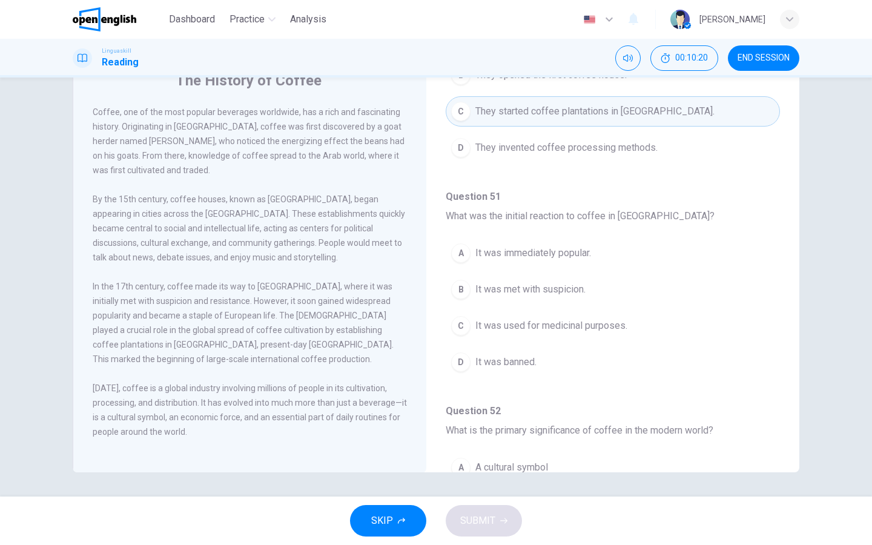
scroll to position [389, 0]
click at [458, 289] on div "B" at bounding box center [460, 287] width 19 height 19
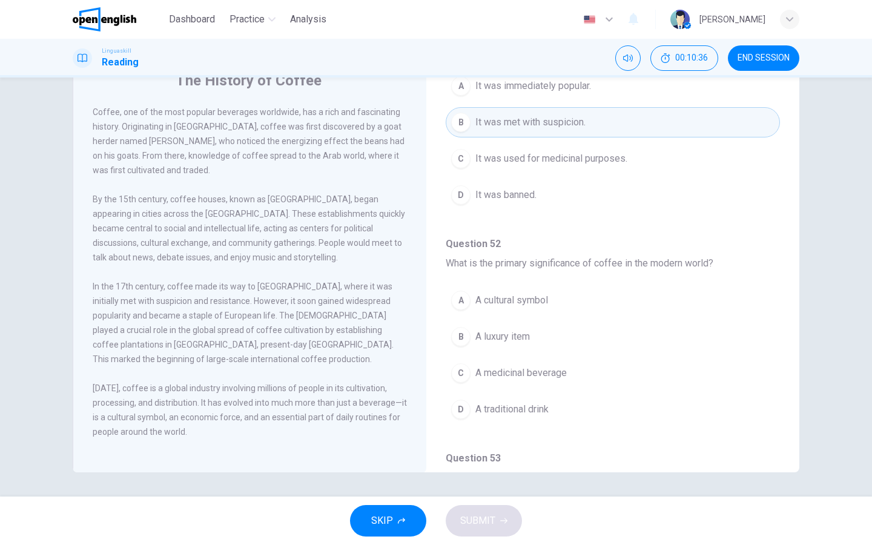
scroll to position [555, 0]
click at [462, 301] on div "A" at bounding box center [460, 299] width 19 height 19
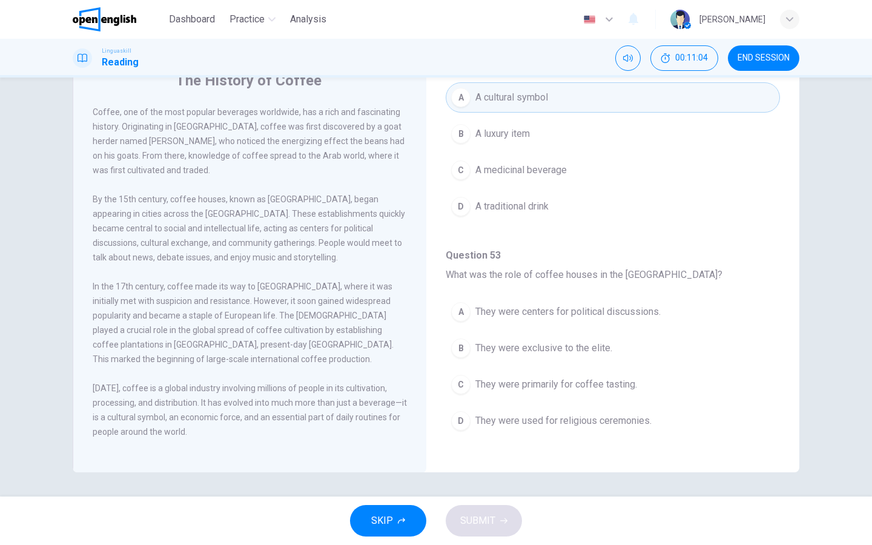
scroll to position [0, 0]
click at [467, 314] on div "A" at bounding box center [460, 311] width 19 height 19
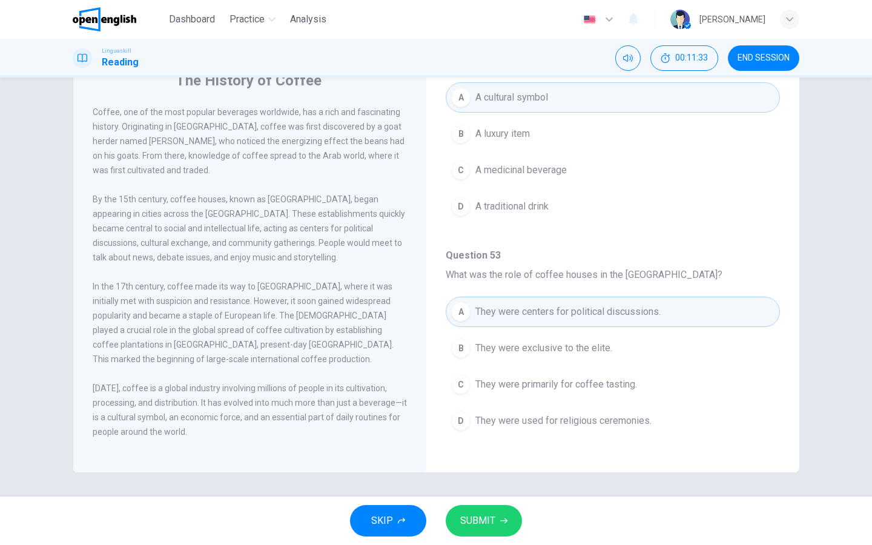
click at [490, 435] on button "SUBMIT" at bounding box center [484, 520] width 76 height 31
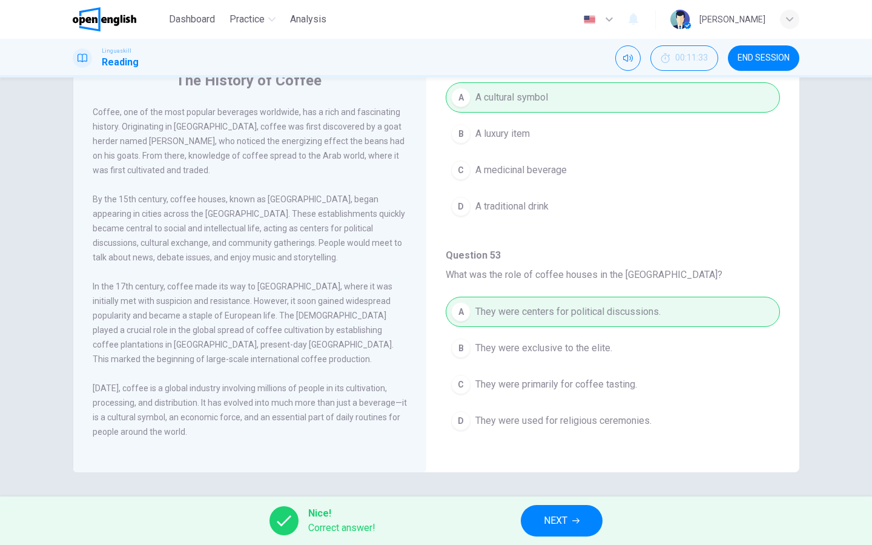
scroll to position [757, 0]
click at [568, 435] on button "NEXT" at bounding box center [562, 520] width 82 height 31
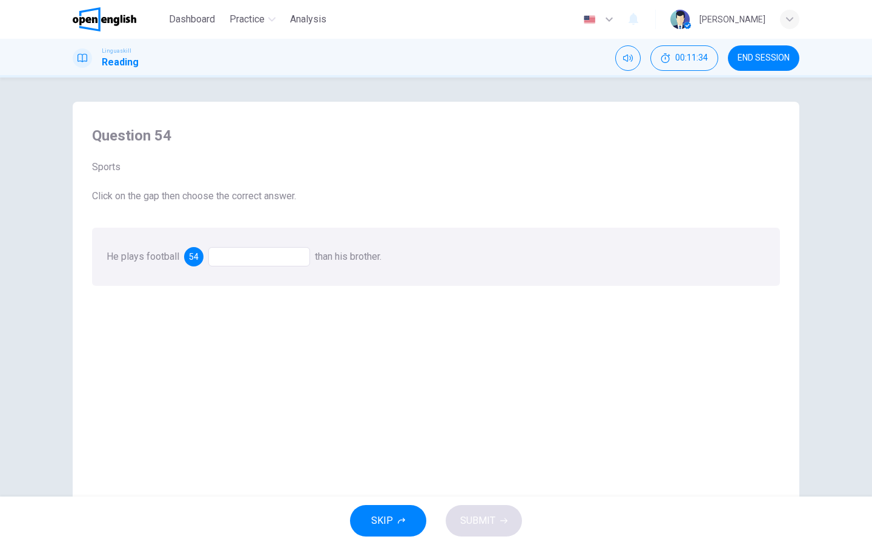
click at [295, 258] on div at bounding box center [259, 256] width 102 height 19
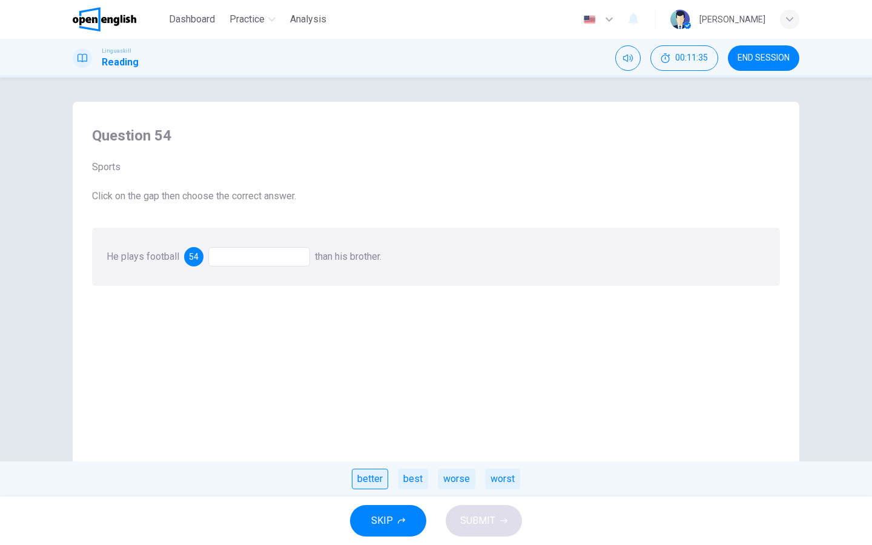
click at [378, 435] on div "better" at bounding box center [370, 479] width 36 height 21
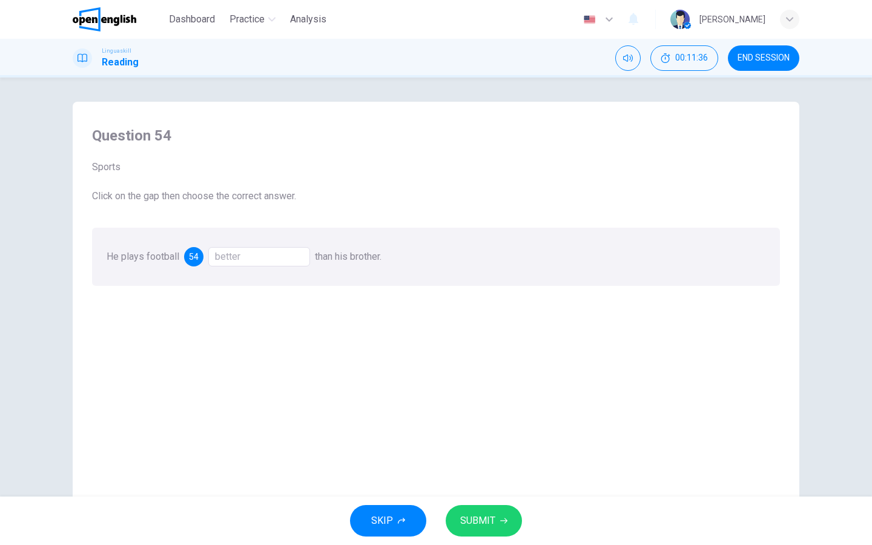
click at [487, 435] on span "SUBMIT" at bounding box center [477, 520] width 35 height 17
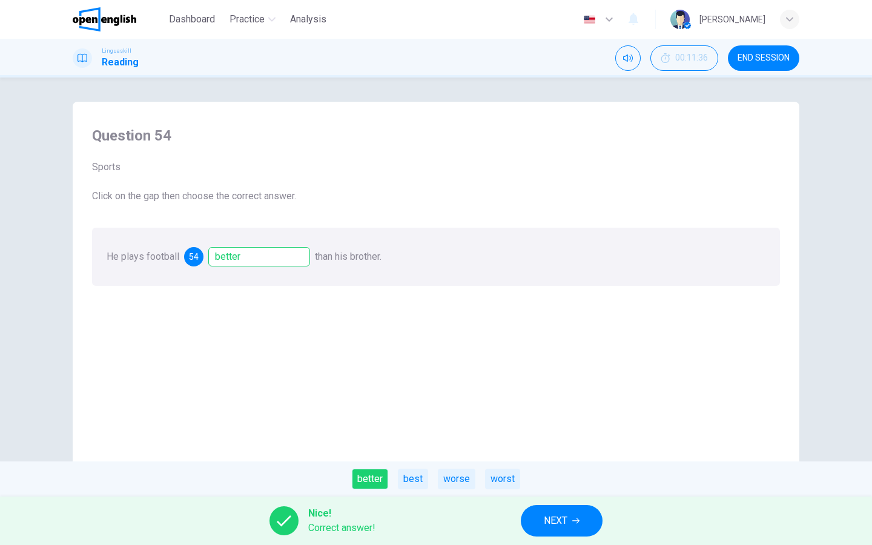
click at [564, 435] on span "NEXT" at bounding box center [556, 520] width 24 height 17
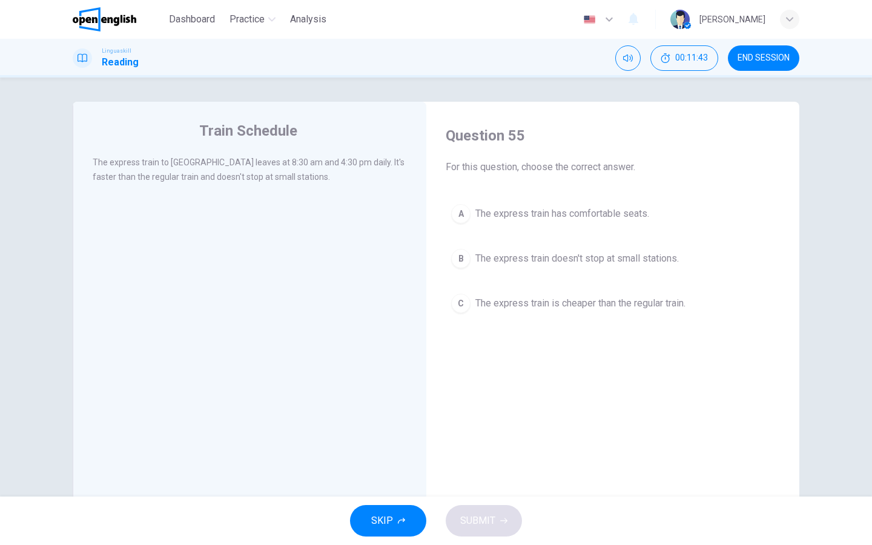
click at [512, 261] on span "The express train doesn't stop at small stations." at bounding box center [576, 258] width 203 height 15
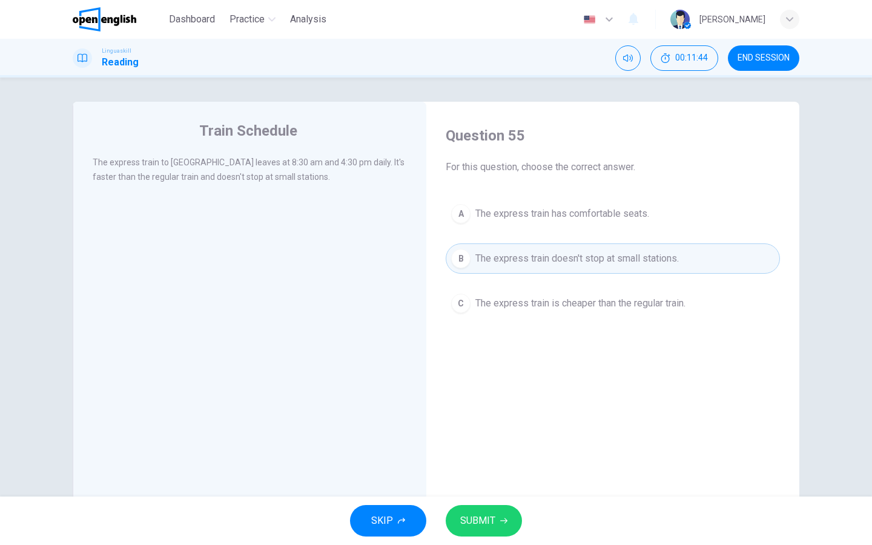
click at [493, 435] on button "SUBMIT" at bounding box center [484, 520] width 76 height 31
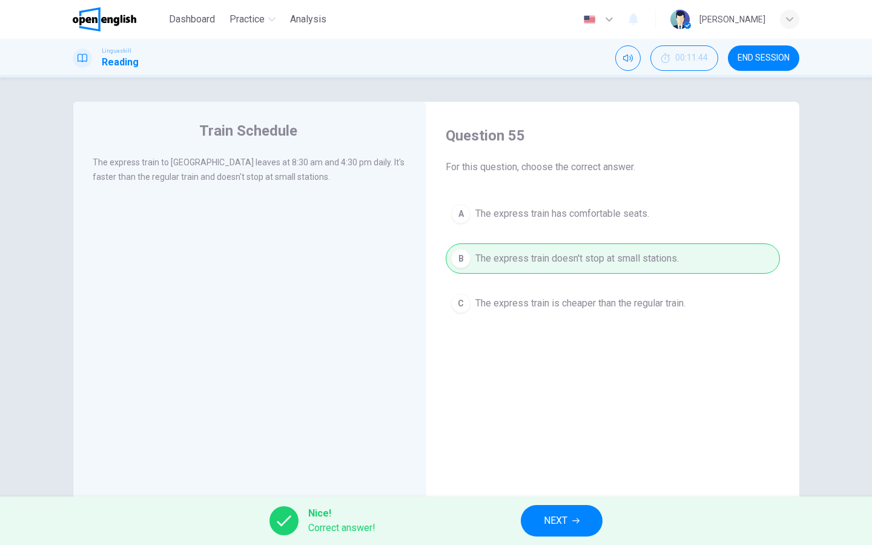
click at [570, 435] on button "NEXT" at bounding box center [562, 520] width 82 height 31
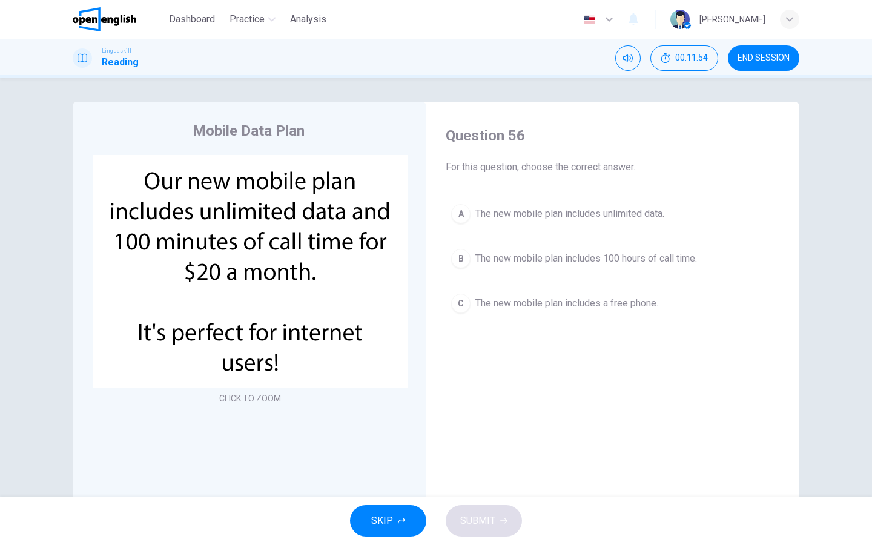
click at [582, 218] on span "The new mobile plan includes unlimited data." at bounding box center [569, 213] width 189 height 15
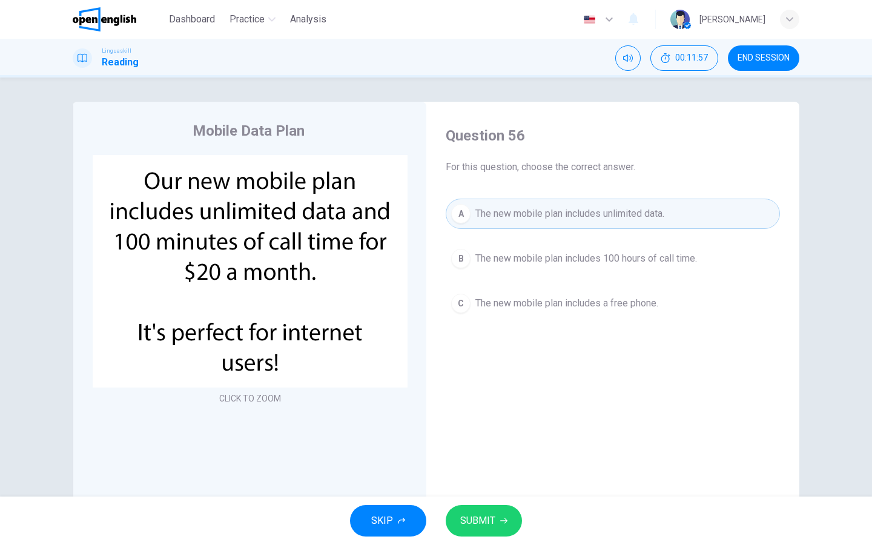
click at [496, 435] on button "SUBMIT" at bounding box center [484, 520] width 76 height 31
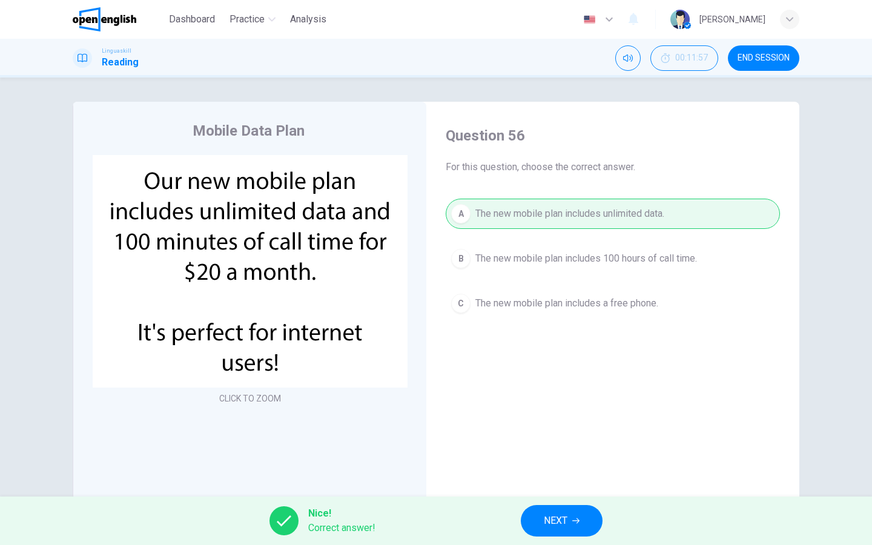
click at [572, 435] on button "NEXT" at bounding box center [562, 520] width 82 height 31
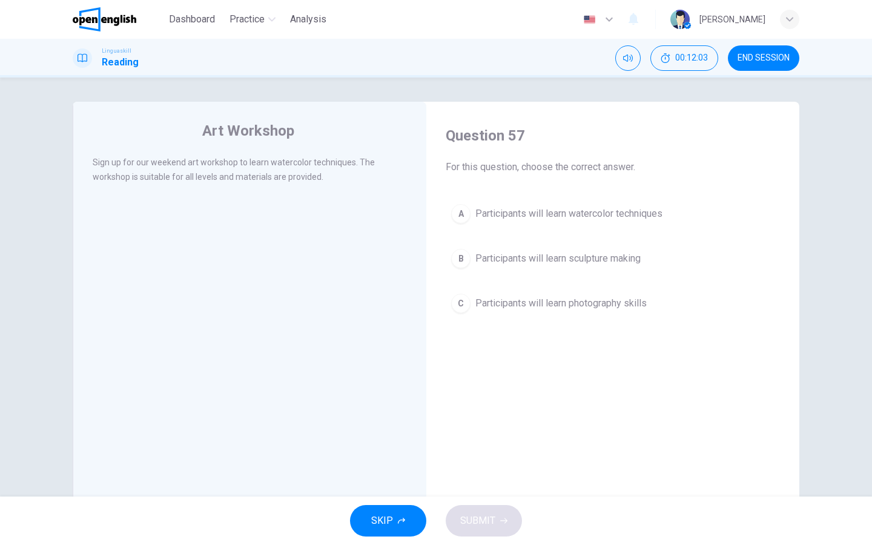
click at [513, 216] on span "Participants will learn watercolor techniques" at bounding box center [568, 213] width 187 height 15
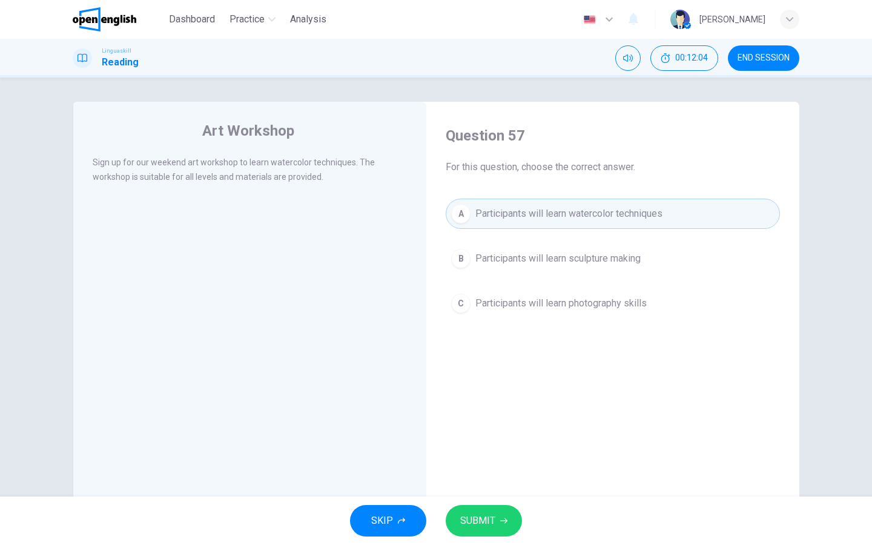
click at [513, 435] on button "SUBMIT" at bounding box center [484, 520] width 76 height 31
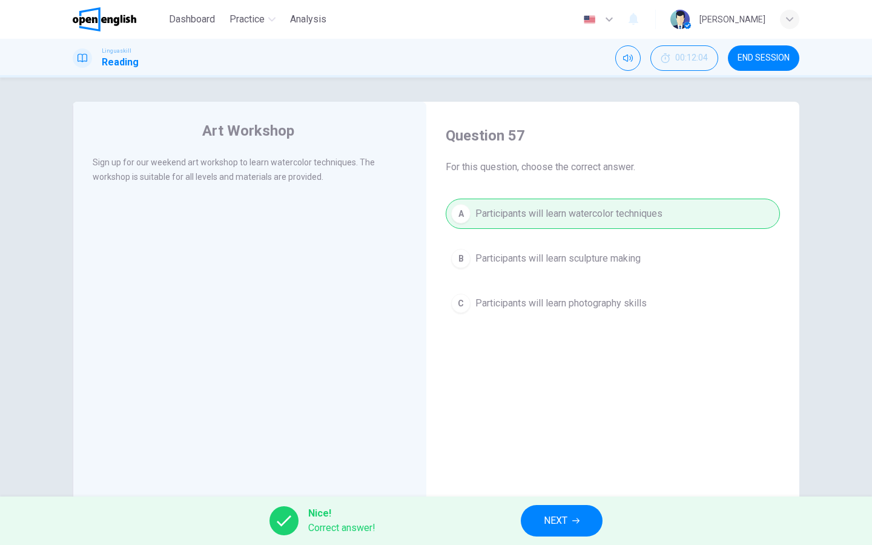
click at [546, 435] on span "NEXT" at bounding box center [556, 520] width 24 height 17
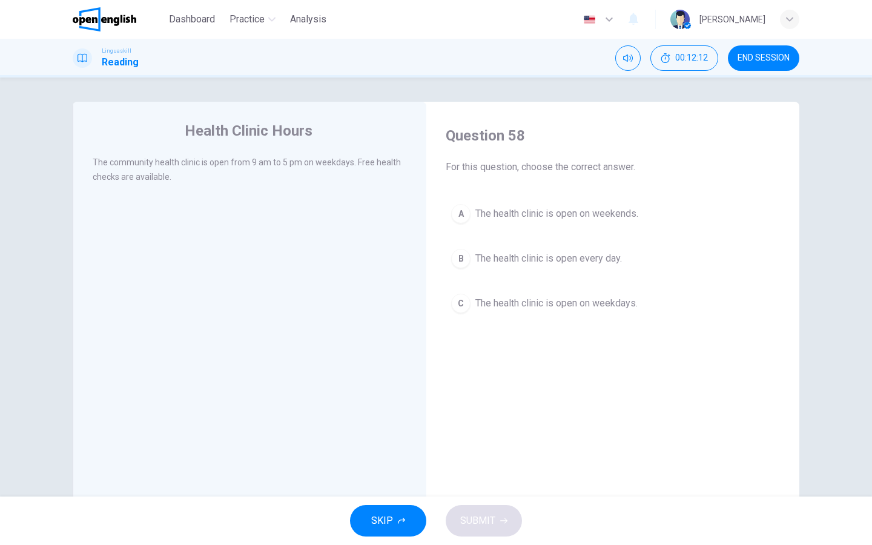
click at [514, 307] on span "The health clinic is open on weekdays." at bounding box center [556, 303] width 162 height 15
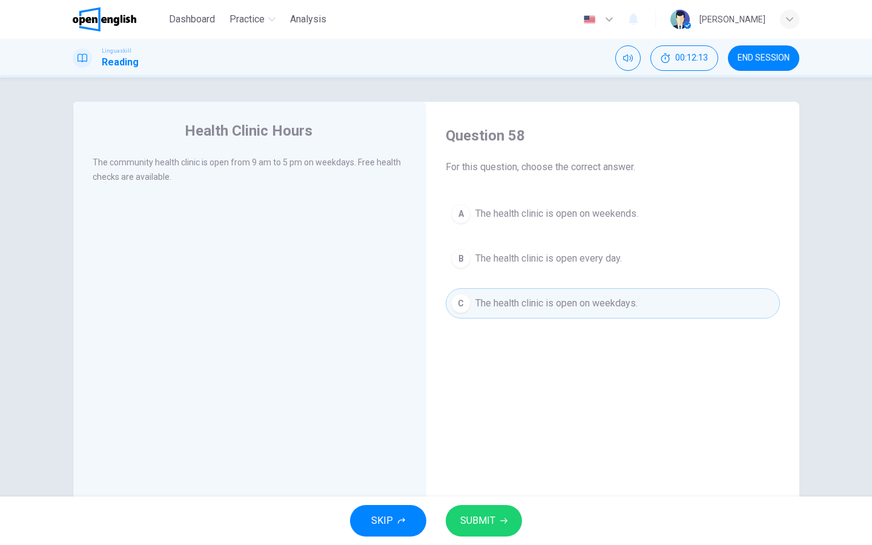
click at [493, 435] on div "SKIP SUBMIT" at bounding box center [436, 520] width 872 height 48
click at [500, 435] on icon "button" at bounding box center [503, 520] width 7 height 7
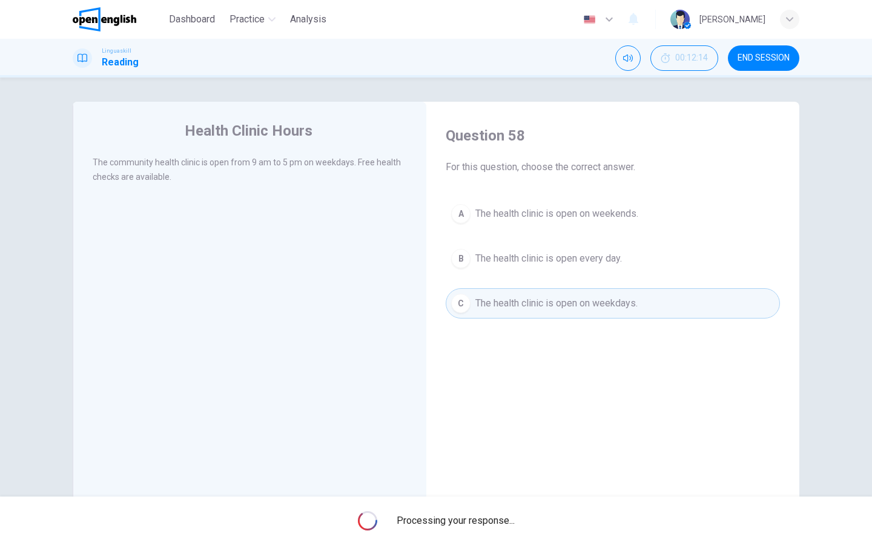
click at [499, 435] on span "Processing your response..." at bounding box center [455, 520] width 118 height 15
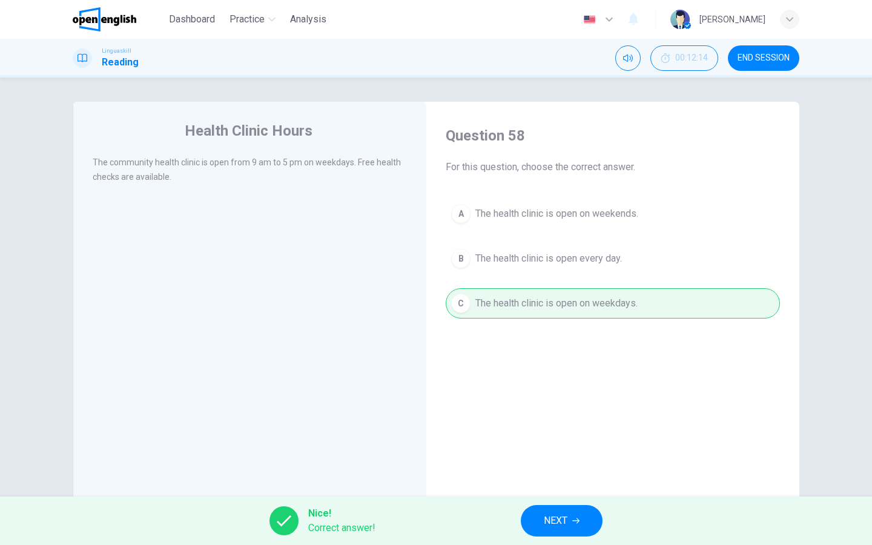
click at [579, 435] on button "NEXT" at bounding box center [562, 520] width 82 height 31
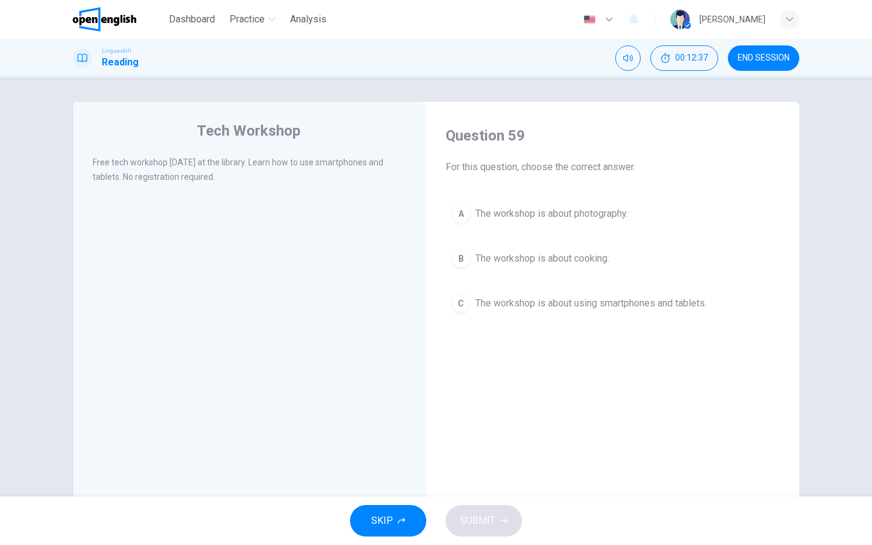
click at [552, 298] on span "The workshop is about using smartphones and tablets." at bounding box center [590, 303] width 231 height 15
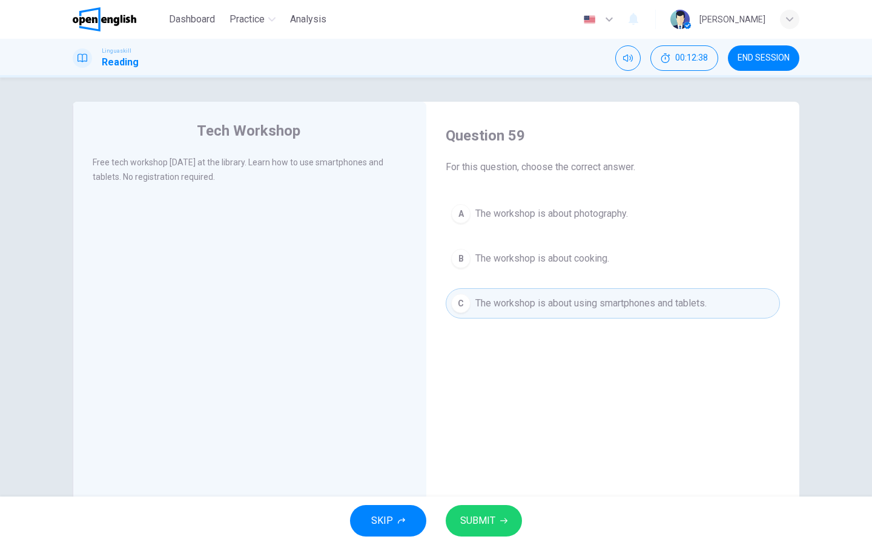
click at [505, 435] on icon "button" at bounding box center [503, 520] width 7 height 5
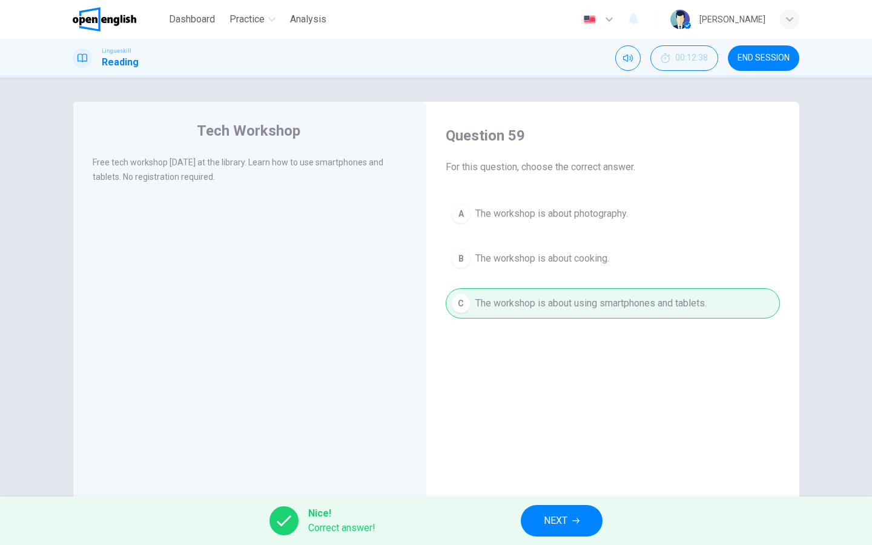
click at [563, 435] on button "NEXT" at bounding box center [562, 520] width 82 height 31
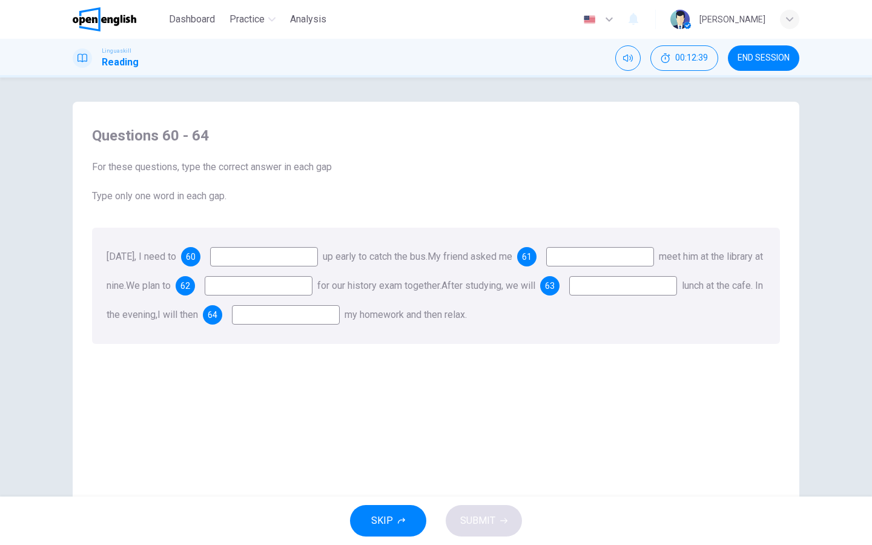
click at [303, 254] on input at bounding box center [264, 256] width 108 height 19
type input "*"
type input "****"
click at [633, 259] on input at bounding box center [600, 256] width 108 height 19
type input "*"
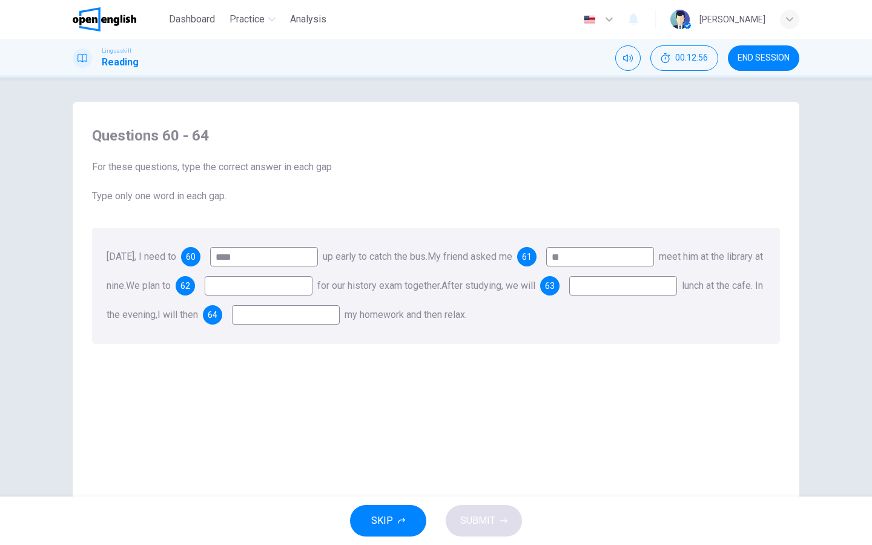
type input "*"
type input "**"
click at [312, 286] on input at bounding box center [259, 285] width 108 height 19
type input "*****"
click at [569, 295] on input at bounding box center [623, 285] width 108 height 19
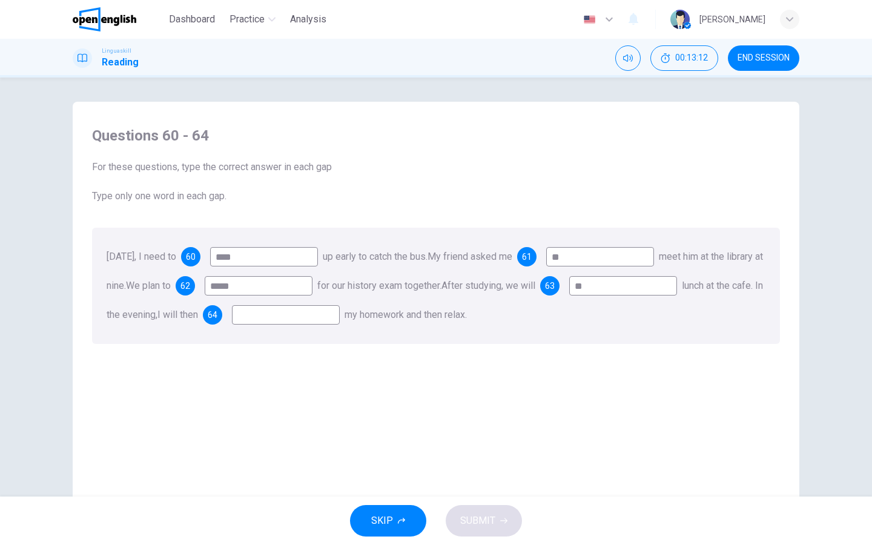
type input "*"
type input "***"
drag, startPoint x: 187, startPoint y: 317, endPoint x: 118, endPoint y: 317, distance: 69.0
click at [540, 295] on div "63 ***" at bounding box center [608, 285] width 137 height 19
type input "****"
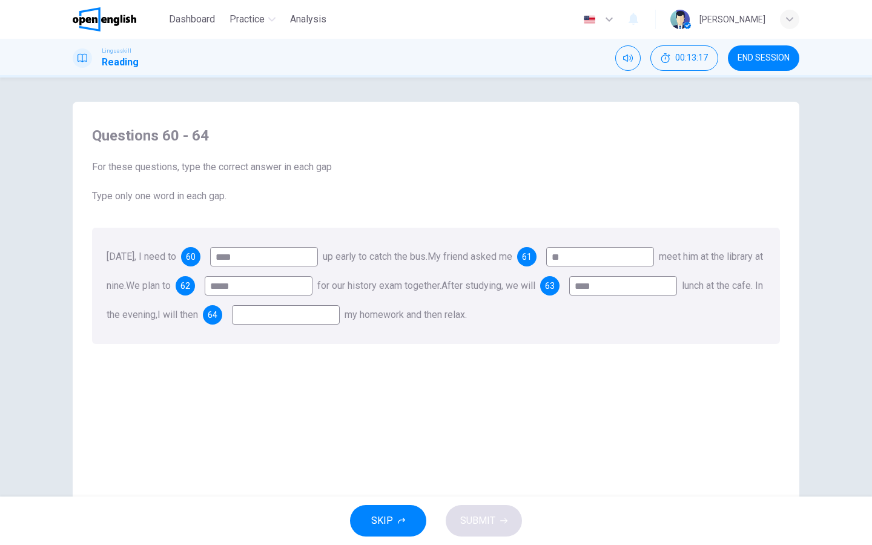
click at [340, 314] on input at bounding box center [286, 314] width 108 height 19
type input "**"
click at [472, 435] on span "SUBMIT" at bounding box center [477, 520] width 35 height 17
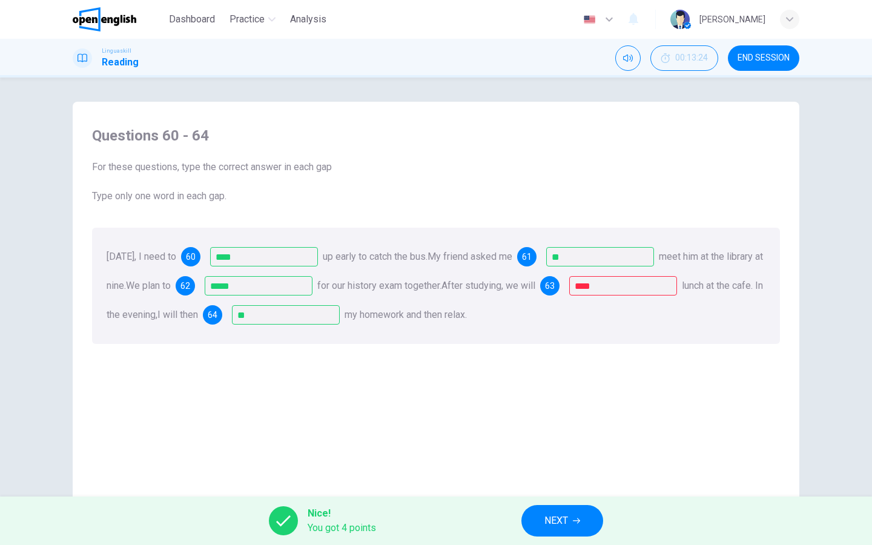
click at [568, 435] on span "NEXT" at bounding box center [556, 520] width 24 height 17
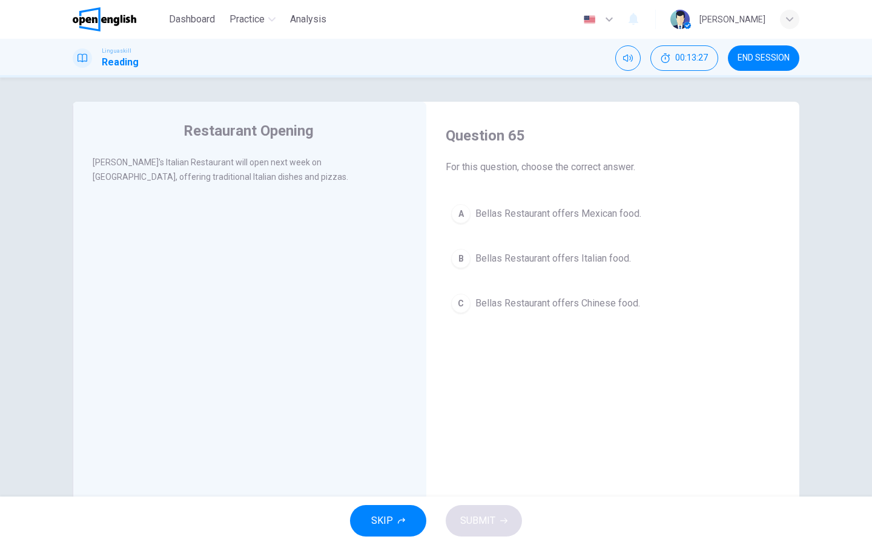
click at [457, 258] on div "B" at bounding box center [460, 258] width 19 height 19
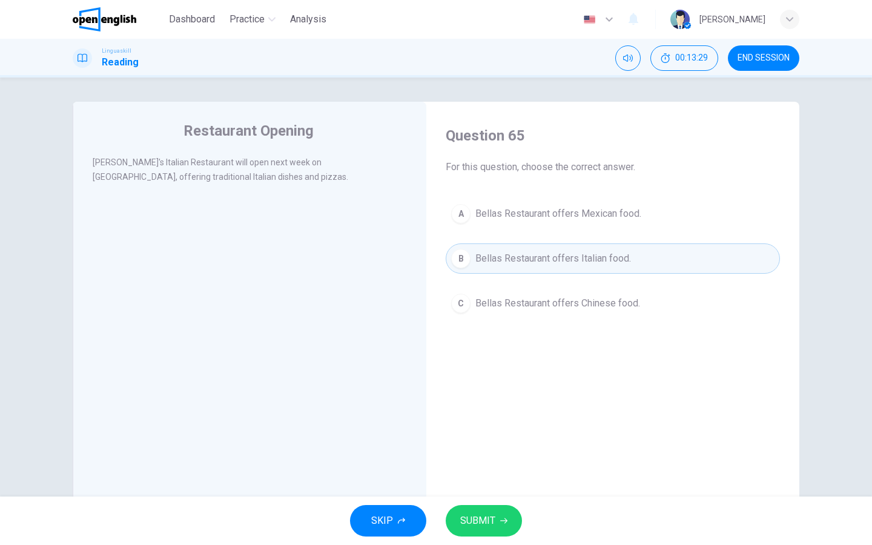
click at [510, 435] on button "SUBMIT" at bounding box center [484, 520] width 76 height 31
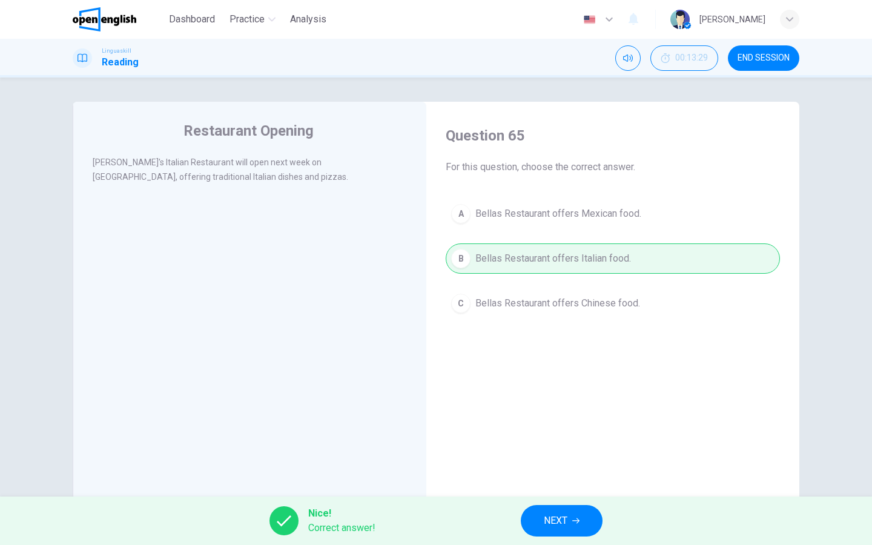
click at [563, 435] on span "NEXT" at bounding box center [556, 520] width 24 height 17
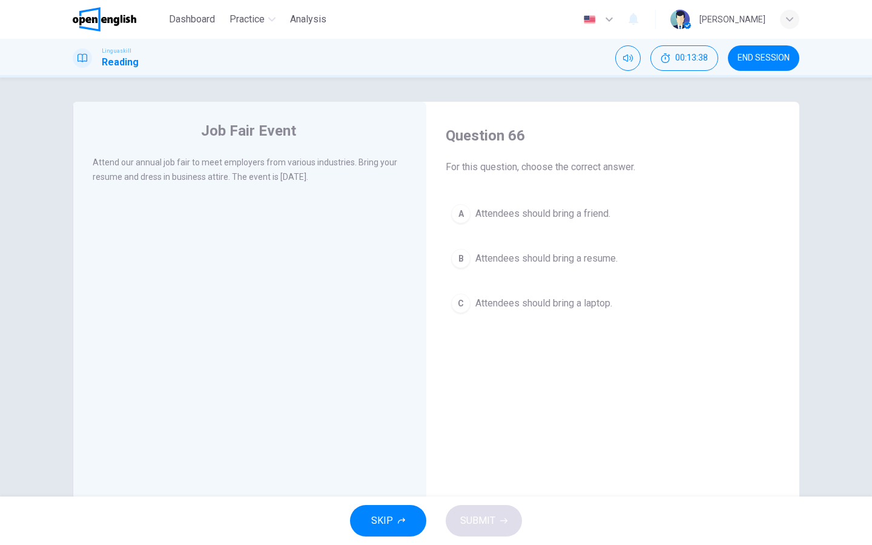
click at [456, 262] on div "B" at bounding box center [460, 258] width 19 height 19
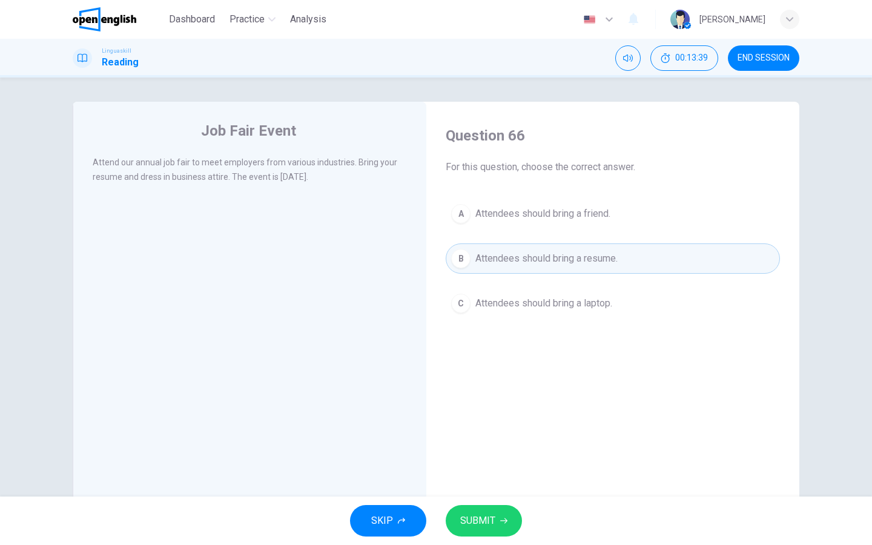
click at [511, 435] on div "SKIP SUBMIT" at bounding box center [436, 520] width 872 height 48
click at [501, 435] on button "SUBMIT" at bounding box center [484, 520] width 76 height 31
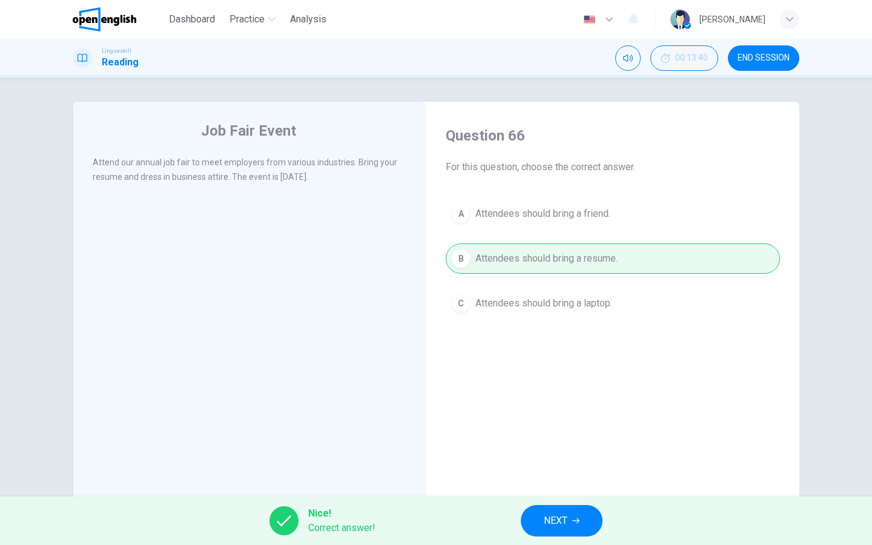
click at [561, 435] on span "NEXT" at bounding box center [556, 520] width 24 height 17
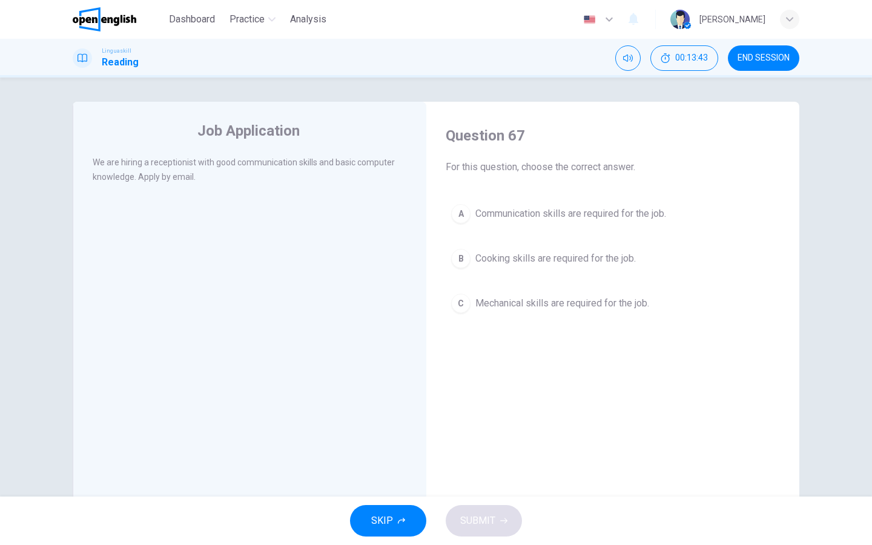
click at [490, 209] on span "Communication skills are required for the job." at bounding box center [570, 213] width 191 height 15
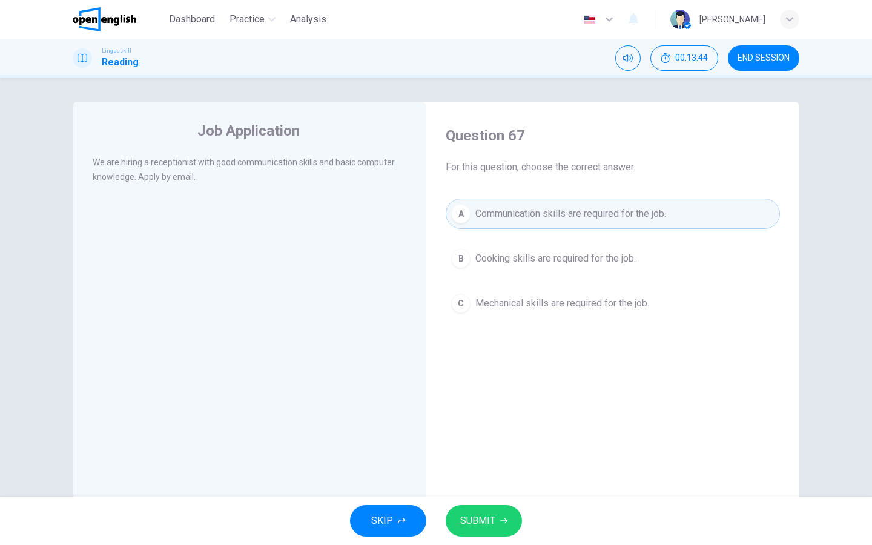
click at [463, 435] on span "SUBMIT" at bounding box center [477, 520] width 35 height 17
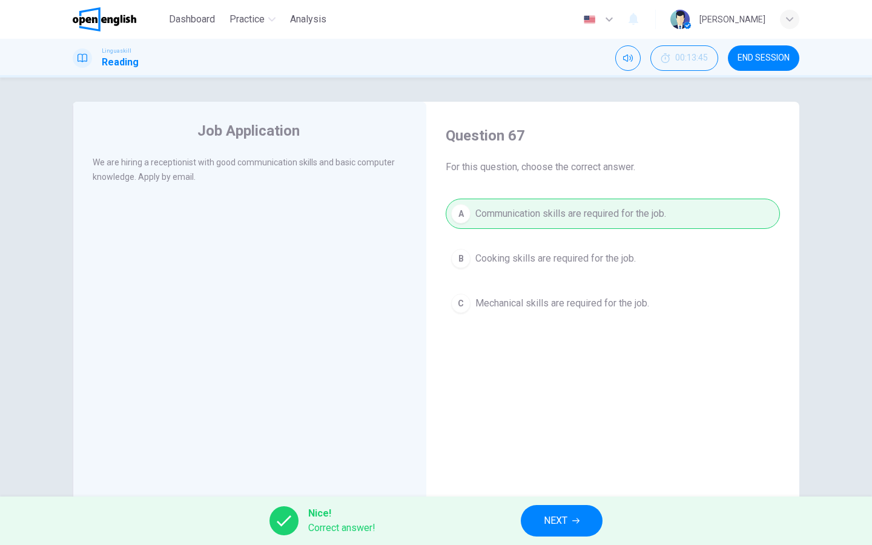
click at [586, 435] on button "NEXT" at bounding box center [562, 520] width 82 height 31
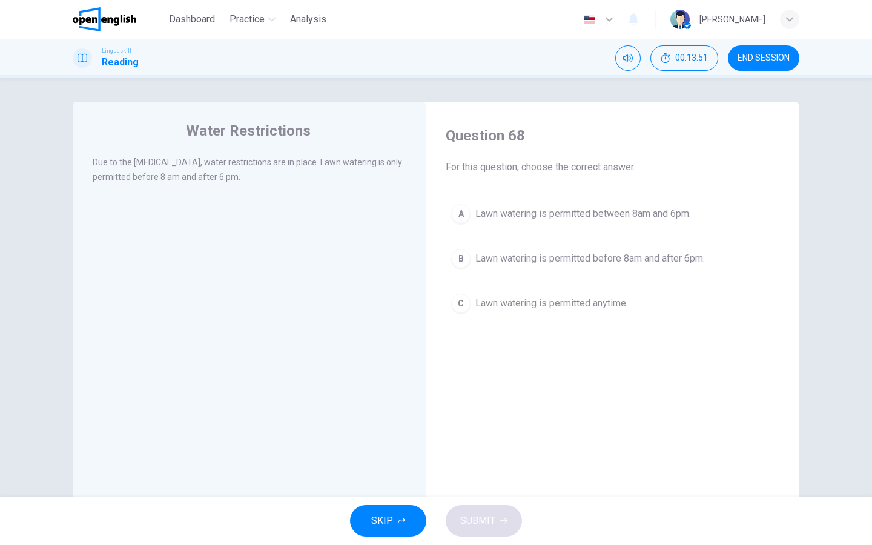
click at [554, 211] on span "Lawn watering is permitted between 8am and 6pm." at bounding box center [583, 213] width 216 height 15
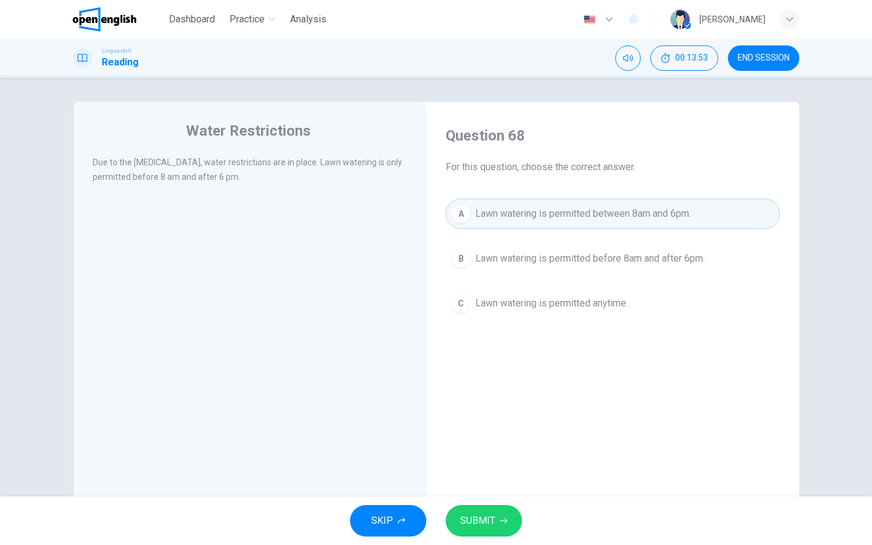
click at [567, 253] on span "Lawn watering is permitted before 8am and after 6pm." at bounding box center [589, 258] width 229 height 15
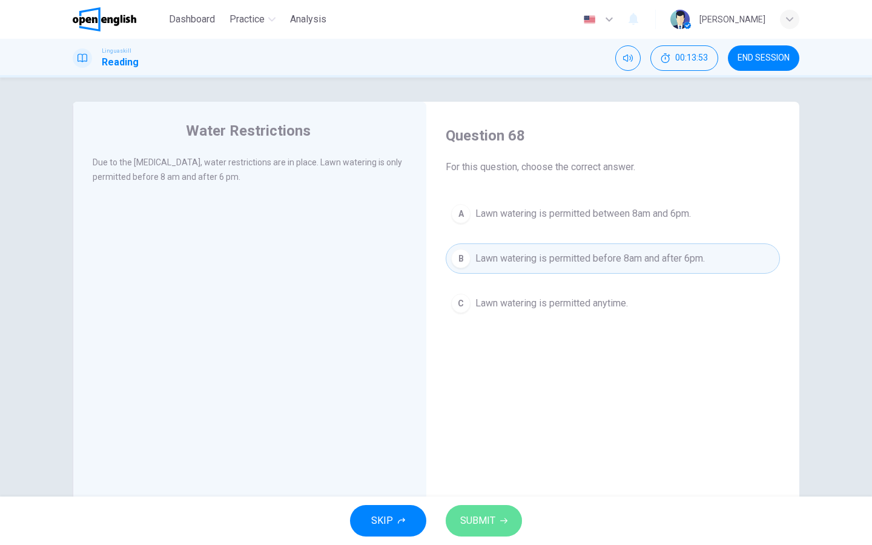
click at [496, 435] on button "SUBMIT" at bounding box center [484, 520] width 76 height 31
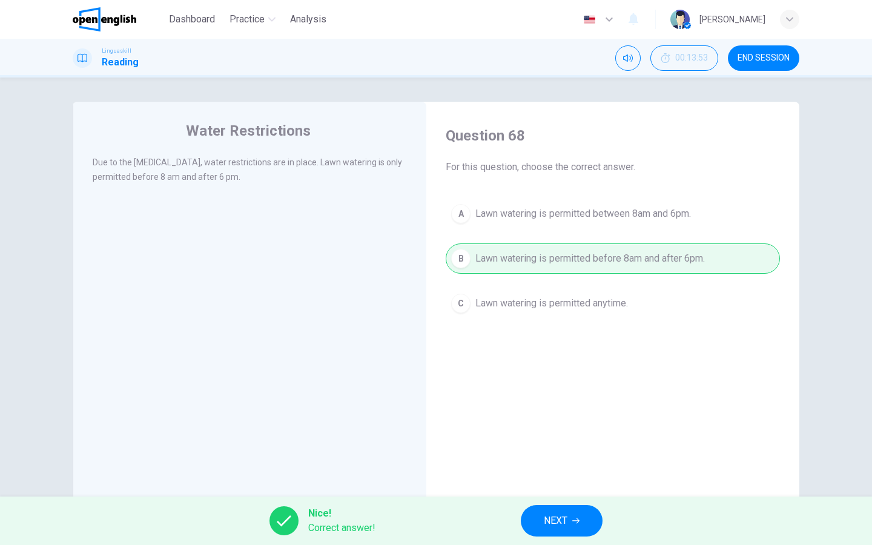
click at [543, 435] on button "NEXT" at bounding box center [562, 520] width 82 height 31
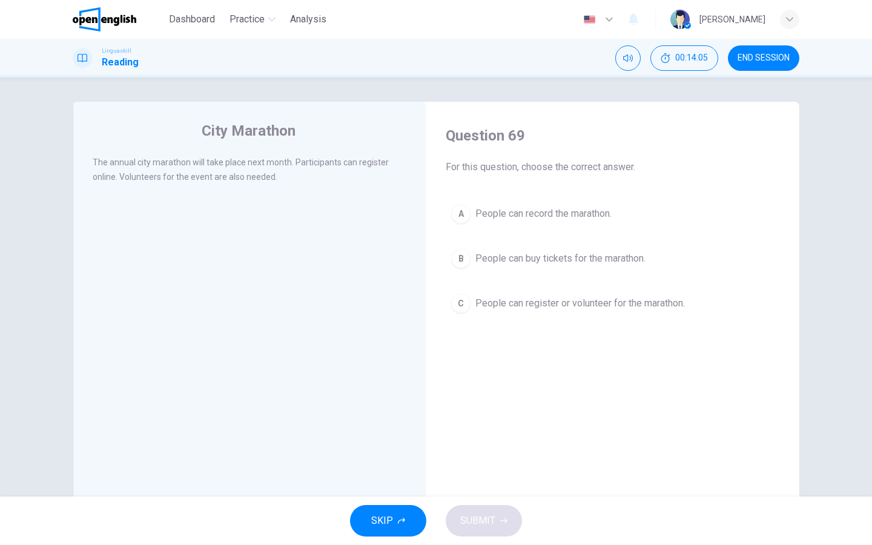
click at [547, 309] on span "People can register or volunteer for the marathon." at bounding box center [579, 303] width 209 height 15
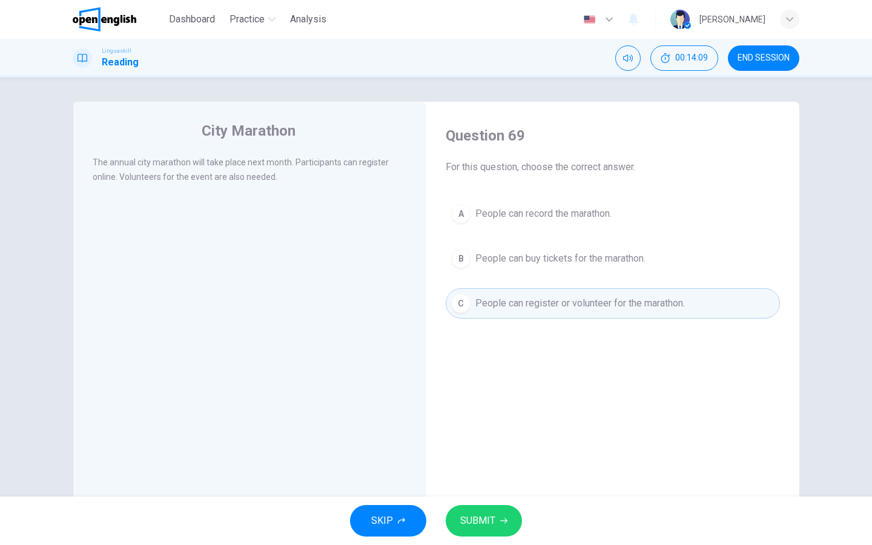
click at [488, 435] on button "SUBMIT" at bounding box center [484, 520] width 76 height 31
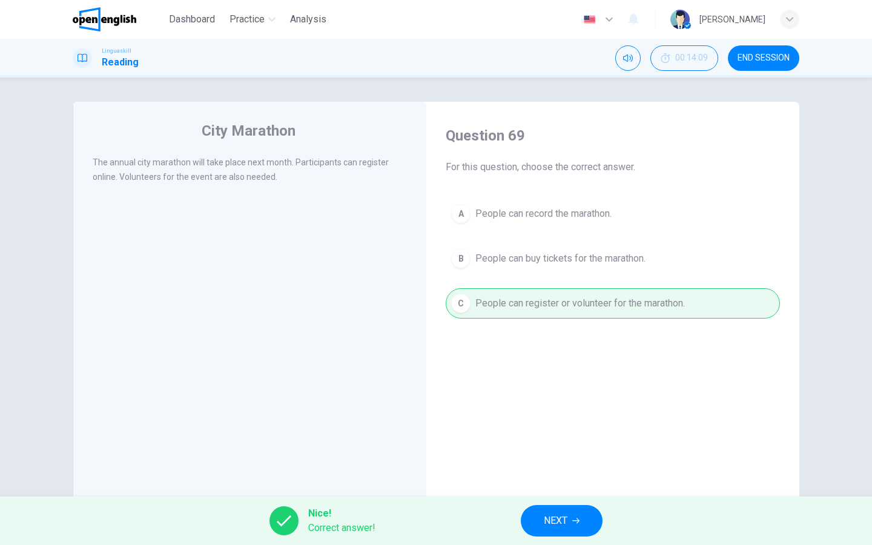
click at [564, 435] on span "NEXT" at bounding box center [556, 520] width 24 height 17
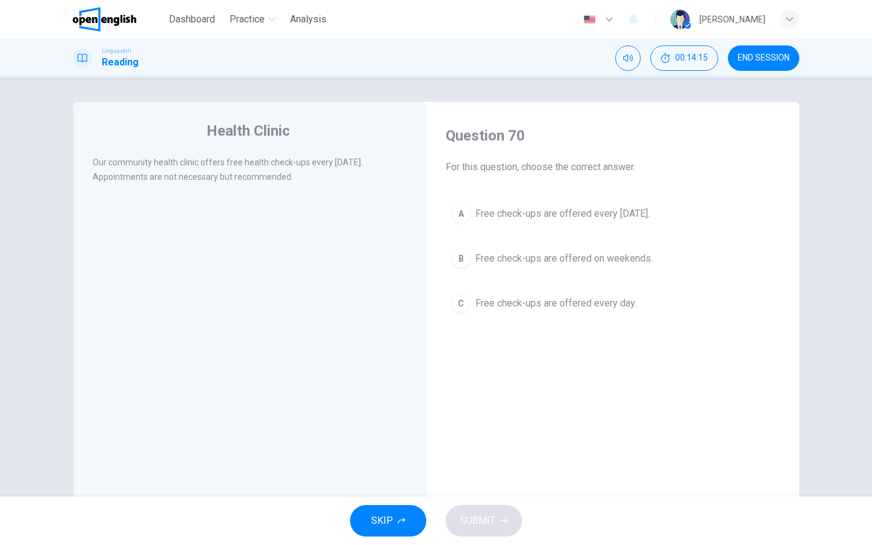
click at [566, 215] on span "Free check-ups are offered every Wednesday." at bounding box center [562, 213] width 174 height 15
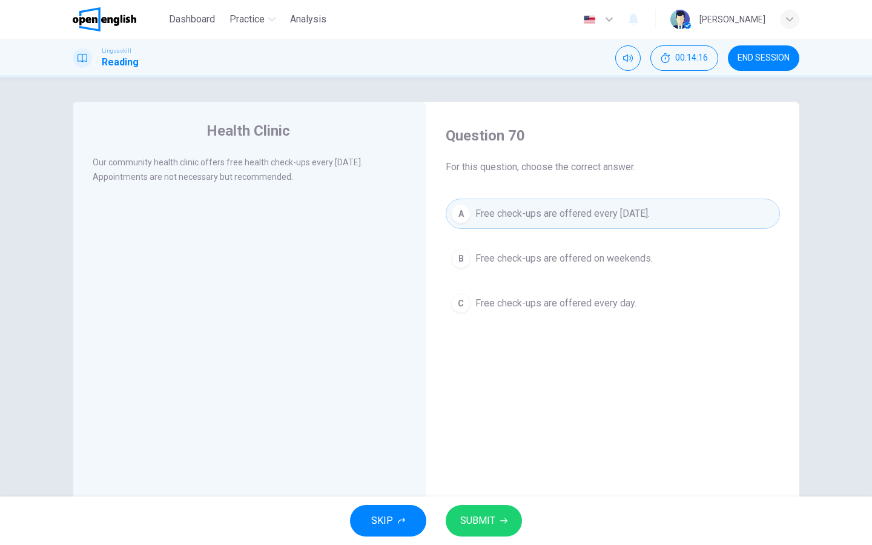
click at [500, 435] on button "SUBMIT" at bounding box center [484, 520] width 76 height 31
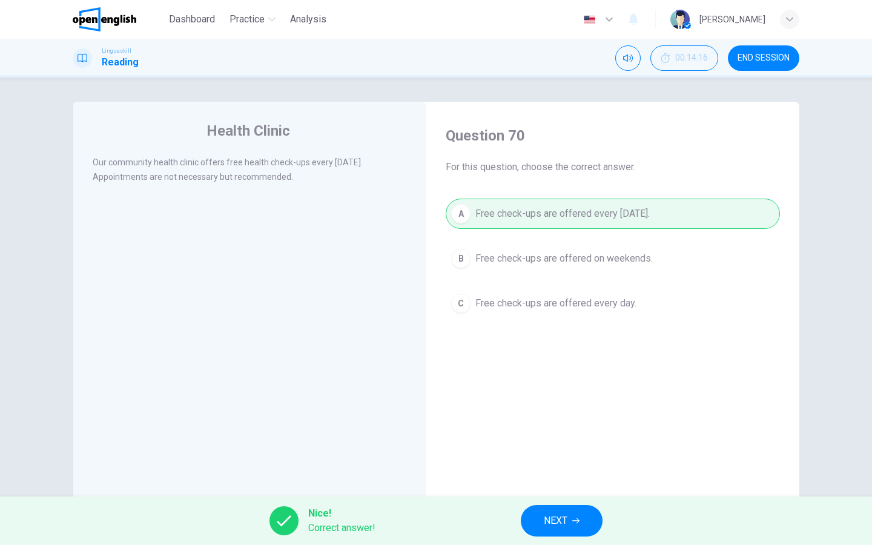
click at [566, 435] on span "NEXT" at bounding box center [556, 520] width 24 height 17
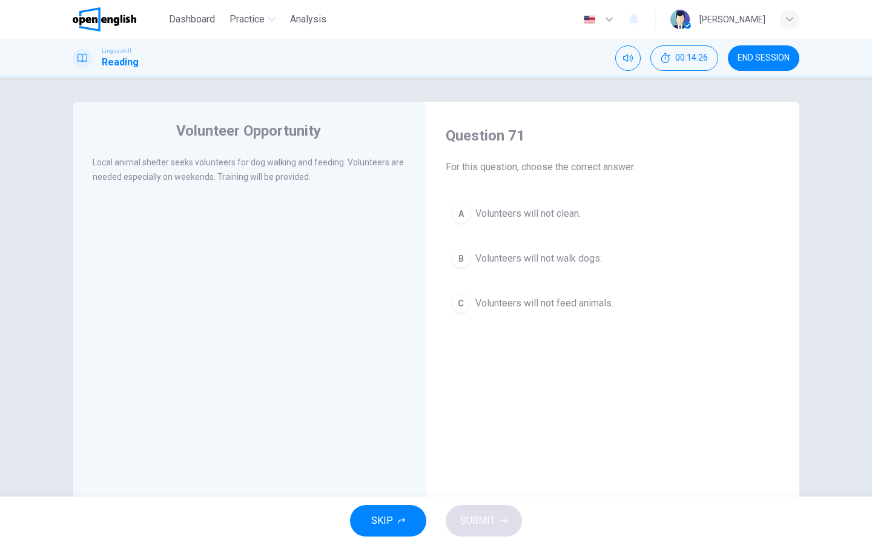
click at [521, 211] on span "Volunteers will not clean." at bounding box center [527, 213] width 105 height 15
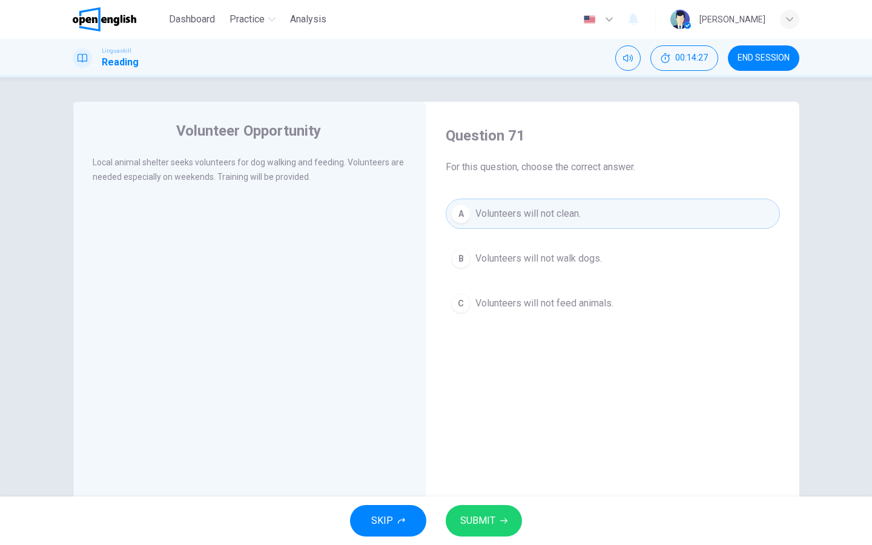
click at [478, 435] on span "SUBMIT" at bounding box center [477, 520] width 35 height 17
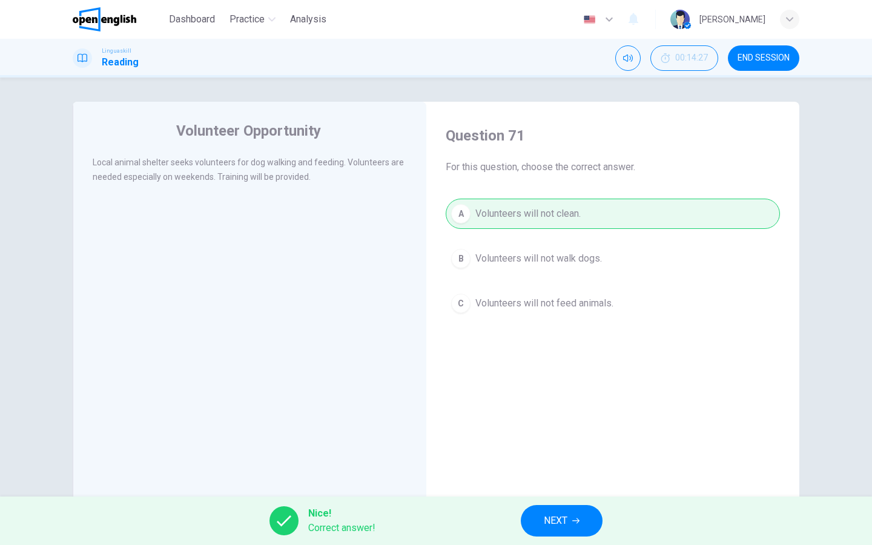
click at [570, 435] on button "NEXT" at bounding box center [562, 520] width 82 height 31
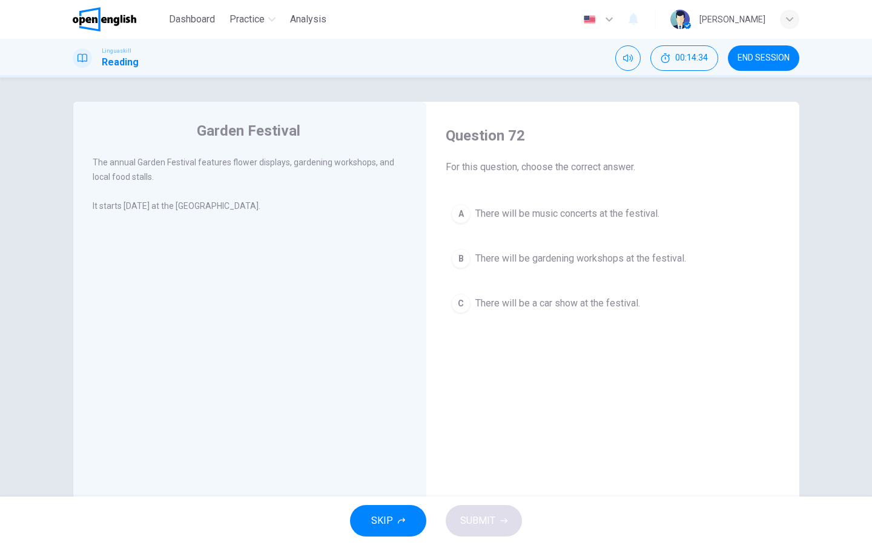
click at [512, 257] on span "There will be gardening workshops at the festival." at bounding box center [580, 258] width 211 height 15
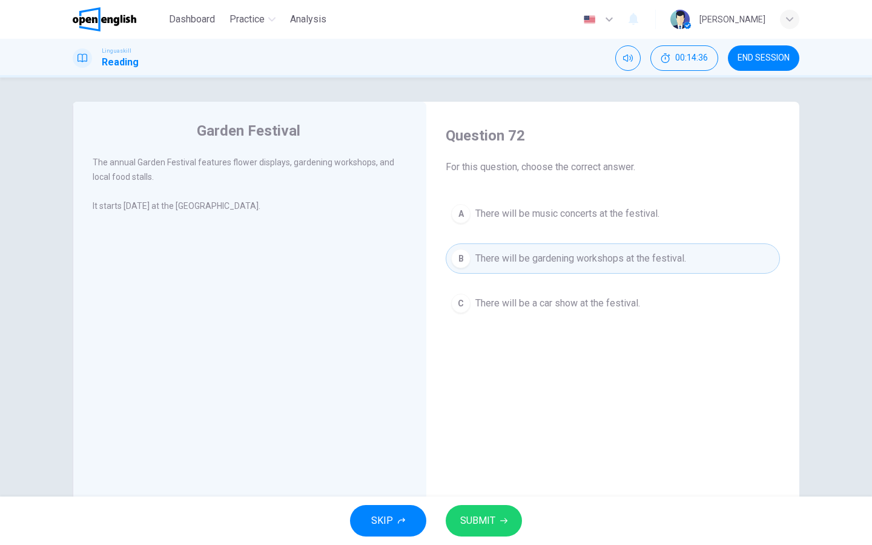
click at [504, 435] on icon "button" at bounding box center [503, 520] width 7 height 7
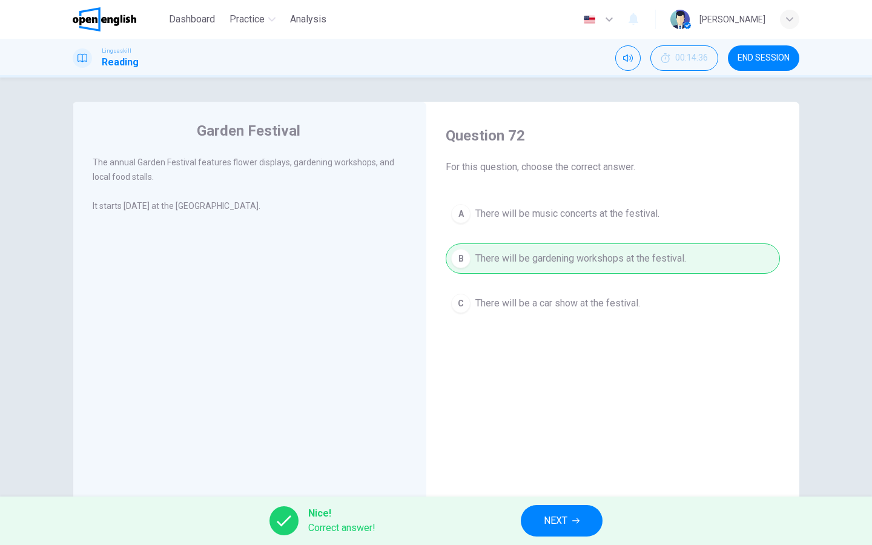
click at [551, 435] on span "NEXT" at bounding box center [556, 520] width 24 height 17
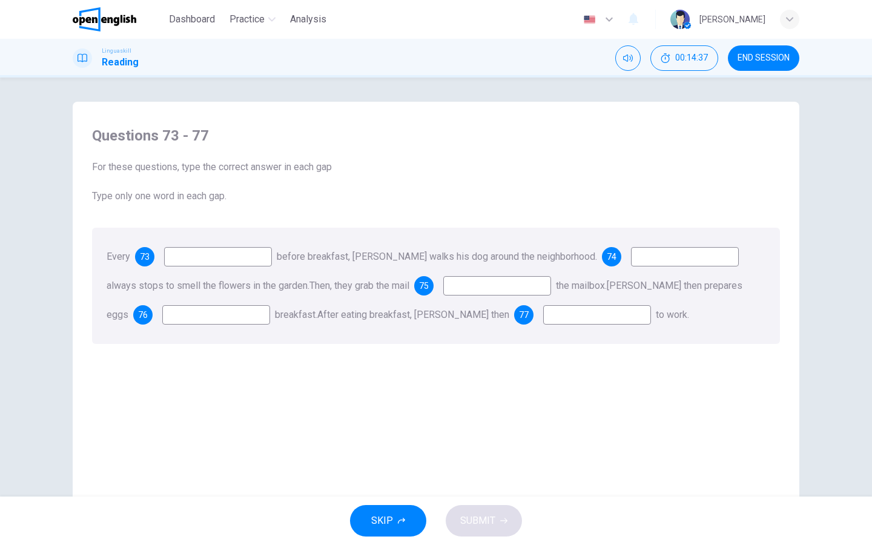
click at [239, 258] on input at bounding box center [218, 256] width 108 height 19
type input "*"
type input "*******"
click at [632, 255] on input at bounding box center [685, 256] width 108 height 19
click at [638, 261] on input at bounding box center [685, 256] width 108 height 19
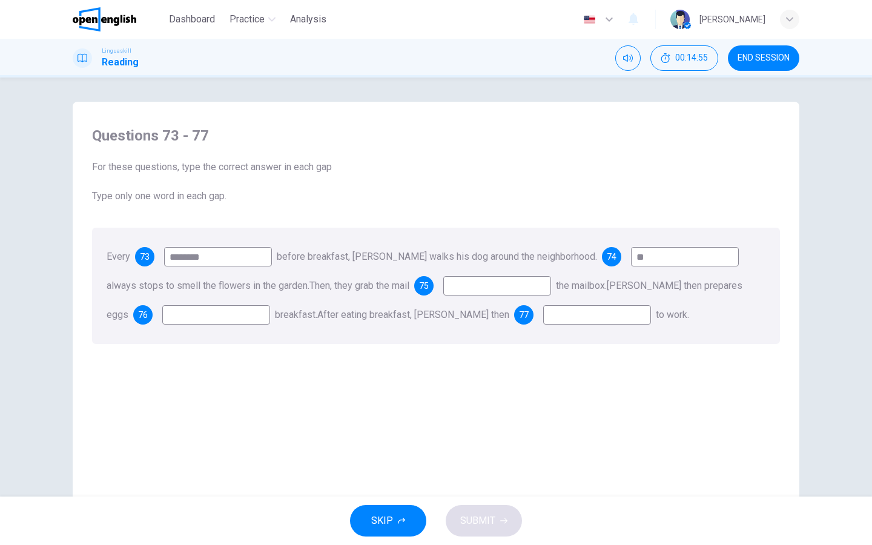
type input "**"
click at [476, 287] on input at bounding box center [497, 285] width 108 height 19
type input "****"
click at [238, 320] on input at bounding box center [216, 314] width 108 height 19
type input "*"
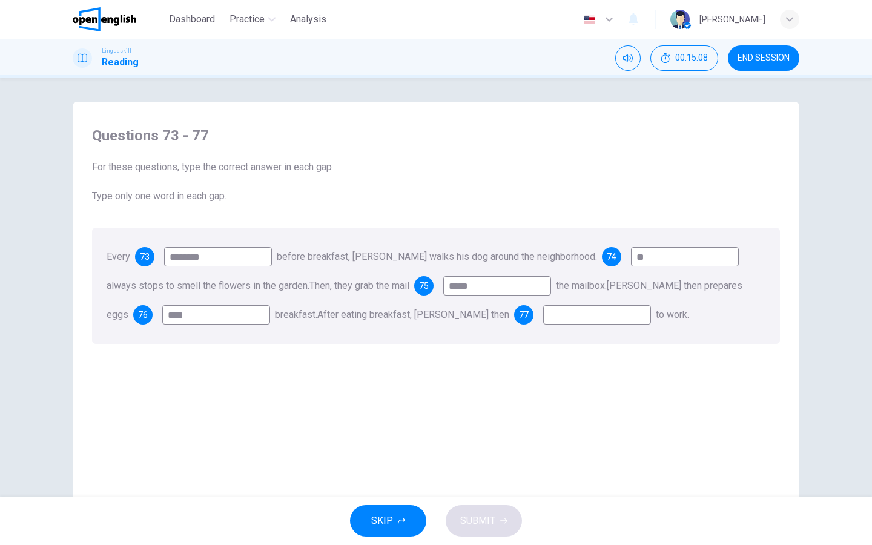
type input "***"
click at [543, 314] on input at bounding box center [597, 314] width 108 height 19
type input "*"
type input "*****"
click at [490, 435] on button "SUBMIT" at bounding box center [484, 520] width 76 height 31
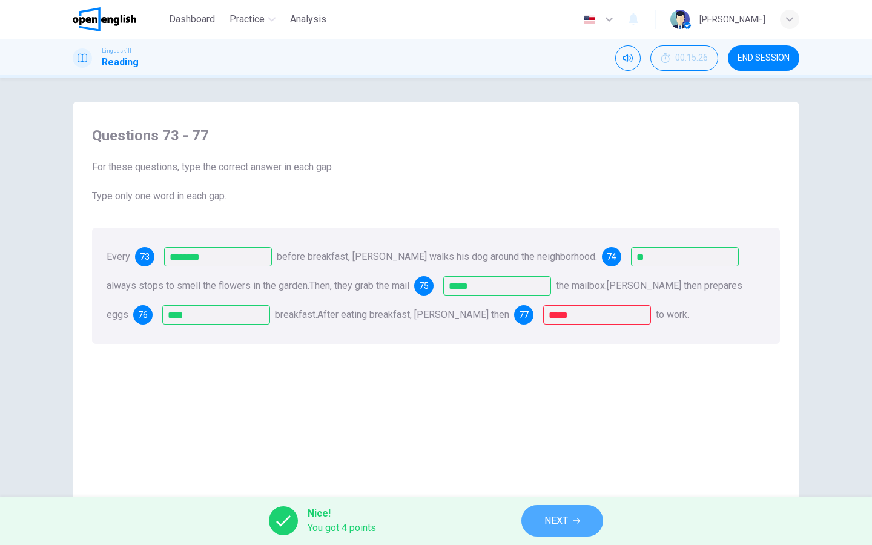
click at [559, 435] on span "NEXT" at bounding box center [556, 520] width 24 height 17
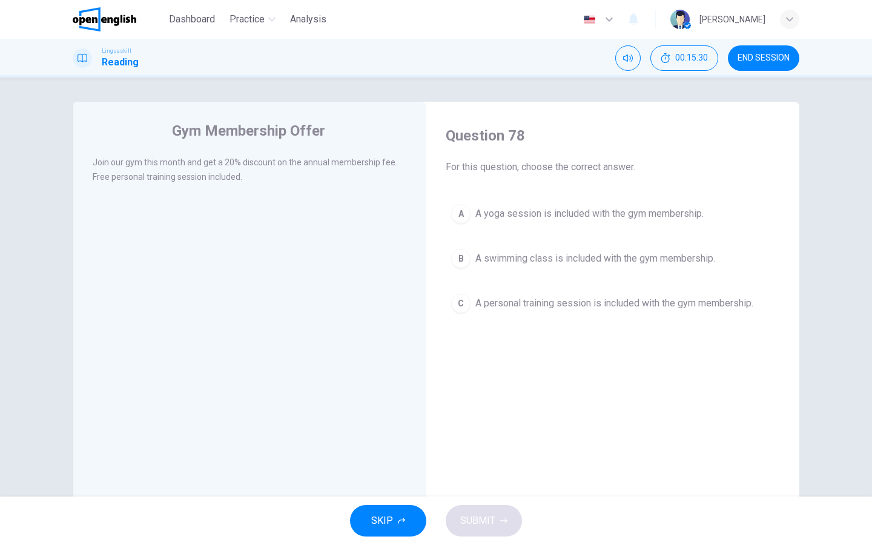
click at [465, 220] on div "A" at bounding box center [460, 213] width 19 height 19
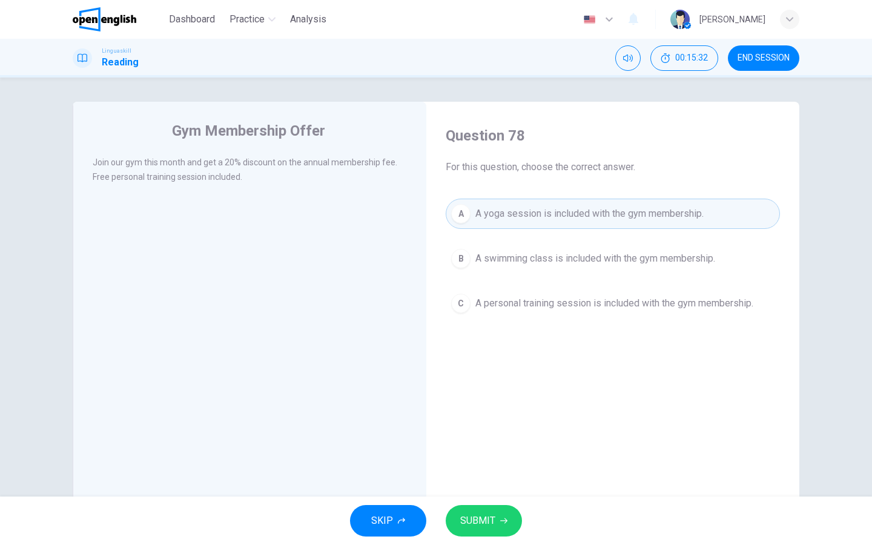
click at [479, 305] on span "A personal training session is included with the gym membership." at bounding box center [614, 303] width 278 height 15
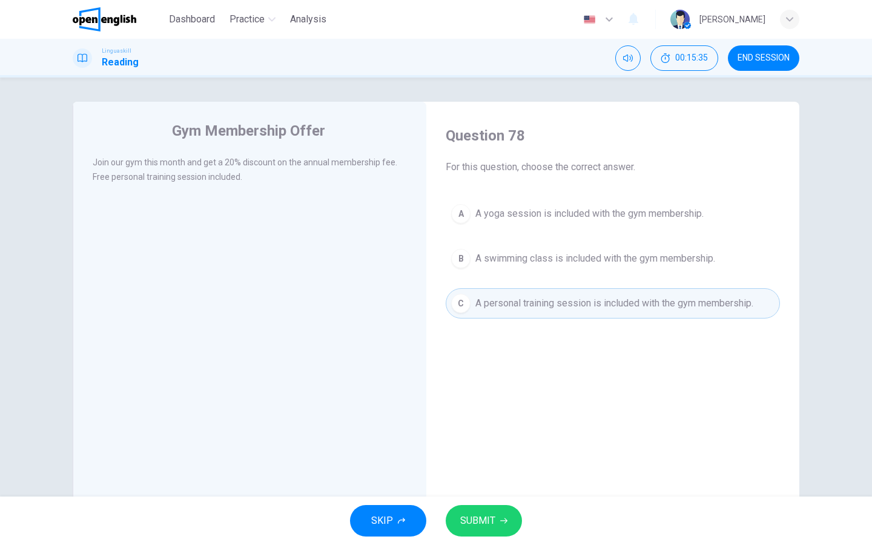
click at [484, 435] on span "SUBMIT" at bounding box center [477, 520] width 35 height 17
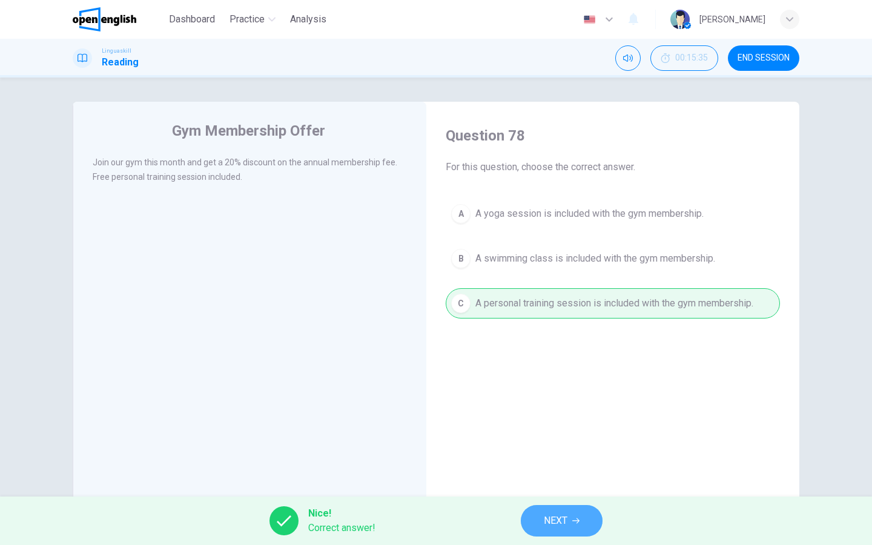
click at [556, 435] on button "NEXT" at bounding box center [562, 520] width 82 height 31
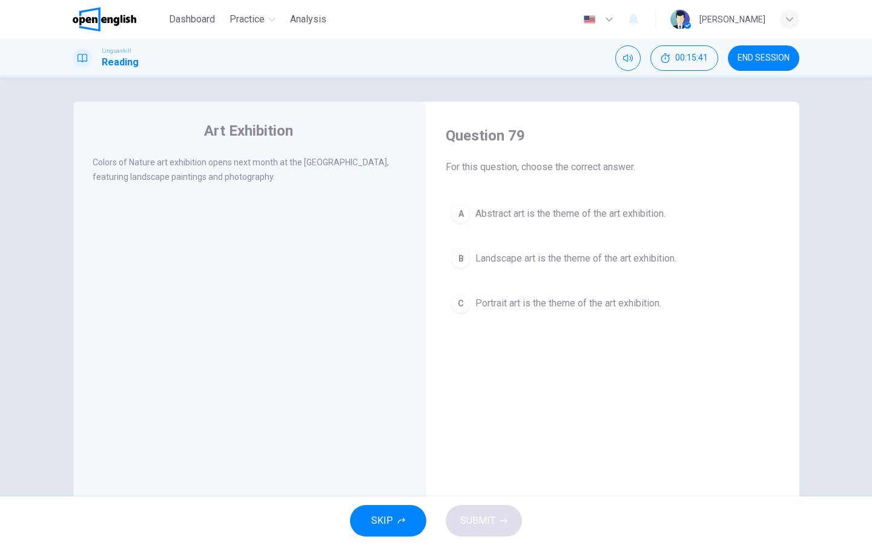
click at [463, 257] on div "B" at bounding box center [460, 258] width 19 height 19
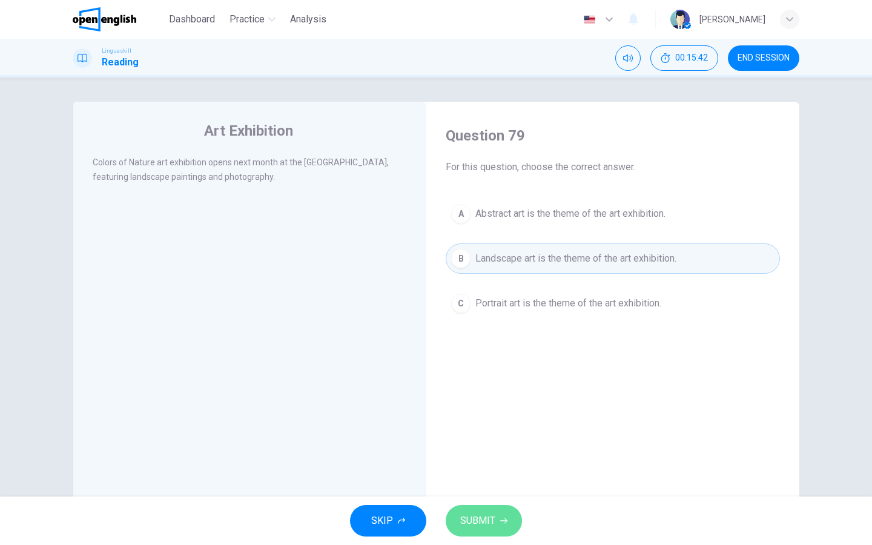
click at [492, 435] on span "SUBMIT" at bounding box center [477, 520] width 35 height 17
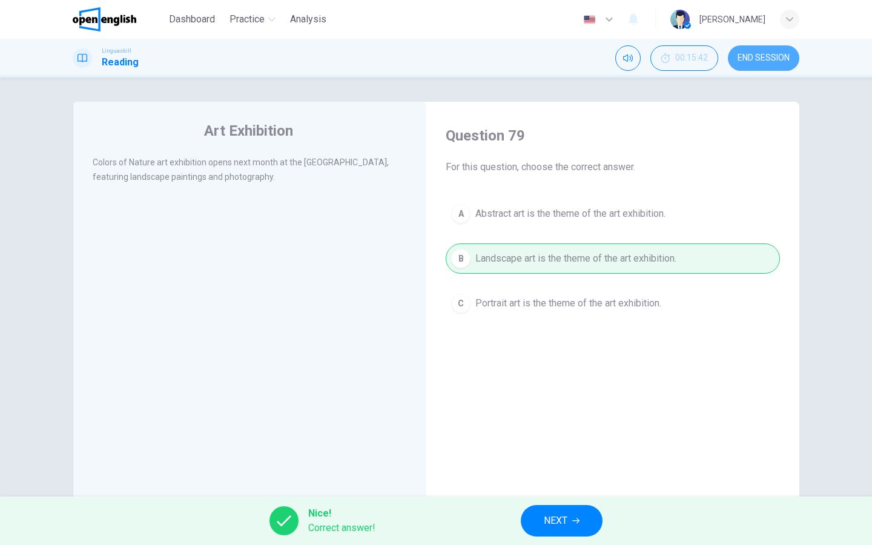
click at [723, 52] on button "END SESSION" at bounding box center [763, 57] width 71 height 25
